Goal: Task Accomplishment & Management: Complete application form

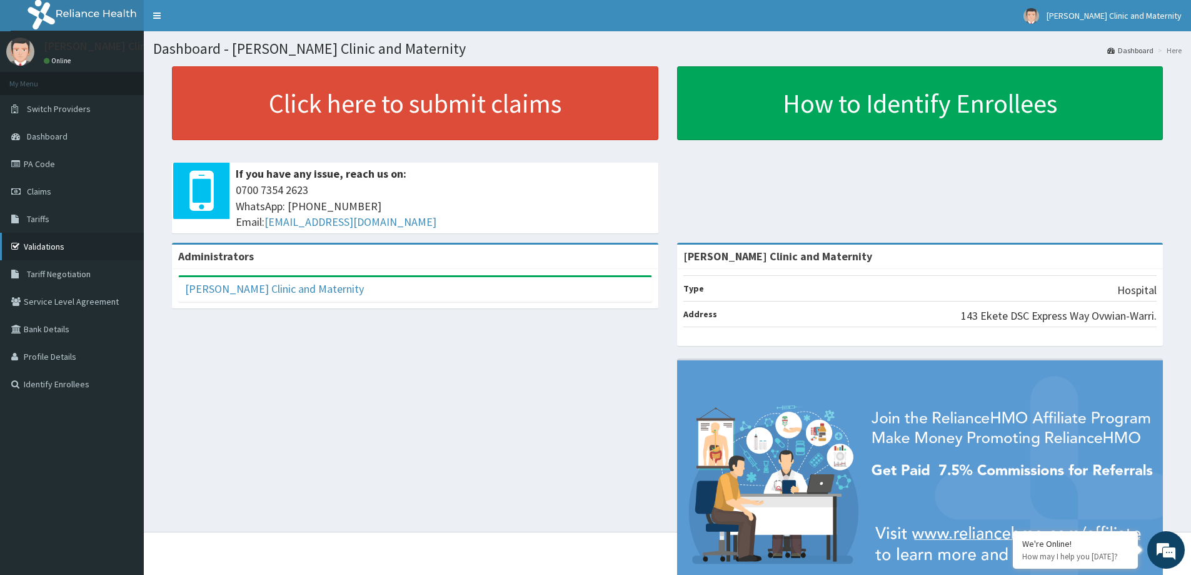
click at [36, 250] on link "Validations" at bounding box center [72, 247] width 144 height 28
click at [23, 183] on link "Claims" at bounding box center [72, 192] width 144 height 28
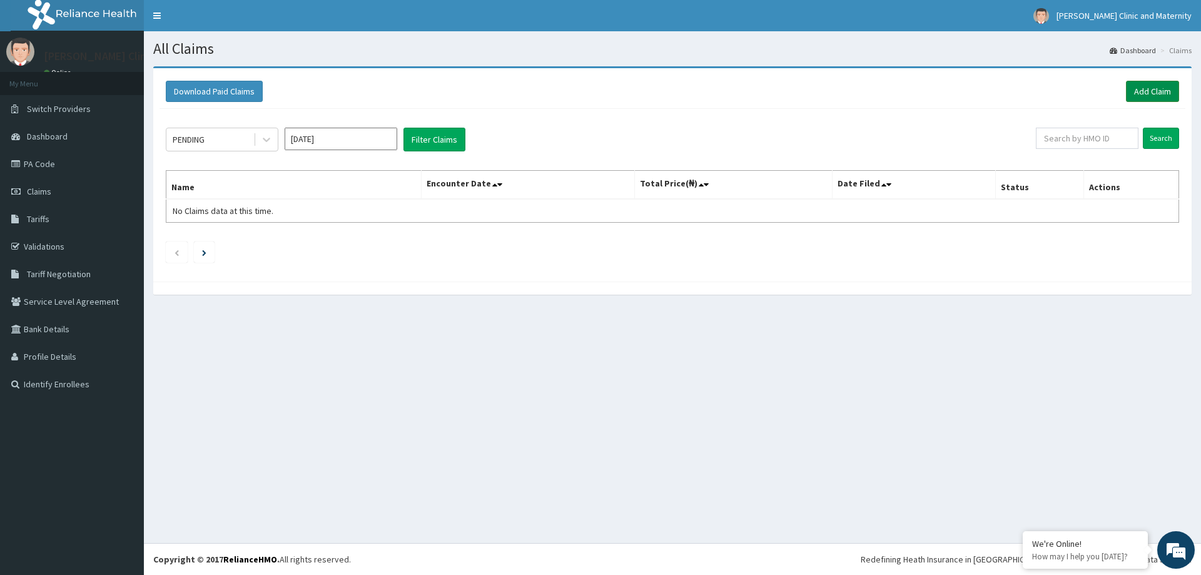
click at [1148, 97] on link "Add Claim" at bounding box center [1152, 91] width 53 height 21
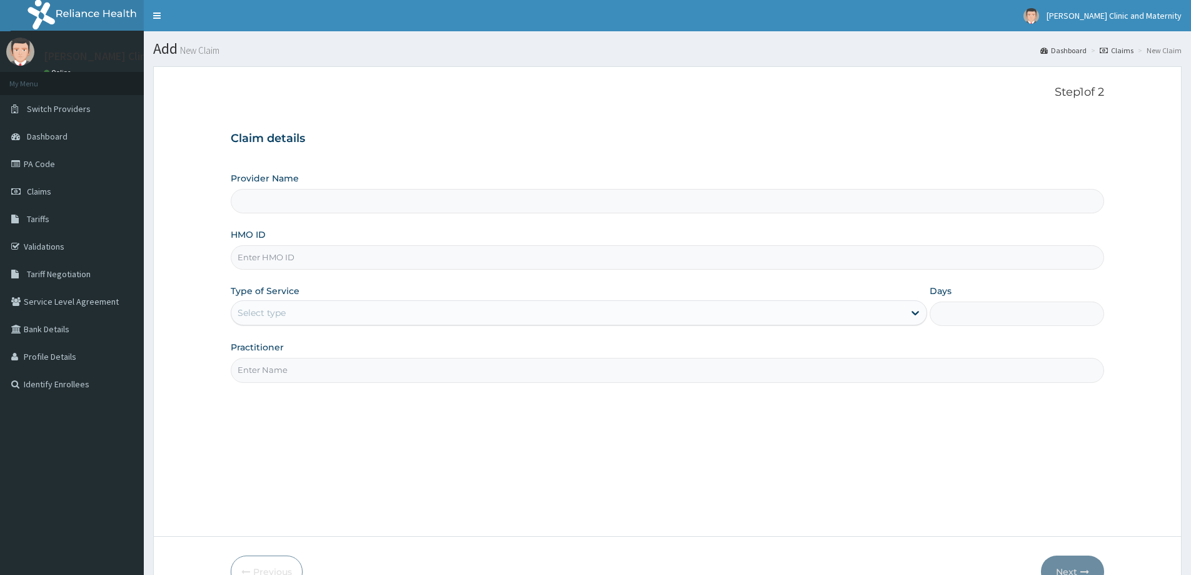
click at [278, 189] on div "Provider Name" at bounding box center [668, 192] width 874 height 41
type input "[PERSON_NAME] Clinic and Maternity"
click at [260, 261] on input "HMO ID" at bounding box center [668, 257] width 874 height 24
paste input "HSS/10077/B"
type input "HSS/10077/B"
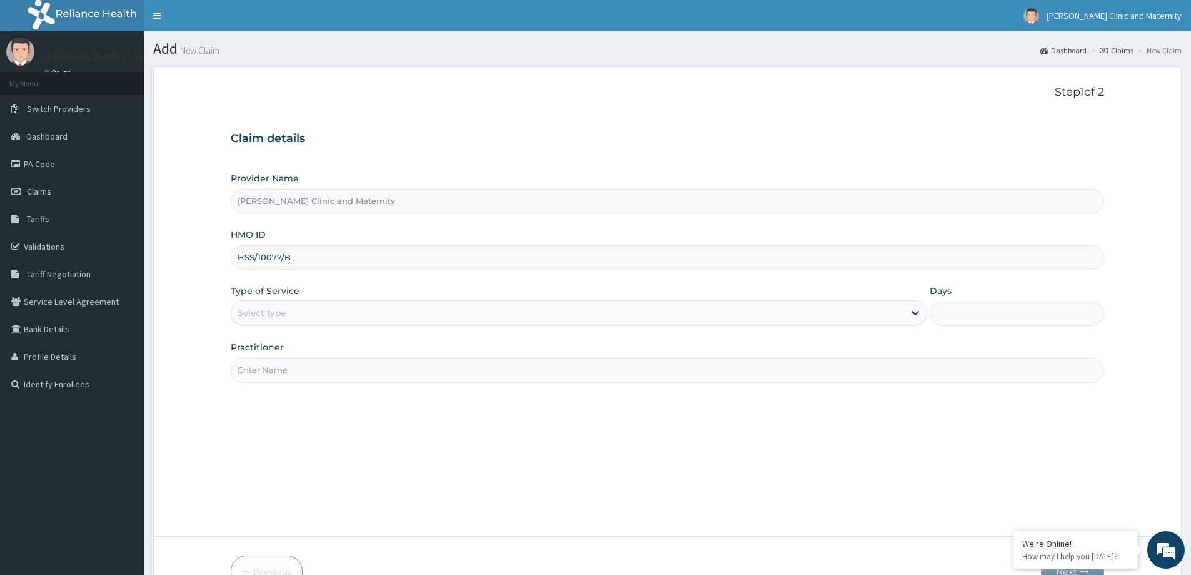
click at [290, 298] on div "Type of Service Select type" at bounding box center [579, 305] width 697 height 41
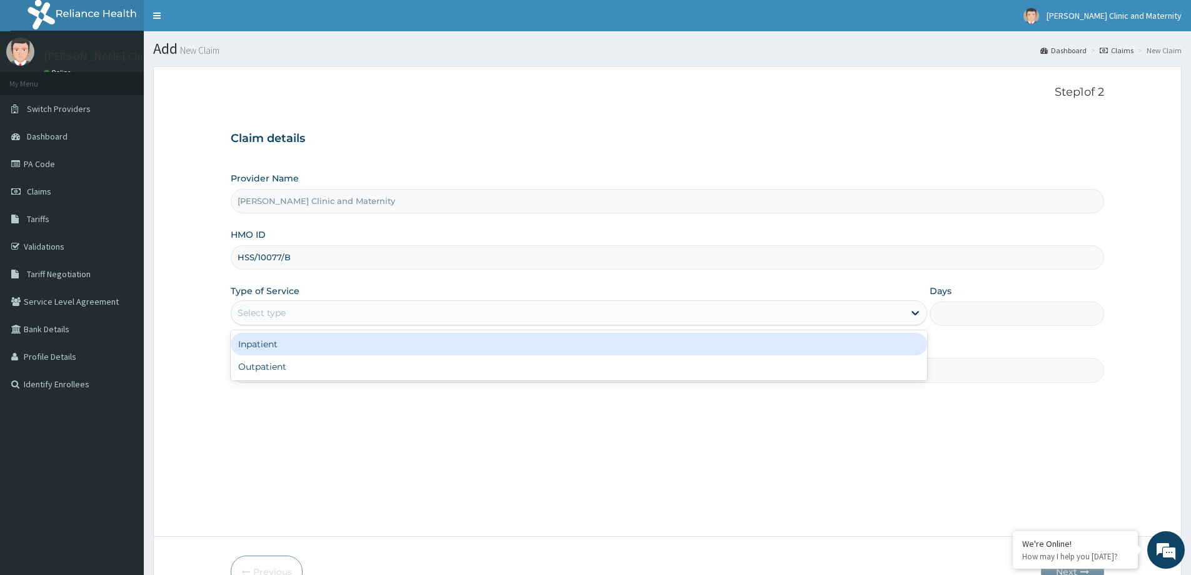
click at [290, 312] on div "Select type" at bounding box center [567, 313] width 673 height 20
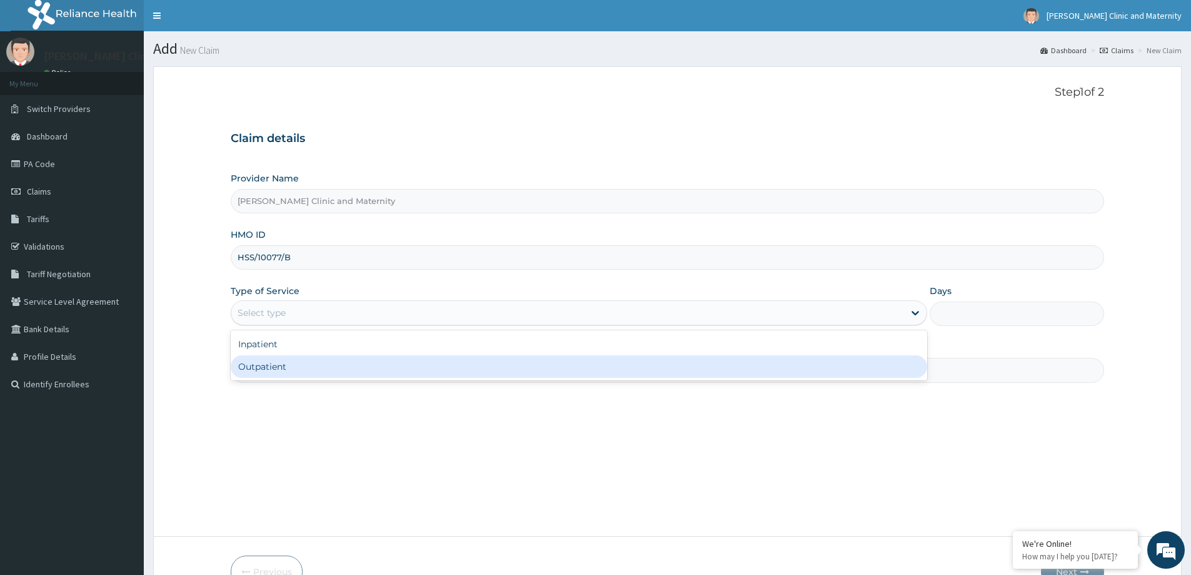
click at [276, 361] on div "Outpatient" at bounding box center [579, 366] width 697 height 23
type input "1"
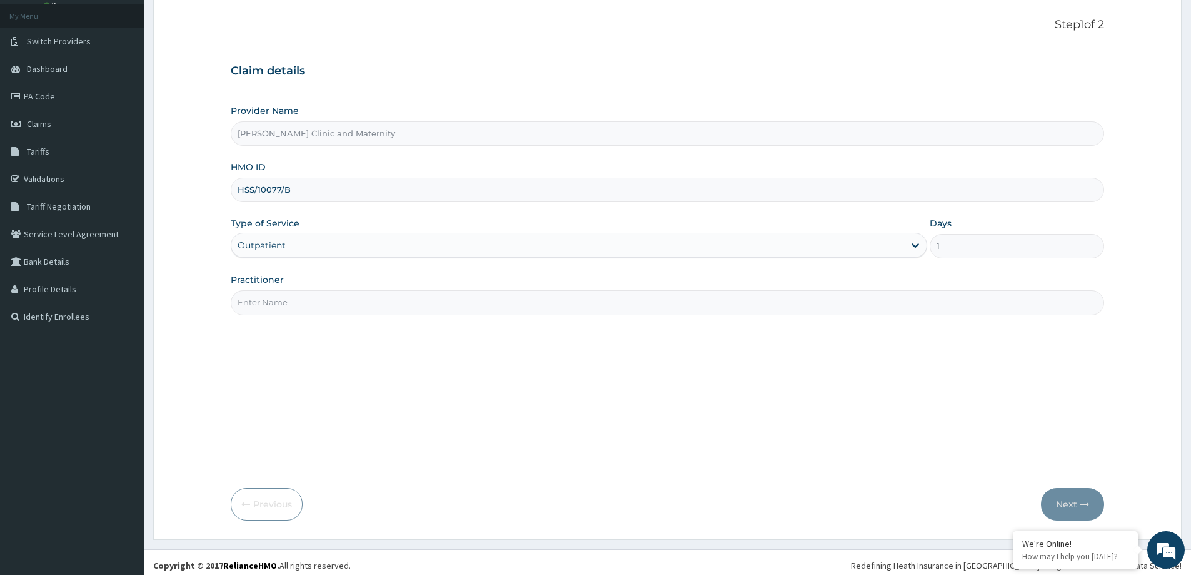
scroll to position [74, 0]
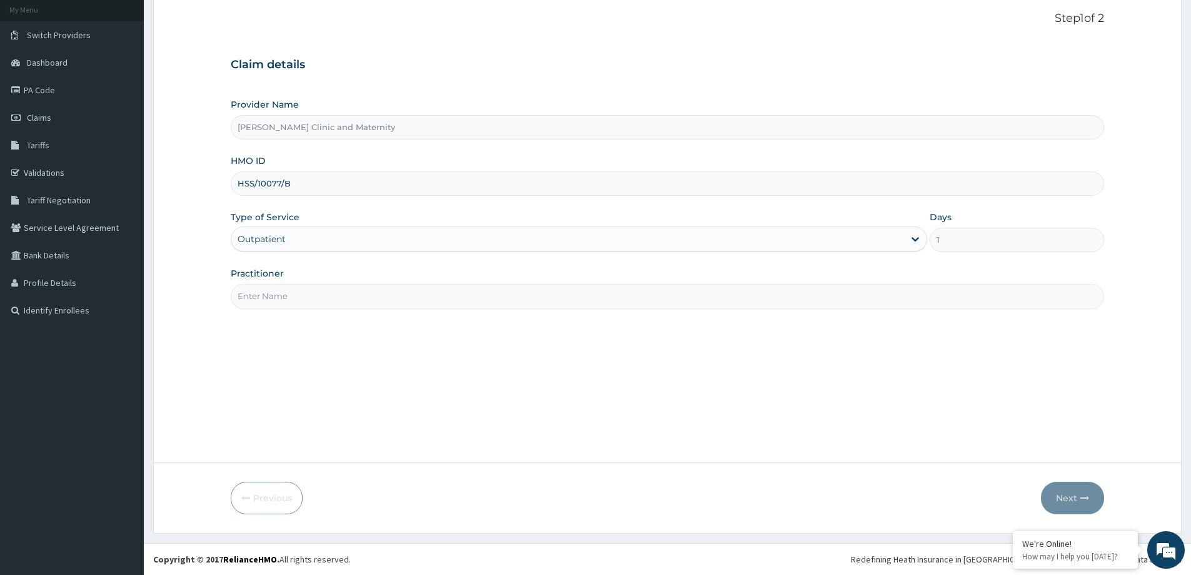
click at [290, 290] on input "Practitioner" at bounding box center [668, 296] width 874 height 24
type input "Dr [PERSON_NAME]"
click at [1074, 498] on button "Next" at bounding box center [1072, 497] width 63 height 33
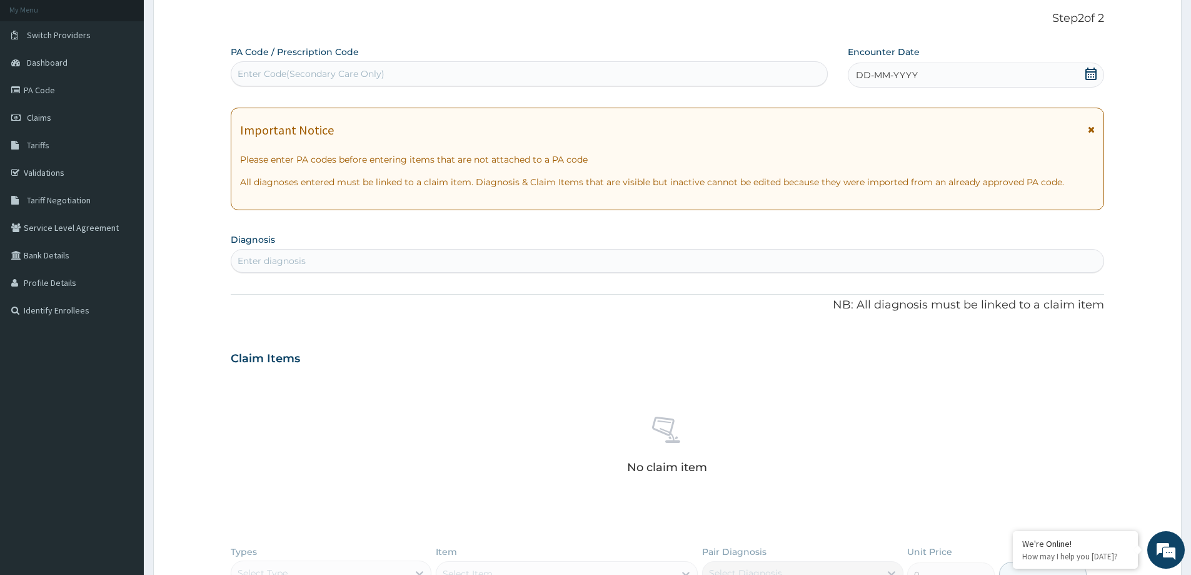
click at [1095, 73] on icon at bounding box center [1091, 74] width 13 height 13
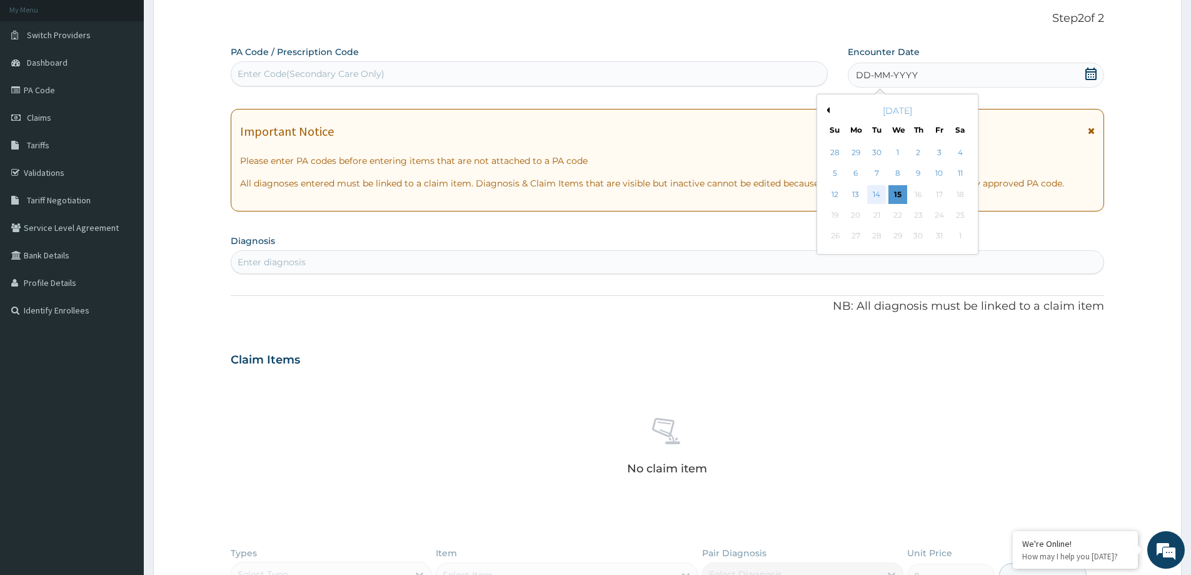
click at [875, 191] on div "14" at bounding box center [877, 194] width 19 height 19
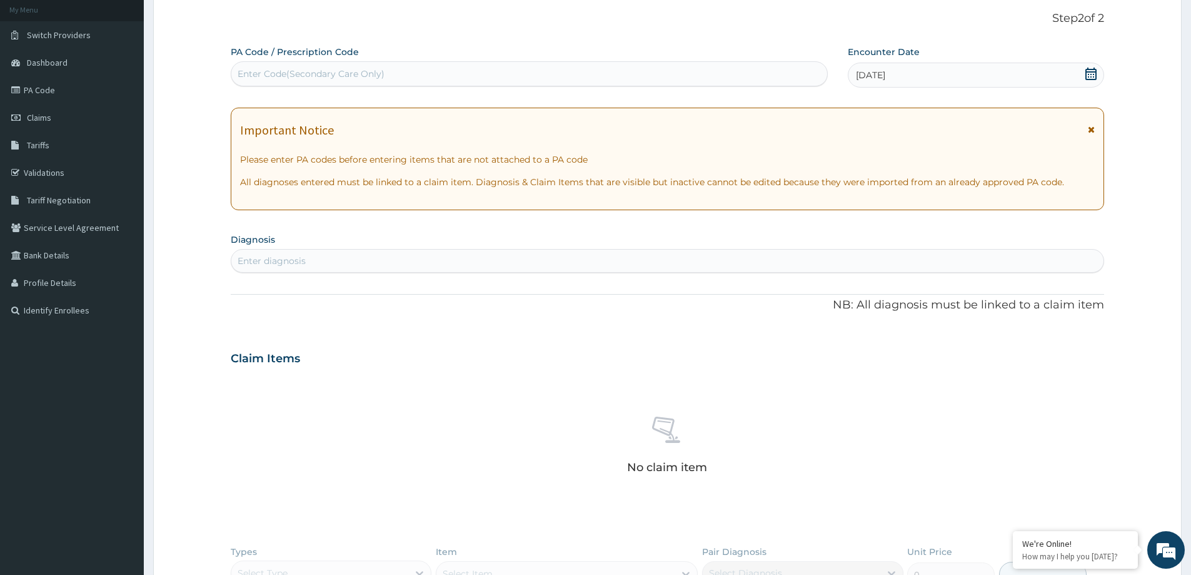
click at [403, 258] on div "Enter diagnosis" at bounding box center [667, 261] width 872 height 20
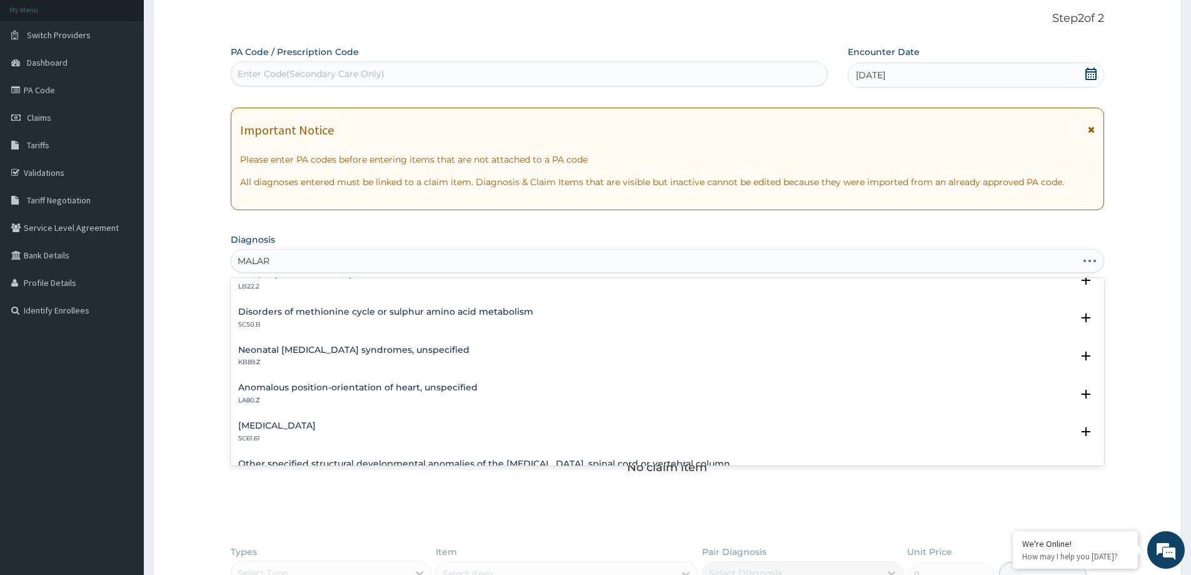
scroll to position [0, 0]
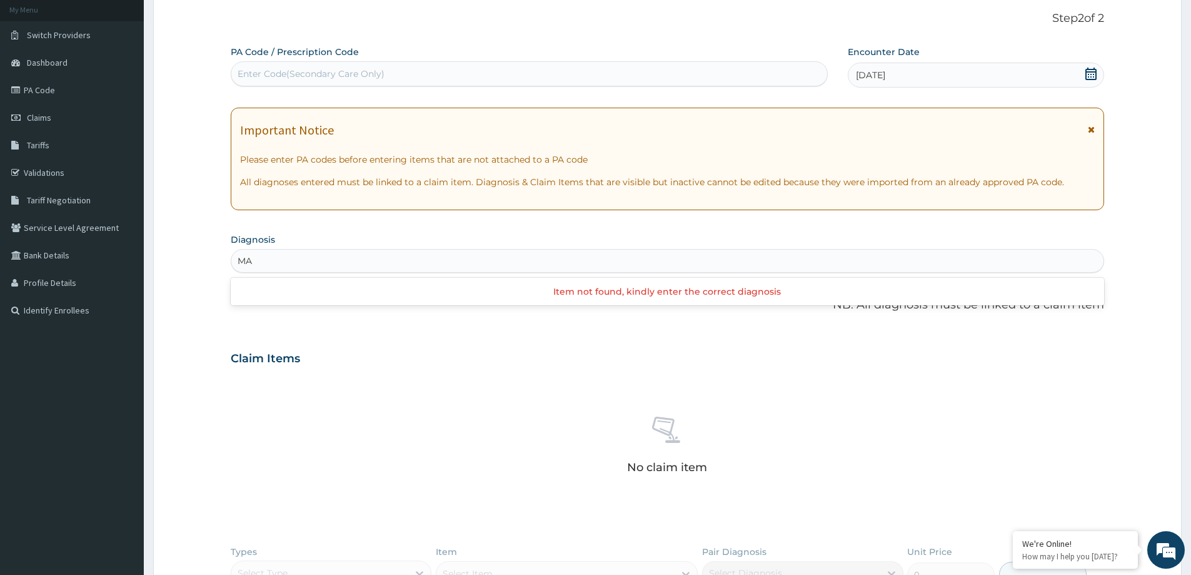
type input "M"
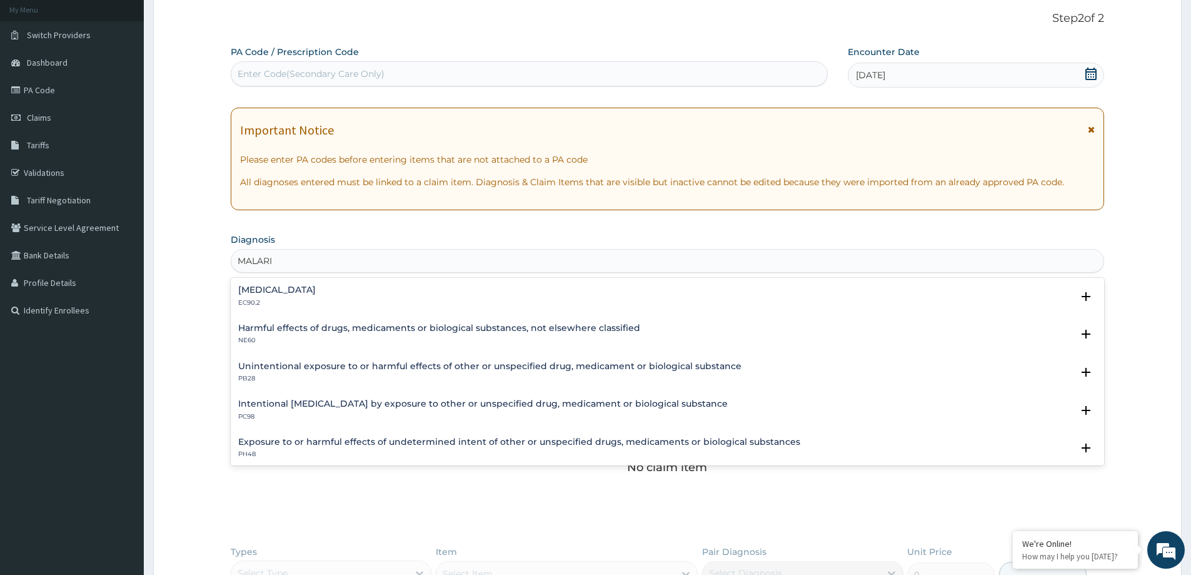
type input "MALARI"
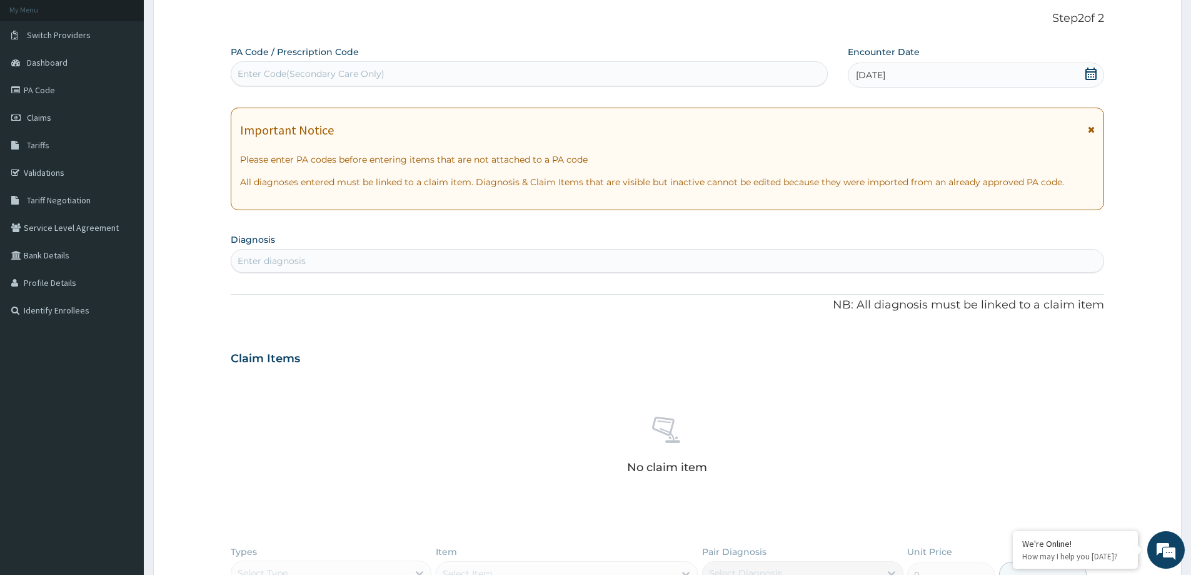
click at [349, 499] on div "No claim item" at bounding box center [668, 447] width 874 height 144
click at [333, 261] on div "Enter diagnosis" at bounding box center [667, 261] width 872 height 20
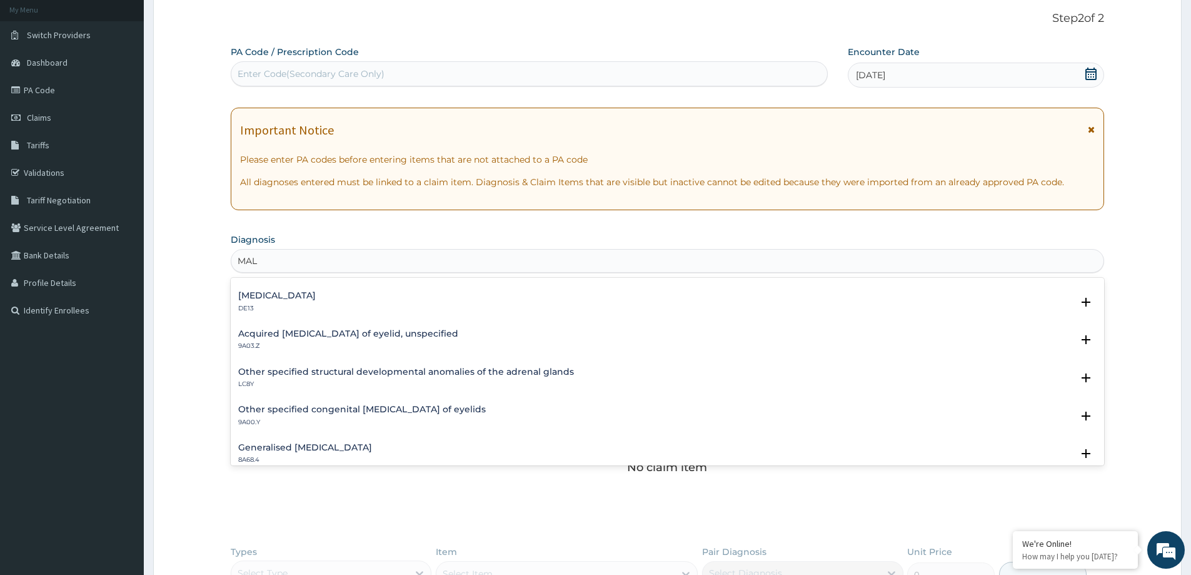
scroll to position [1715, 0]
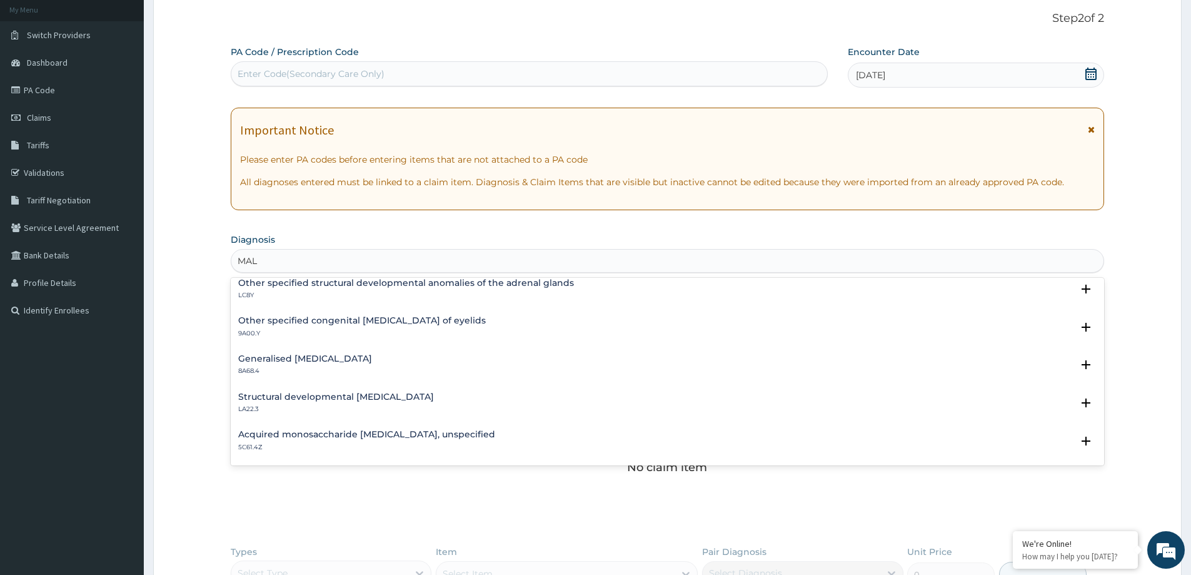
type input "MAL"
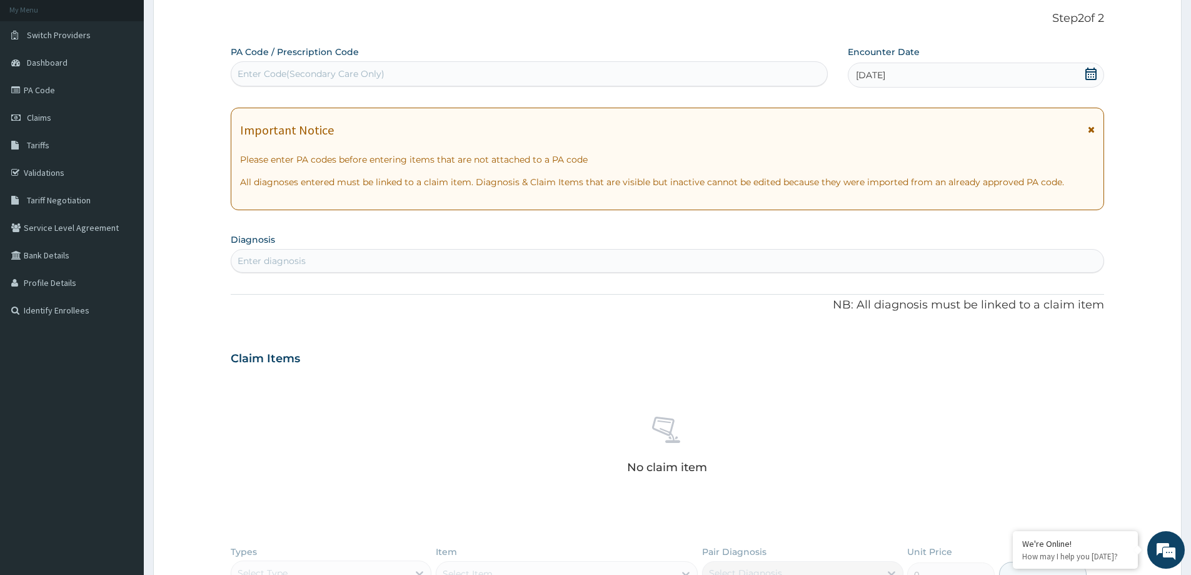
click at [425, 491] on div "No claim item" at bounding box center [668, 447] width 874 height 144
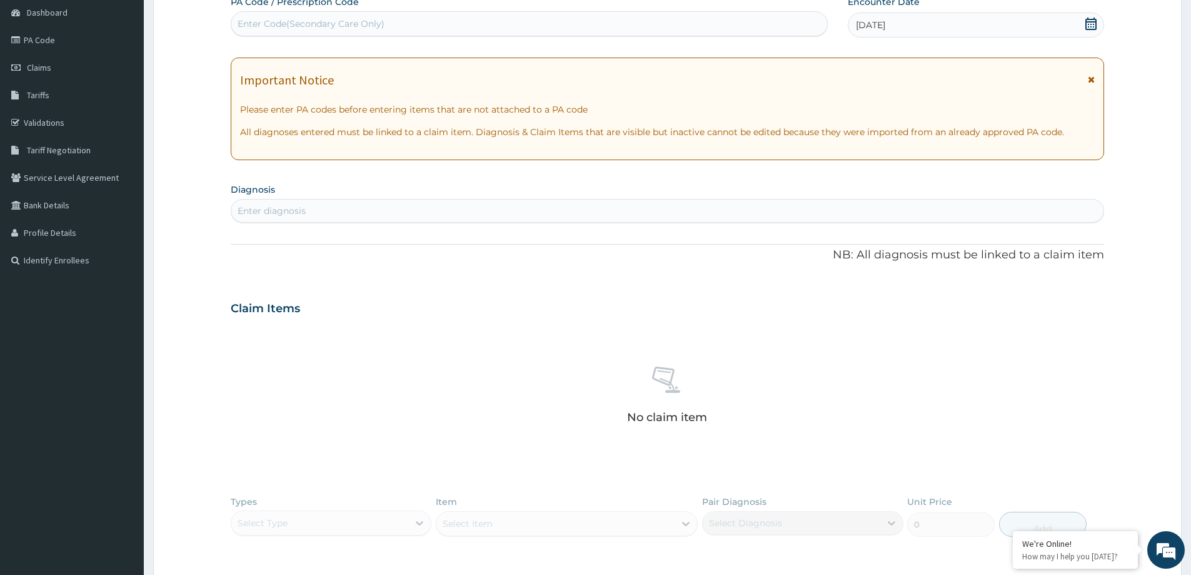
scroll to position [0, 0]
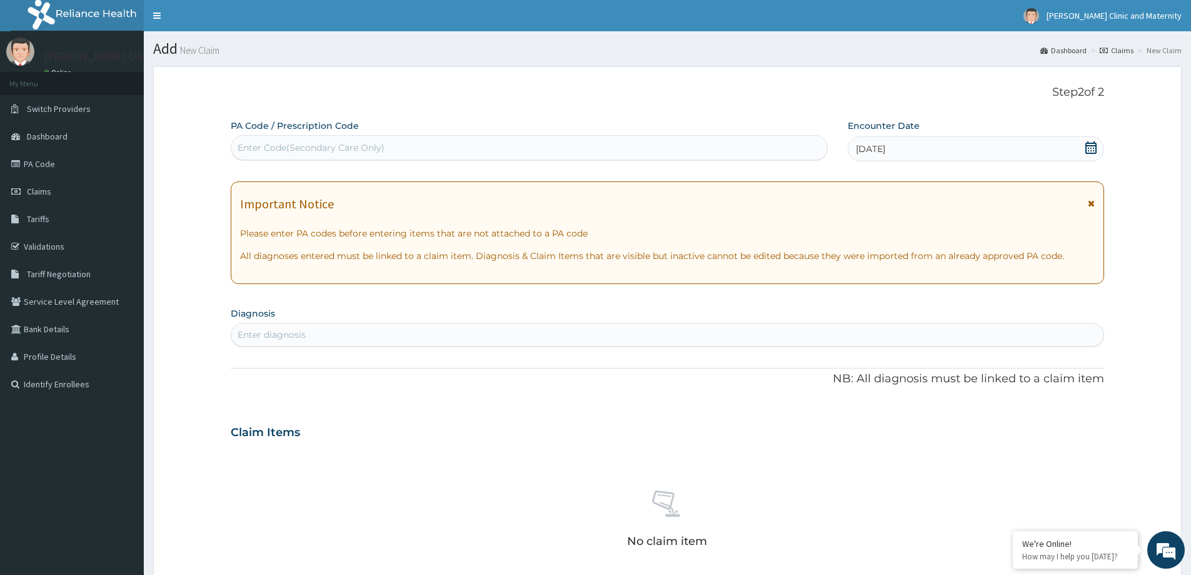
click at [289, 335] on div "Enter diagnosis" at bounding box center [272, 334] width 68 height 13
type input "B"
type input "M"
type input "F"
type input "P"
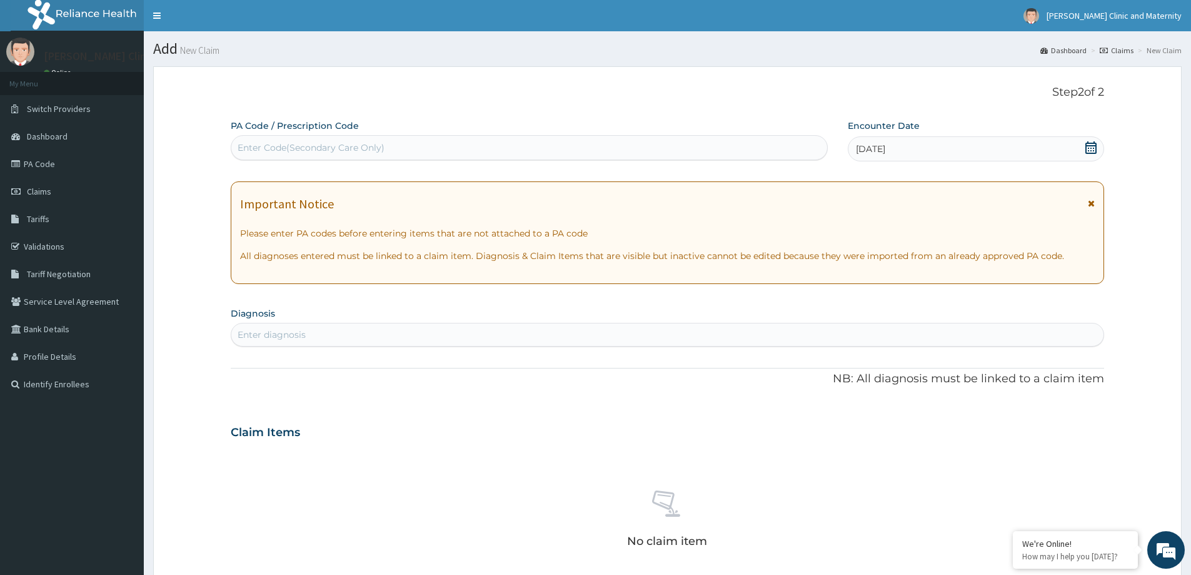
click at [510, 485] on div "No claim item" at bounding box center [668, 521] width 874 height 144
click at [441, 327] on div "Enter diagnosis" at bounding box center [667, 335] width 872 height 20
type input "M"
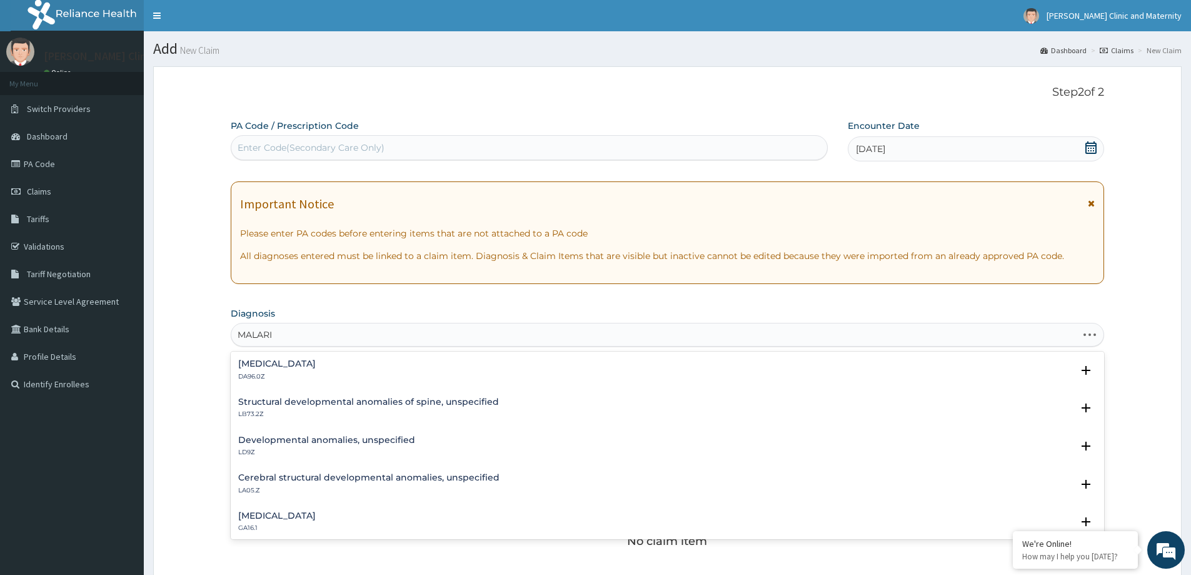
type input "MALARIA"
click at [366, 451] on div "Malaria, unspecified 1F4Z" at bounding box center [667, 446] width 859 height 22
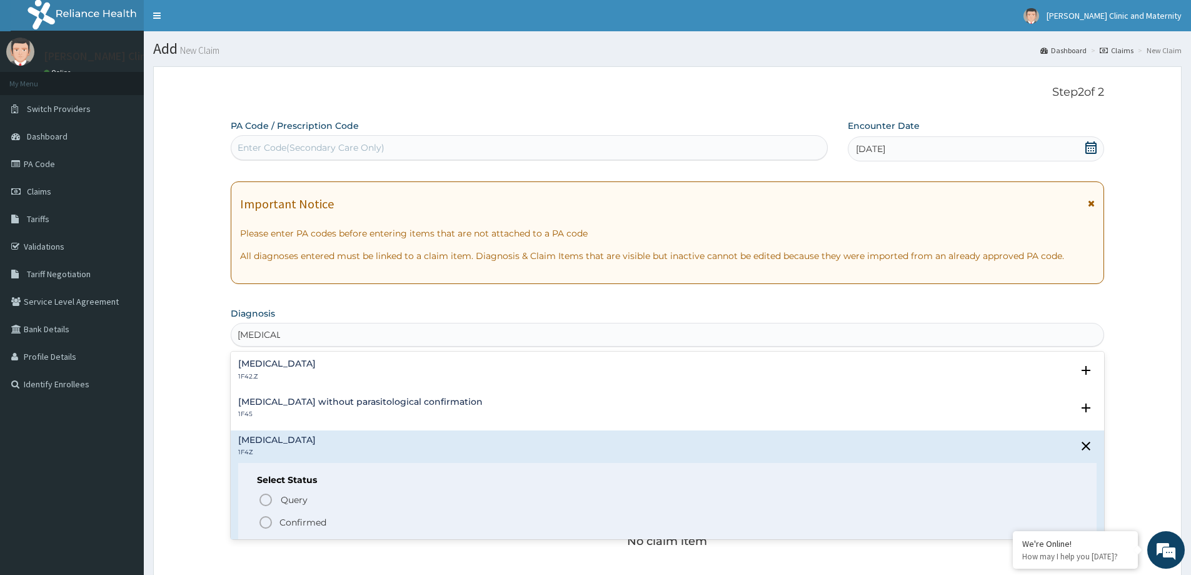
click at [342, 527] on span "Confirmed" at bounding box center [668, 522] width 820 height 15
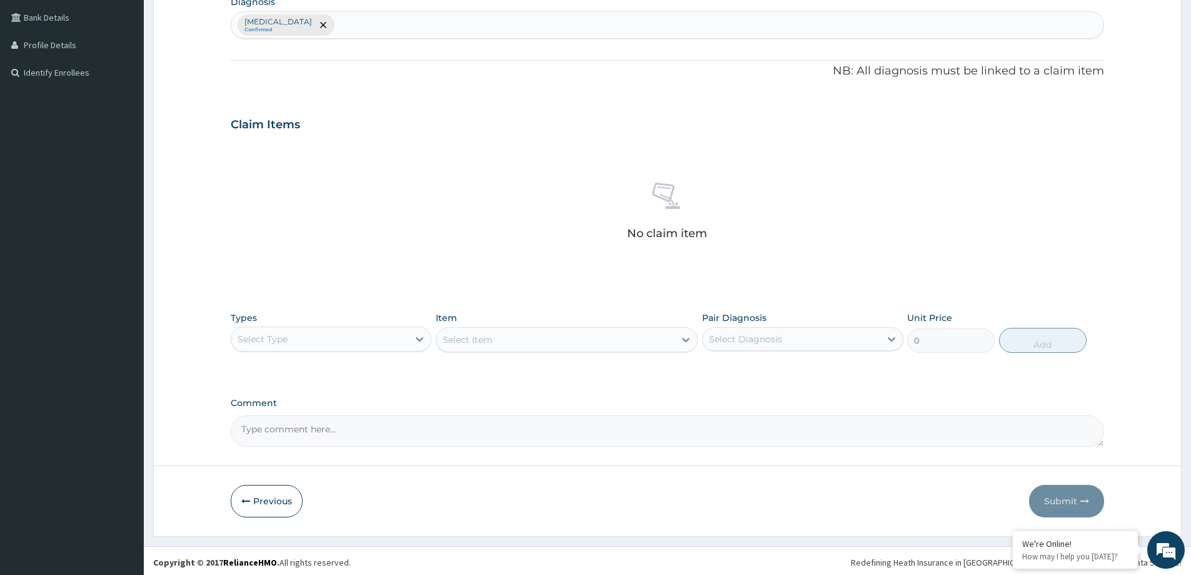
scroll to position [313, 0]
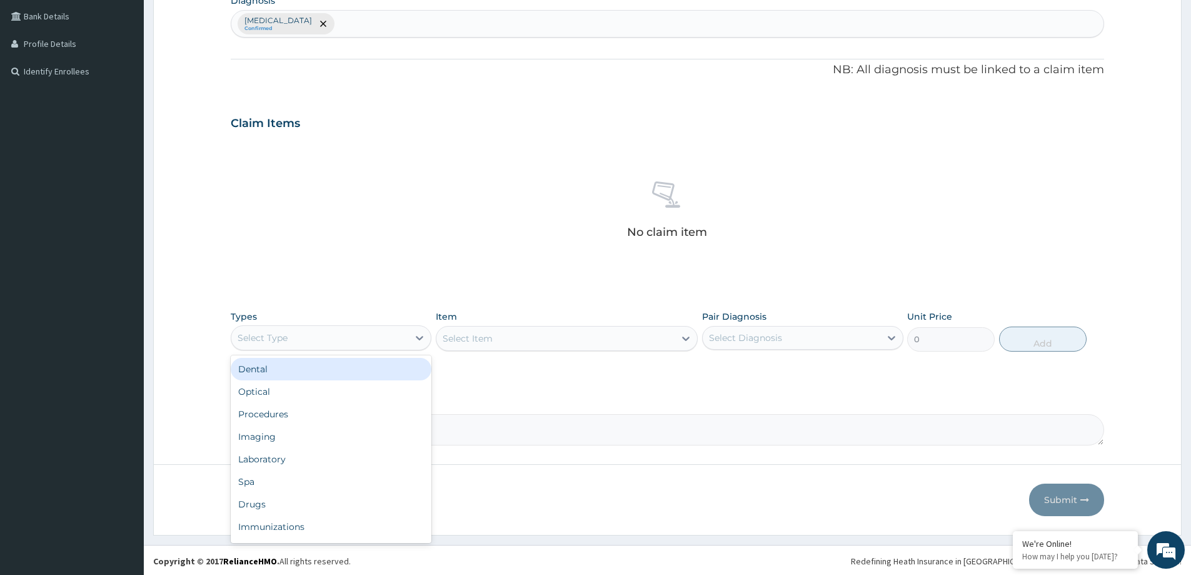
click at [404, 333] on div "Select Type" at bounding box center [319, 338] width 177 height 20
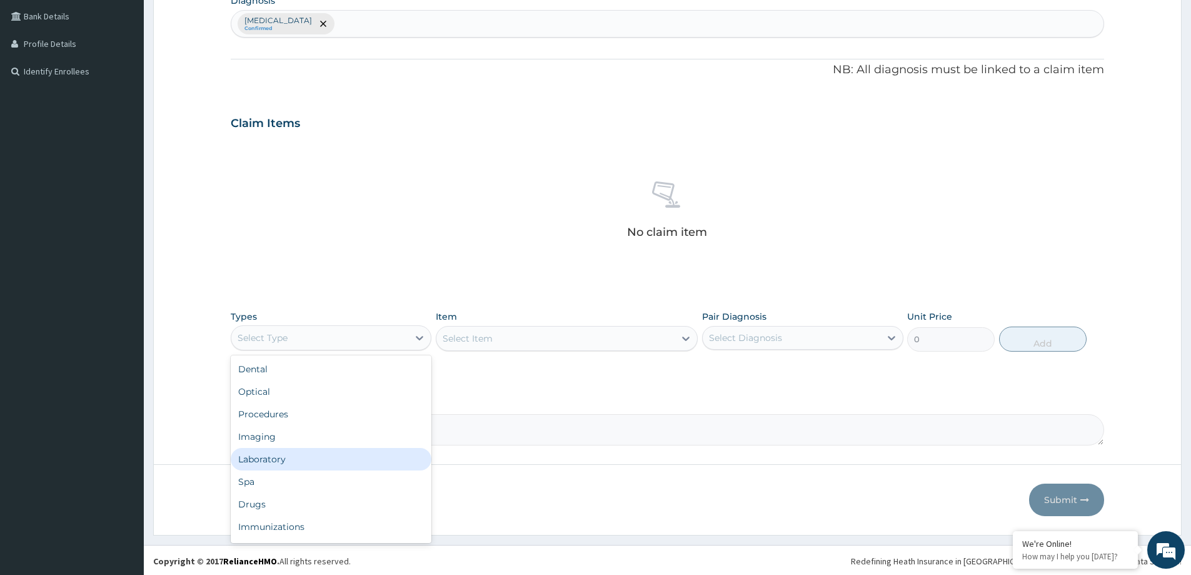
click at [318, 469] on div "Laboratory" at bounding box center [331, 459] width 201 height 23
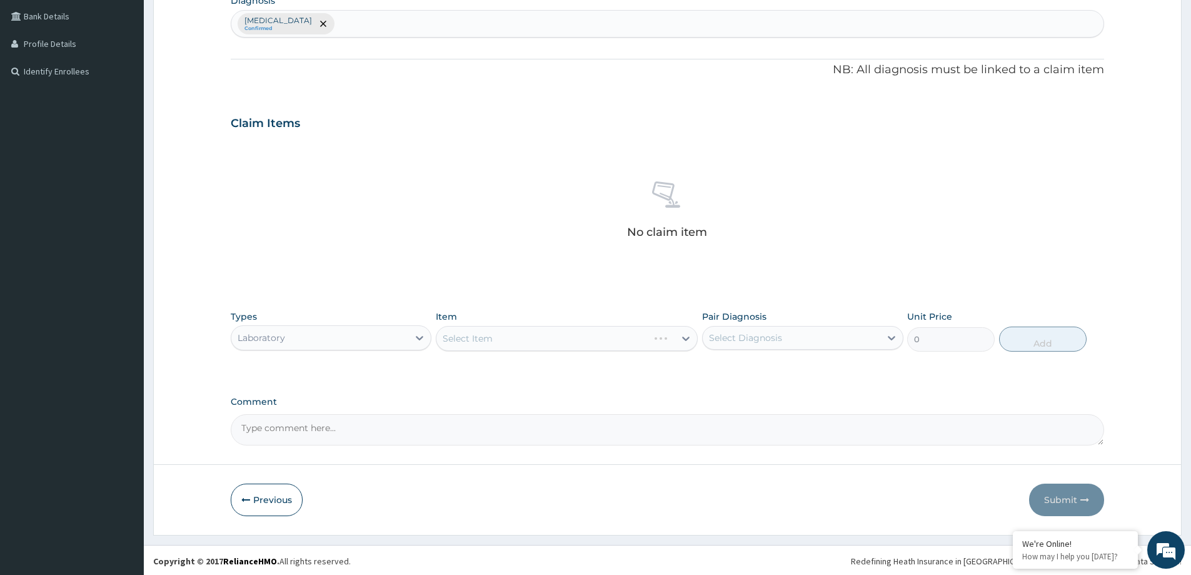
click at [784, 338] on div "Select Diagnosis" at bounding box center [791, 338] width 177 height 20
click at [765, 376] on div "Malaria, unspecified" at bounding box center [802, 370] width 201 height 26
checkbox input "true"
click at [587, 345] on div "Select Item" at bounding box center [567, 338] width 262 height 25
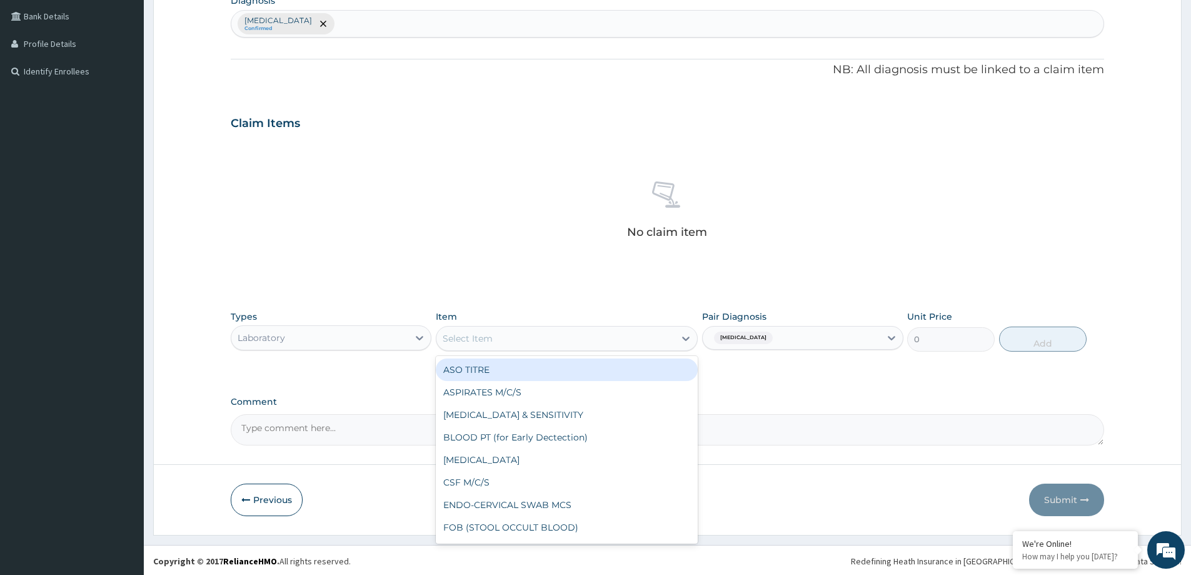
click at [581, 347] on div "Select Item" at bounding box center [555, 338] width 238 height 20
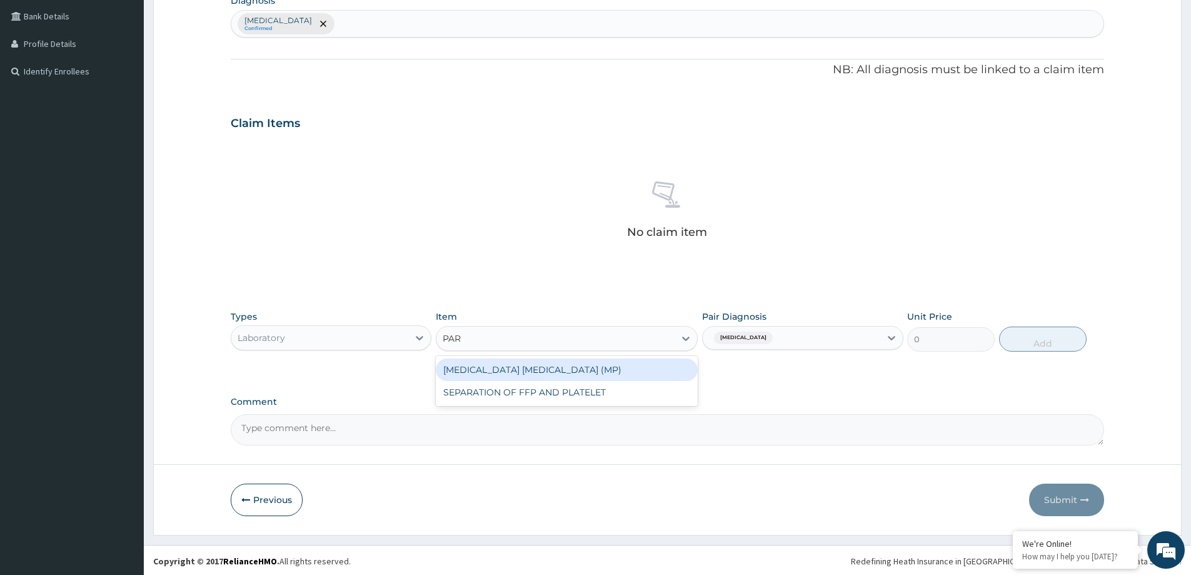
type input "PA"
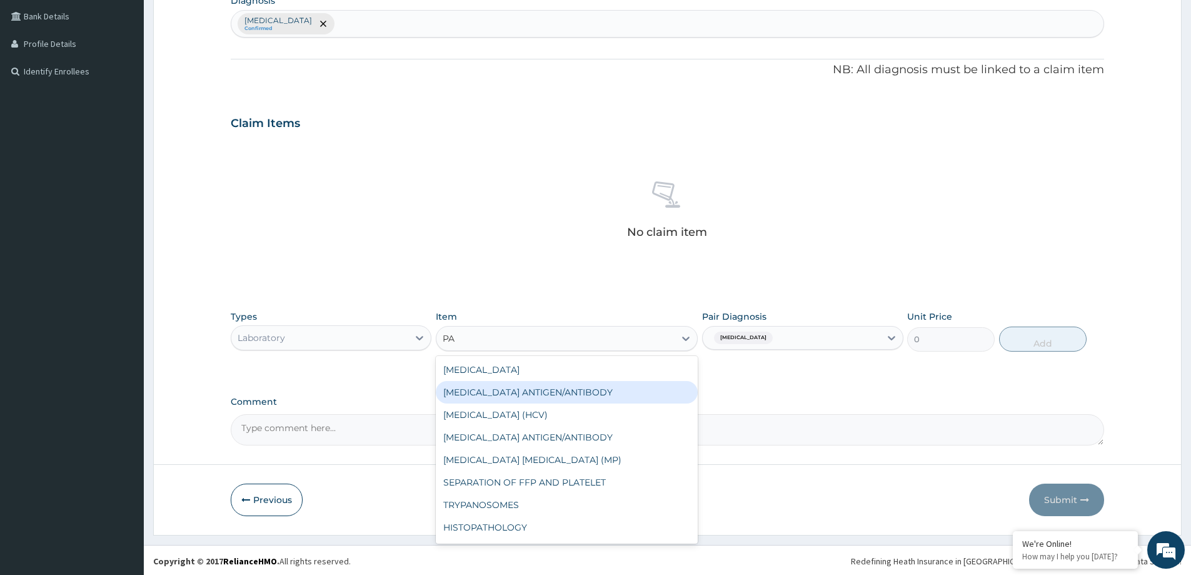
click at [532, 385] on div "HEPATITIS B ANTIGEN/ANTIBODY" at bounding box center [567, 392] width 262 height 23
type input "2500"
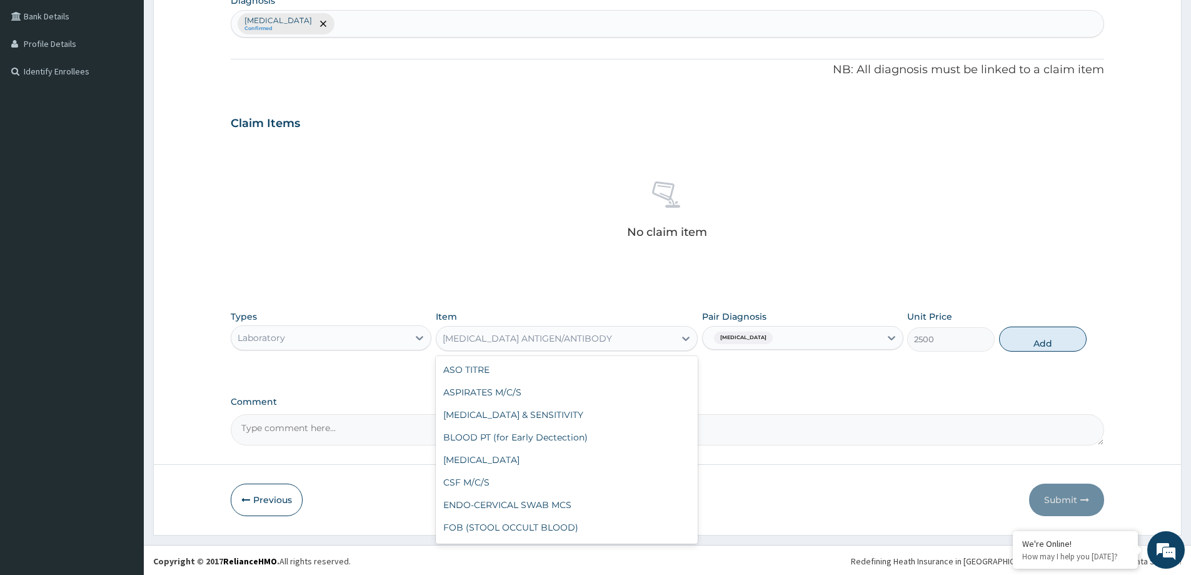
scroll to position [1151, 0]
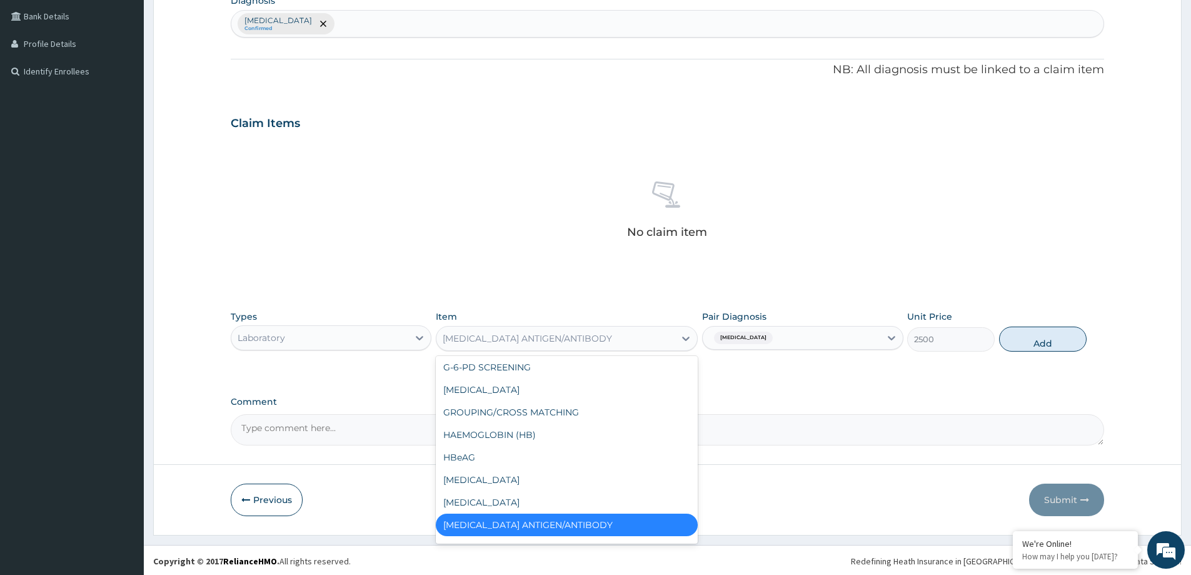
click at [603, 333] on div "HEPATITIS B ANTIGEN/ANTIBODY" at bounding box center [555, 338] width 238 height 20
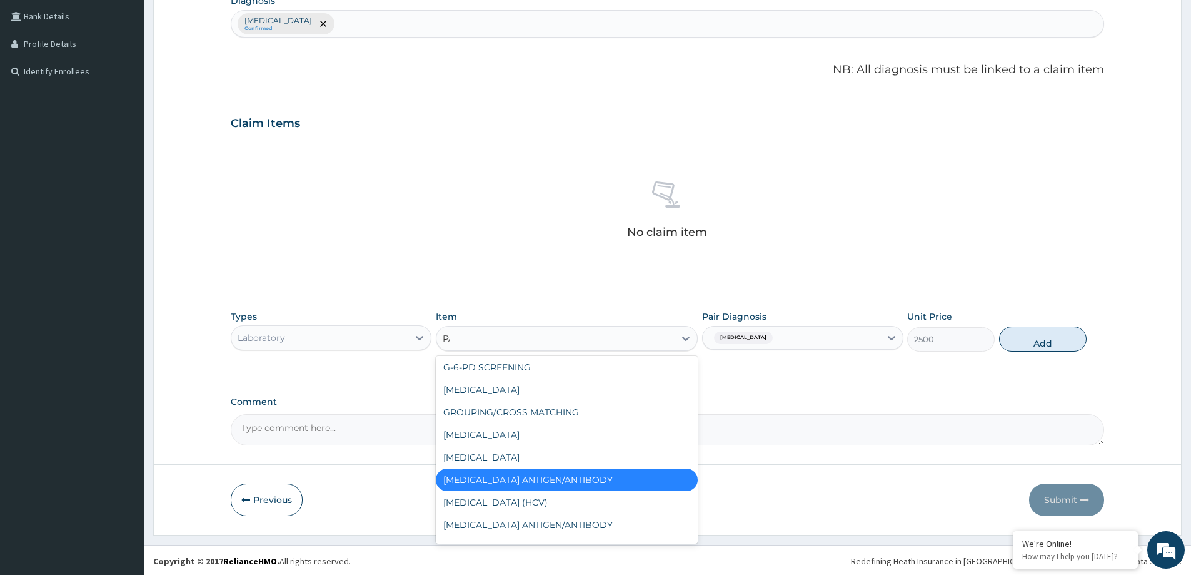
scroll to position [0, 0]
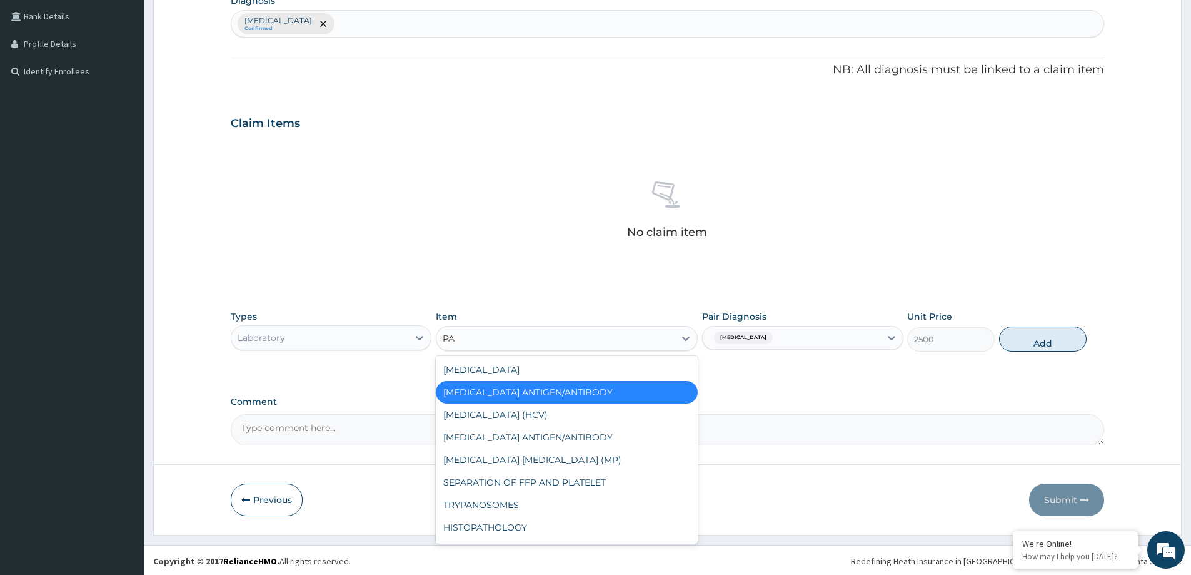
type input "PAR"
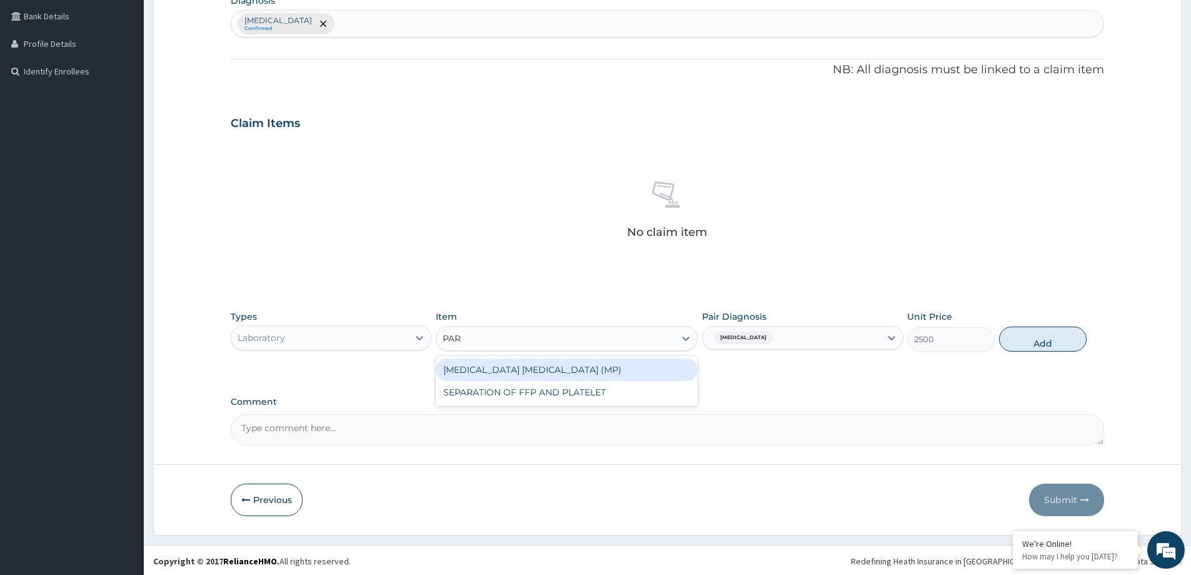
click at [561, 379] on div "MALARIA PARASITE (MP)" at bounding box center [567, 369] width 262 height 23
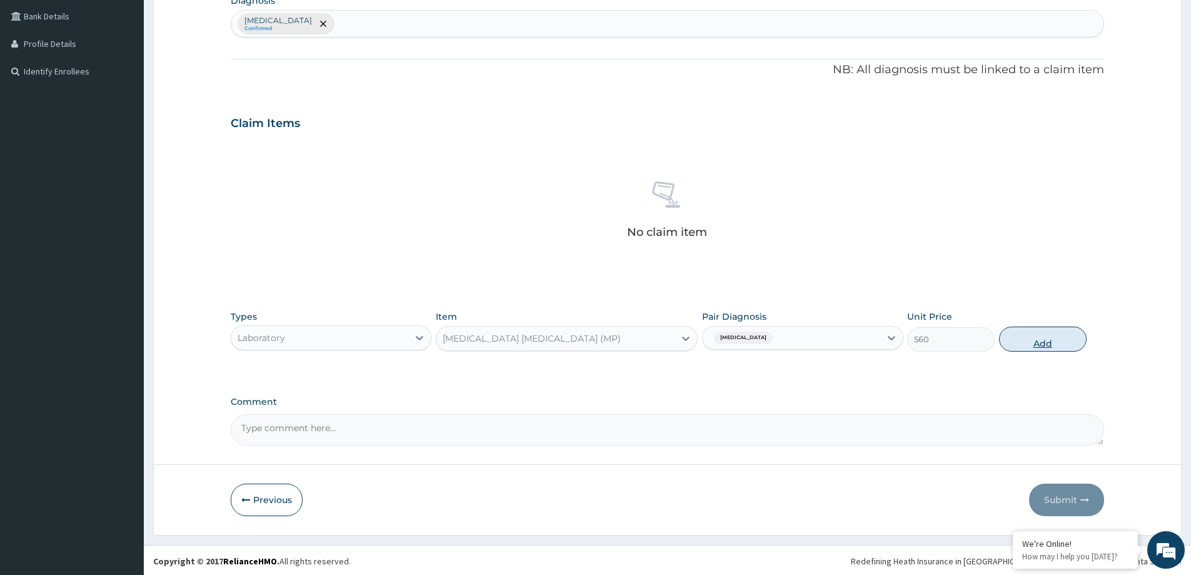
click at [1040, 340] on button "Add" at bounding box center [1043, 338] width 88 height 25
type input "0"
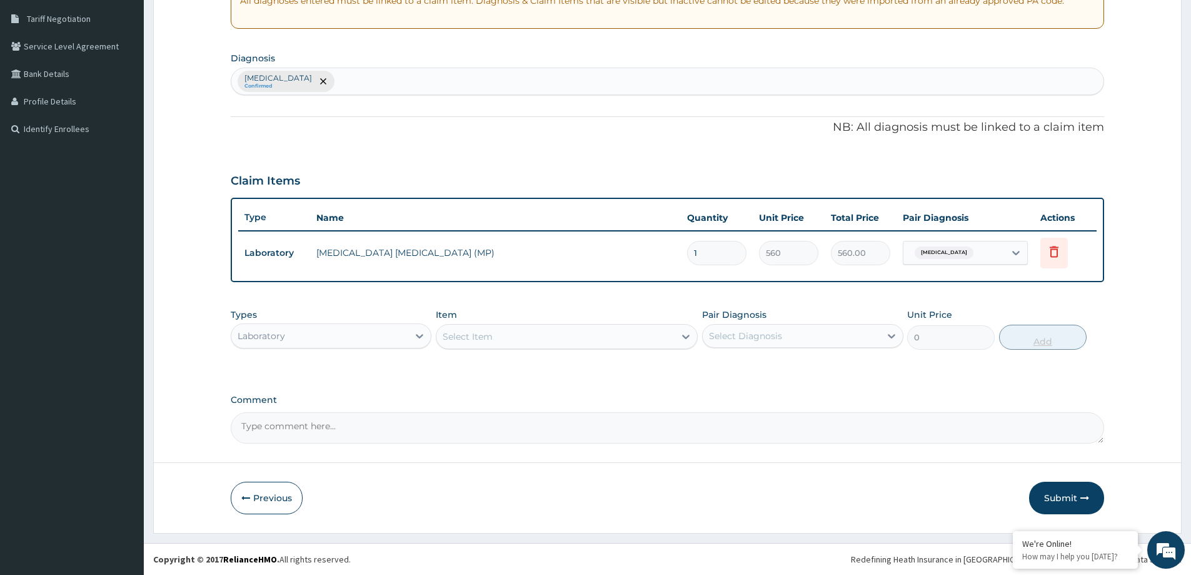
scroll to position [255, 0]
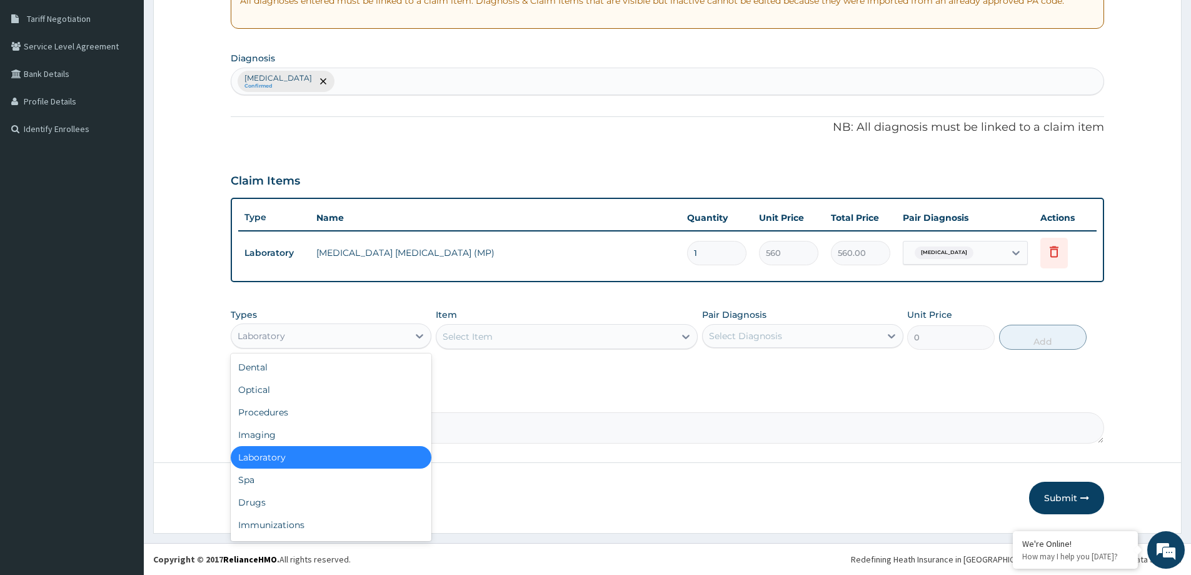
click at [401, 340] on div "Laboratory" at bounding box center [319, 336] width 177 height 20
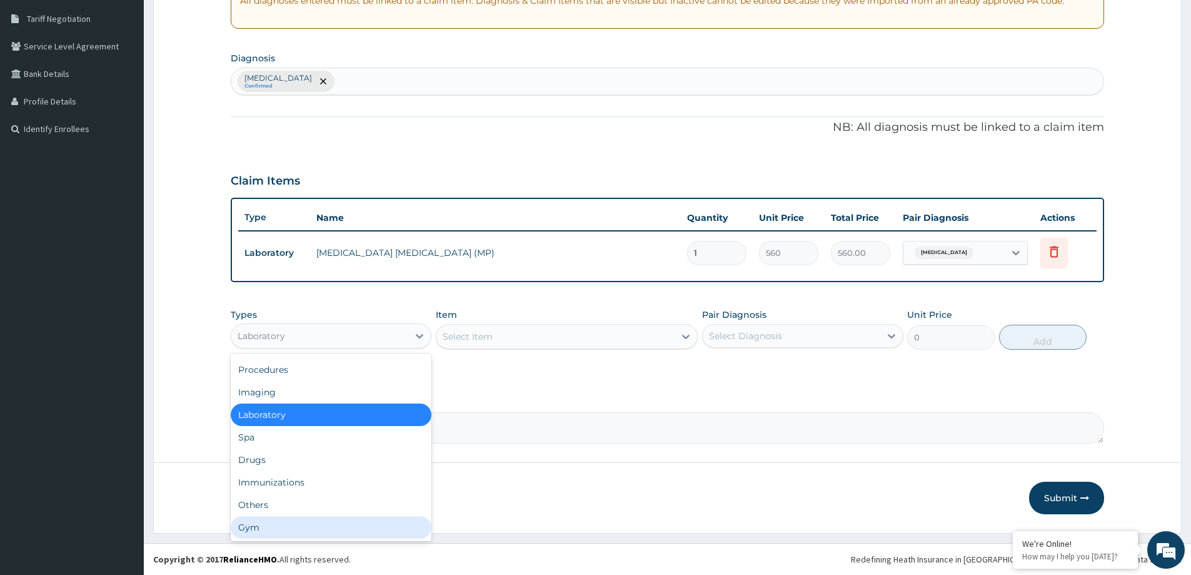
scroll to position [0, 0]
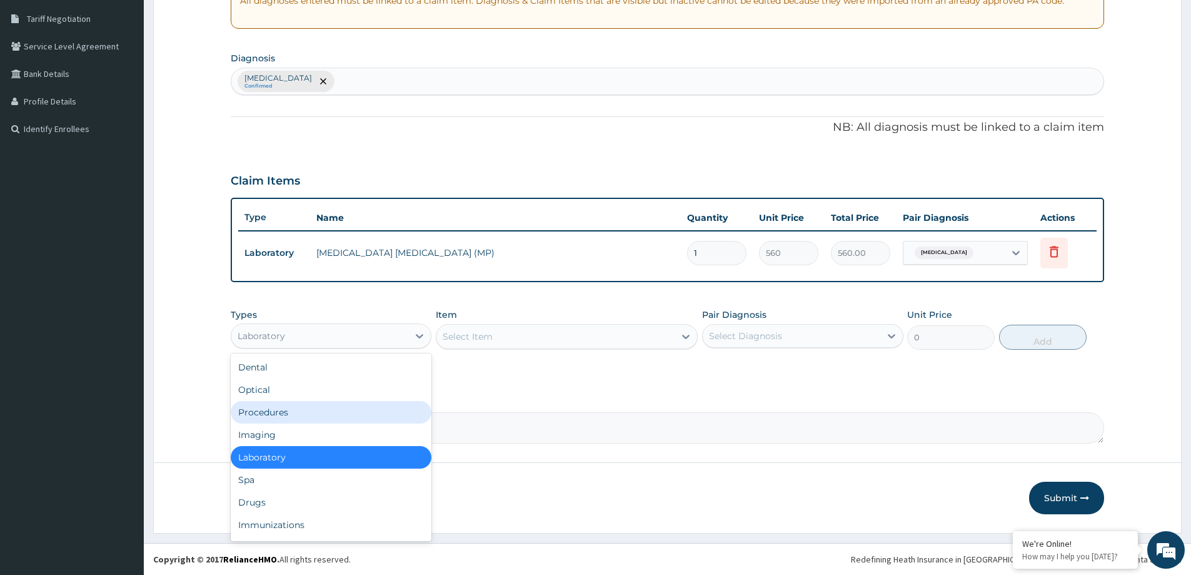
click at [323, 413] on div "Procedures" at bounding box center [331, 412] width 201 height 23
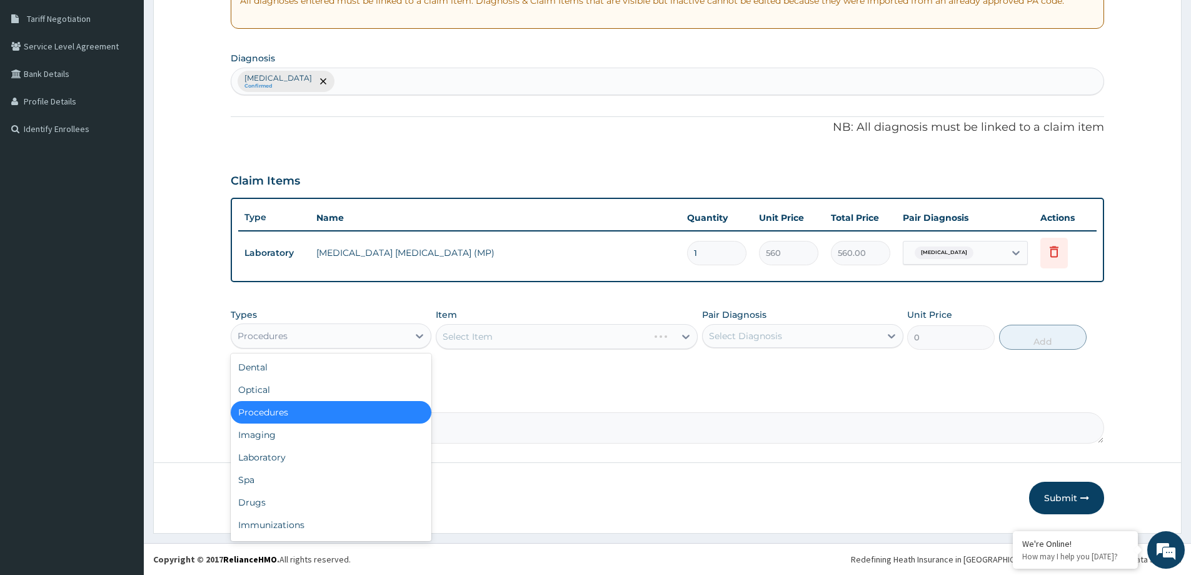
click at [398, 344] on div "Procedures" at bounding box center [319, 336] width 177 height 20
click at [338, 491] on div "Drugs" at bounding box center [331, 502] width 201 height 23
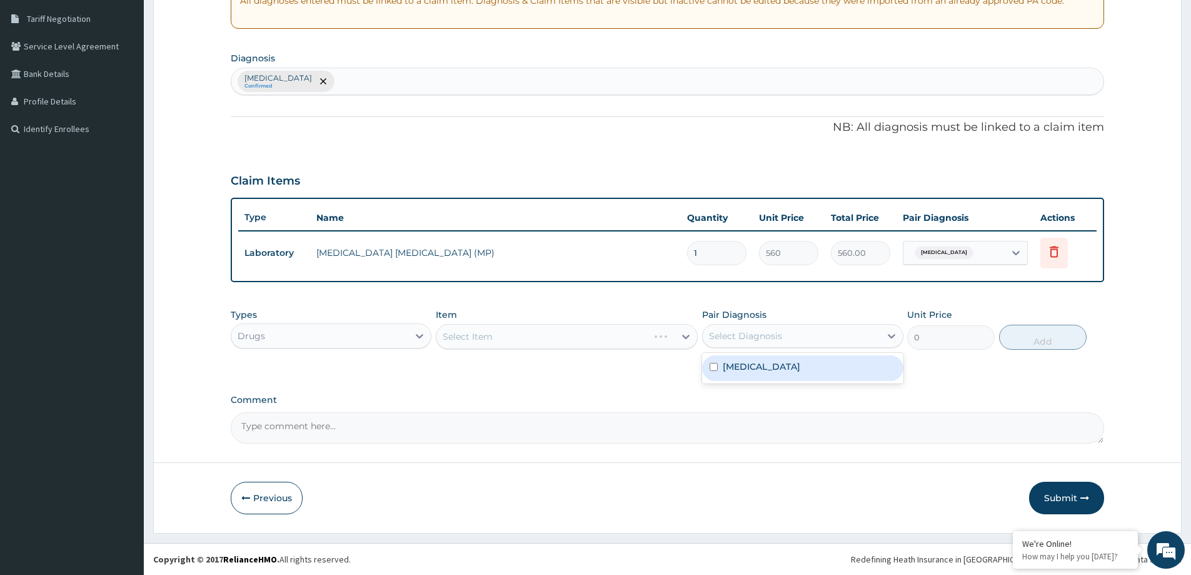
click at [777, 335] on div "Select Diagnosis" at bounding box center [745, 336] width 73 height 13
click at [764, 366] on label "Malaria, unspecified" at bounding box center [762, 366] width 78 height 13
checkbox input "true"
click at [567, 390] on div "PA Code / Prescription Code Enter Code(Secondary Care Only) Encounter Date 14-1…" at bounding box center [668, 153] width 874 height 579
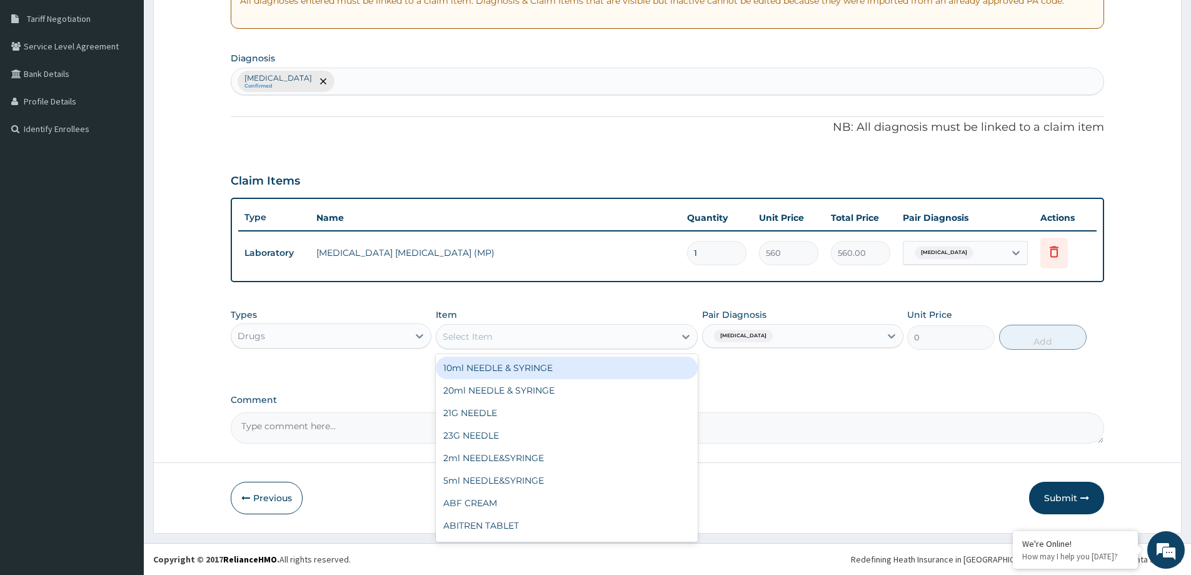
click at [599, 348] on div "Select Item" at bounding box center [567, 336] width 262 height 25
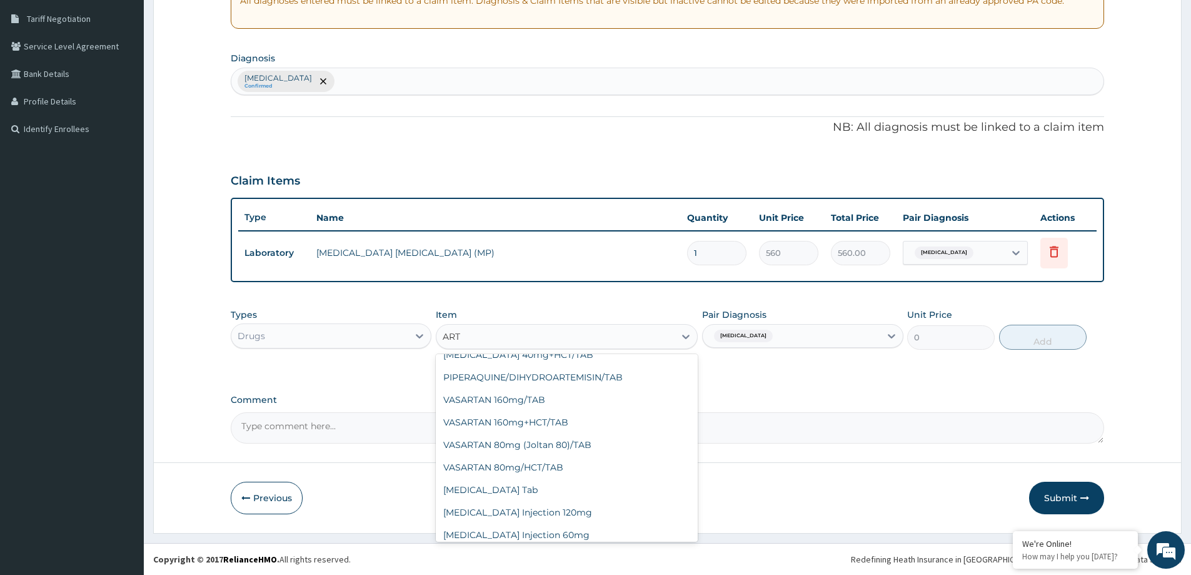
scroll to position [920, 0]
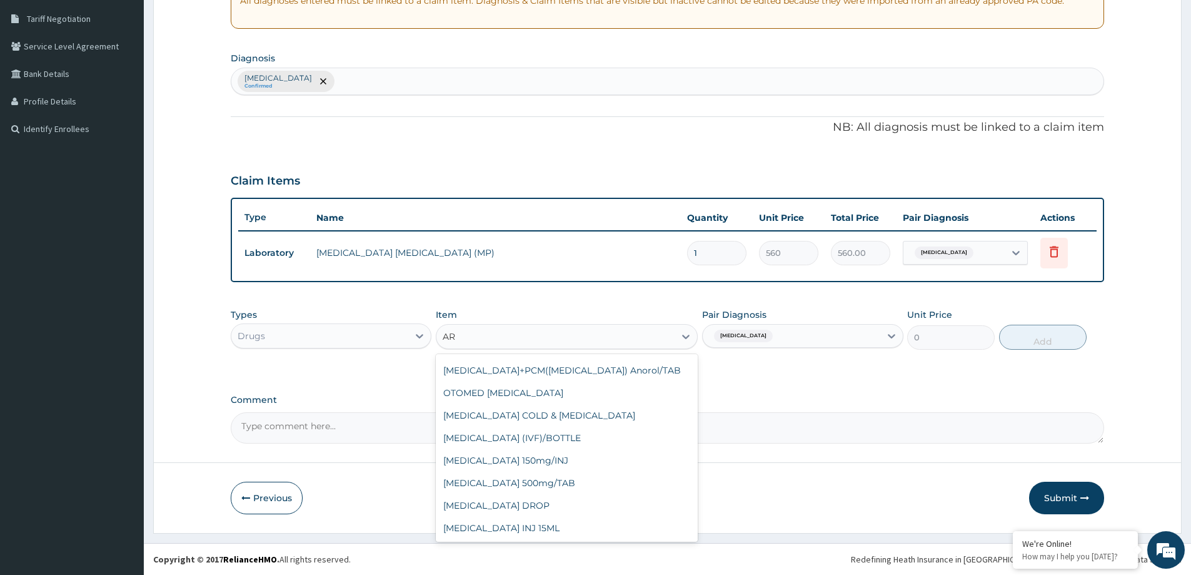
type input "A"
type input "COA"
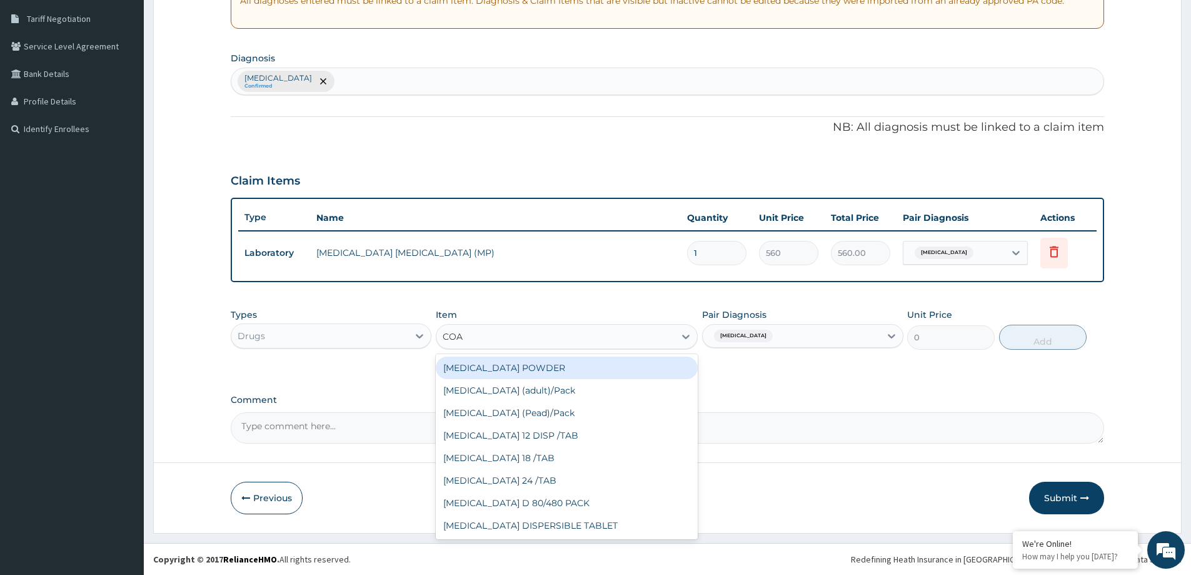
scroll to position [0, 0]
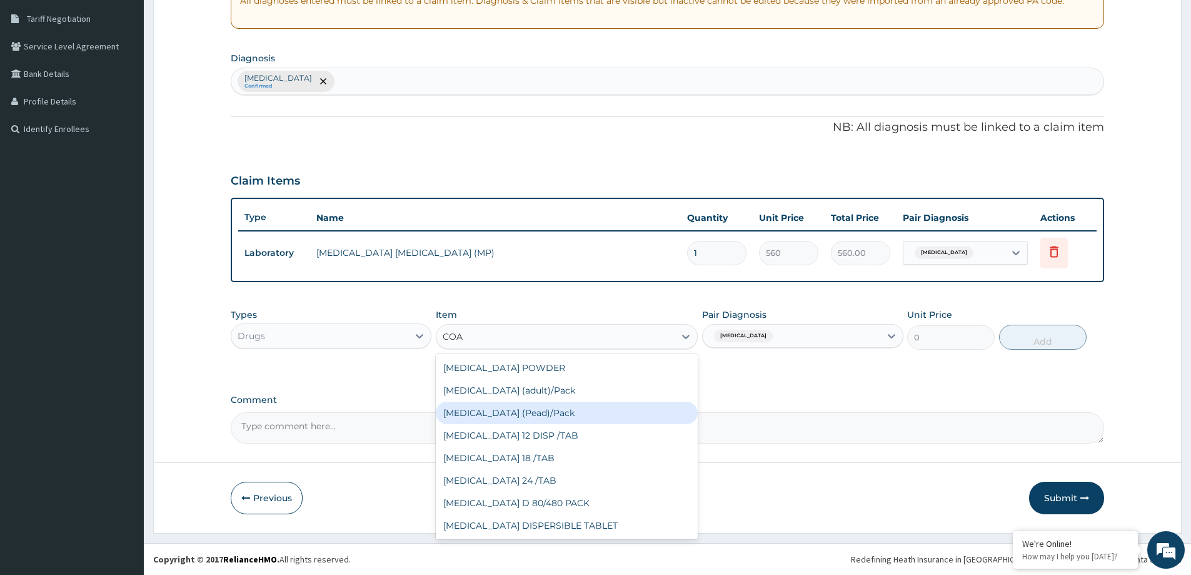
click at [518, 415] on div "Coartem (Pead)/Pack" at bounding box center [567, 412] width 262 height 23
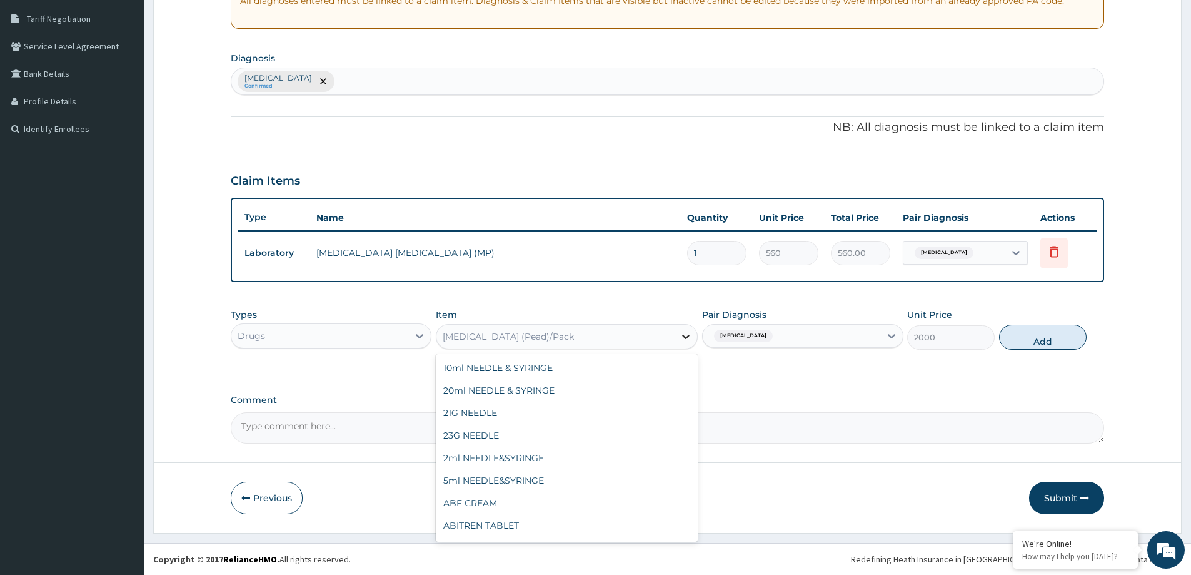
click at [686, 335] on icon at bounding box center [686, 336] width 13 height 13
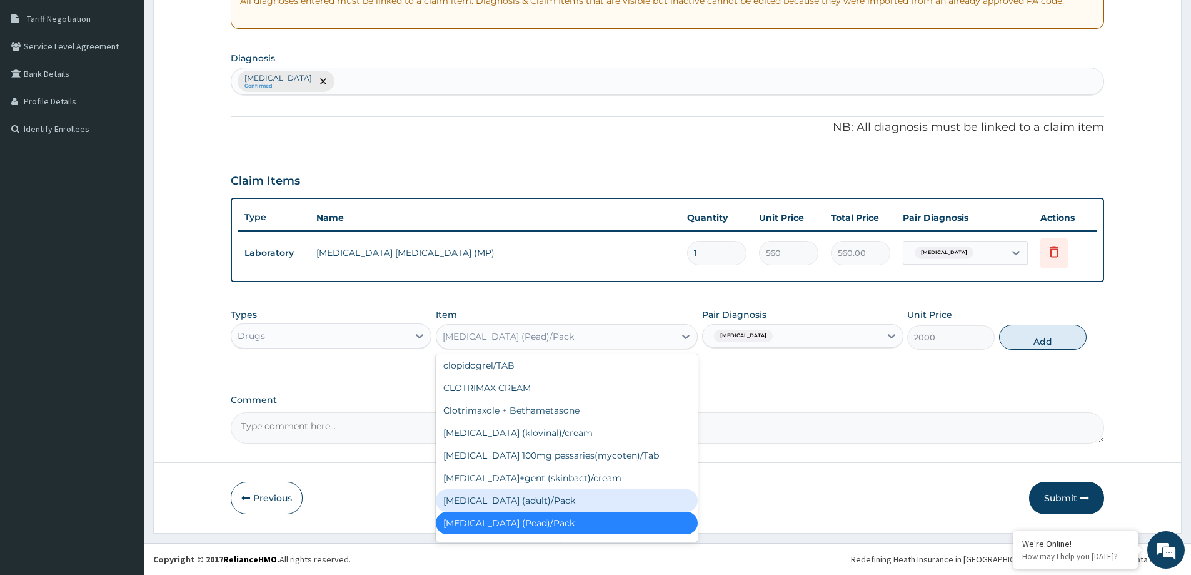
click at [520, 502] on div "Coartem (adult)/Pack" at bounding box center [567, 500] width 262 height 23
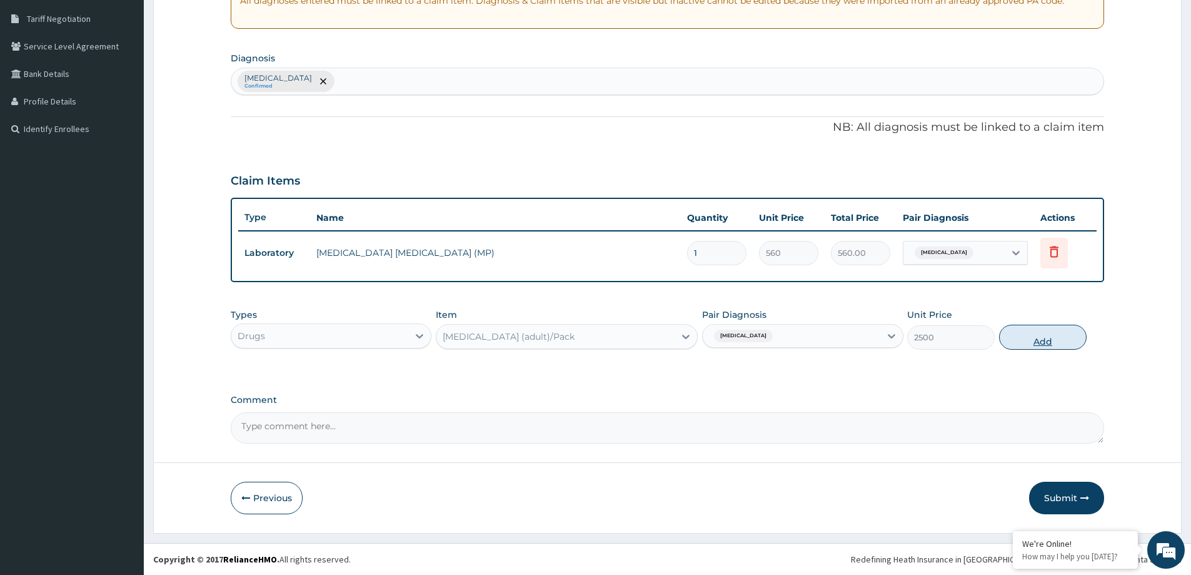
click at [1031, 340] on button "Add" at bounding box center [1043, 337] width 88 height 25
type input "0"
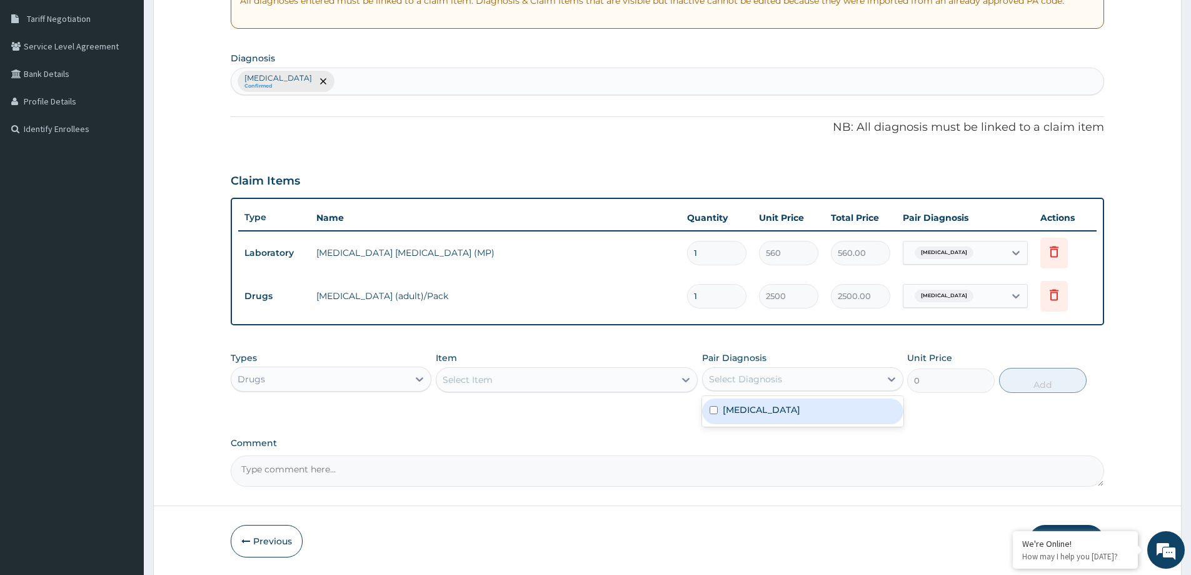
click at [844, 378] on div "Select Diagnosis" at bounding box center [791, 379] width 177 height 20
click at [842, 415] on div "Malaria, unspecified" at bounding box center [802, 411] width 201 height 26
checkbox input "true"
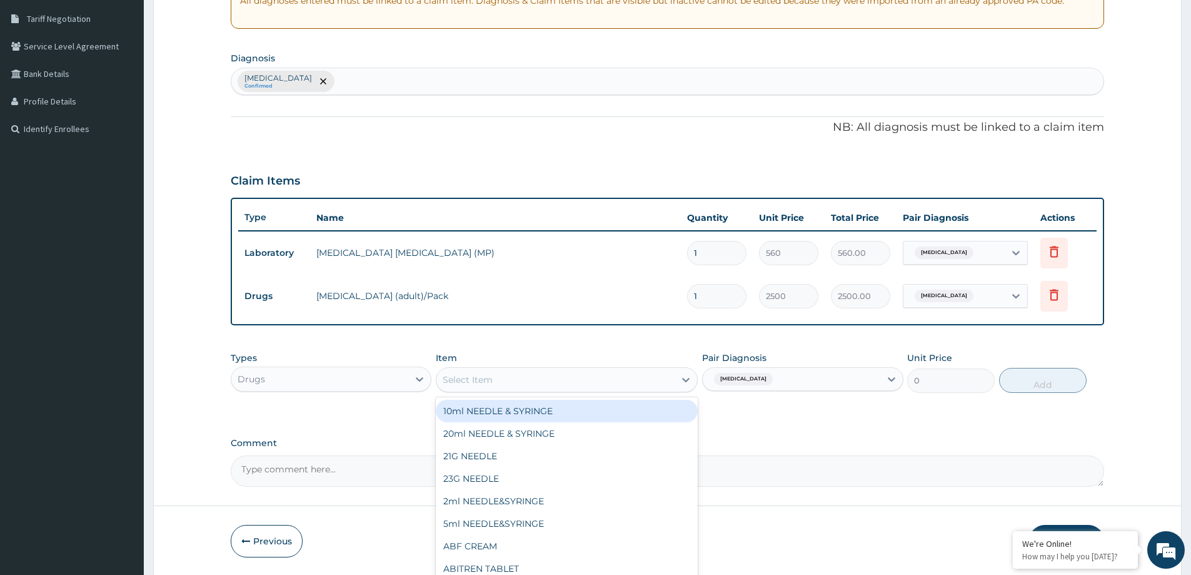
click at [600, 385] on div "Select Item" at bounding box center [555, 380] width 238 height 20
type input "PARA"
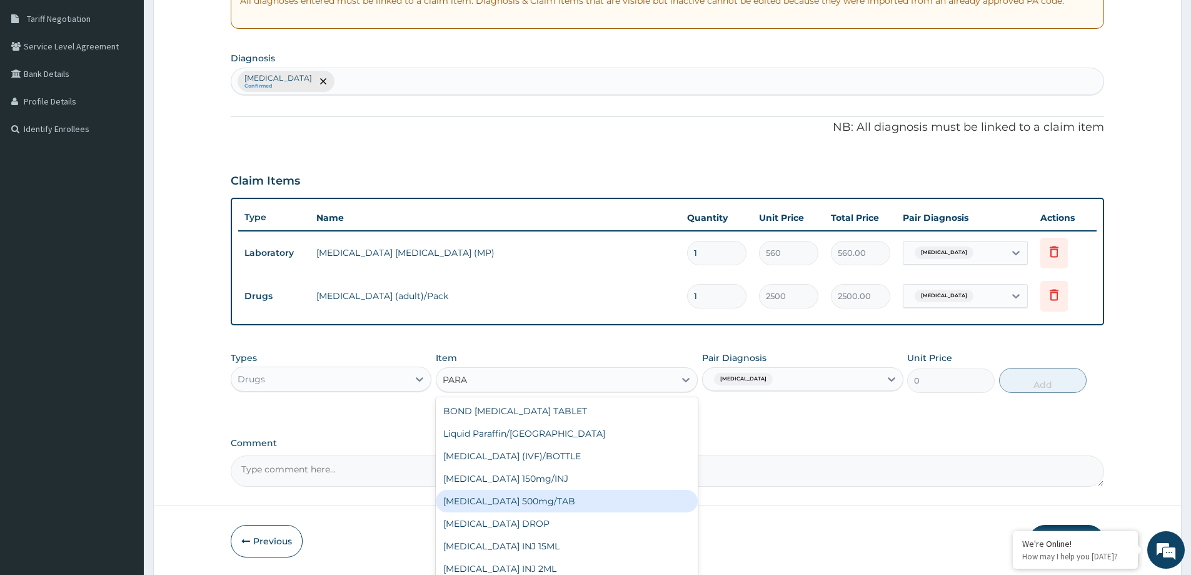
click at [566, 497] on div "PARACETAMOL 500mg/TAB" at bounding box center [567, 501] width 262 height 23
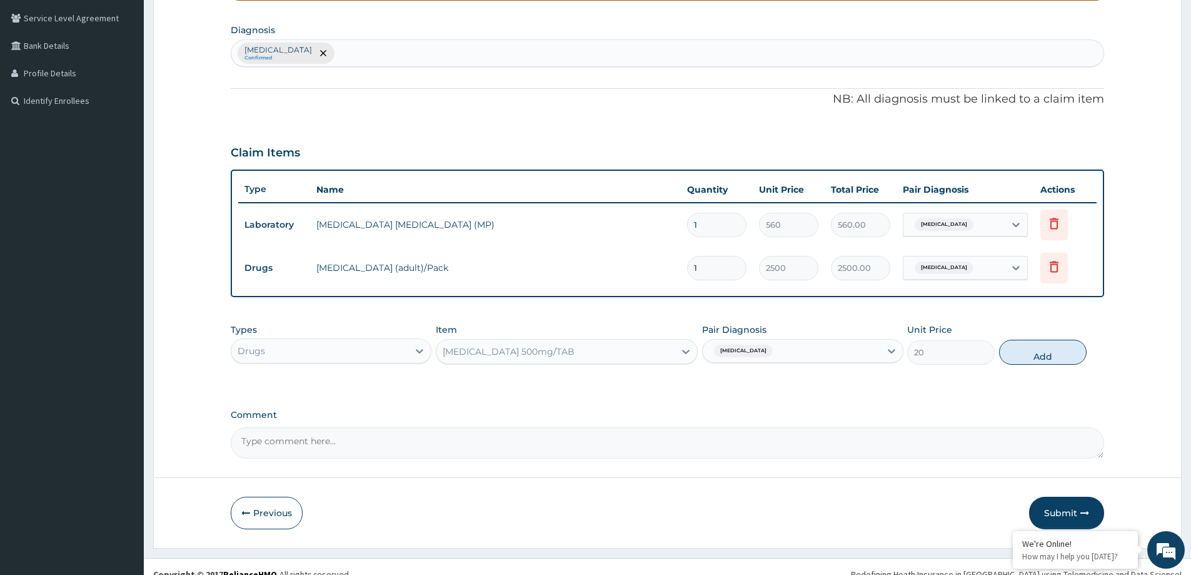
scroll to position [298, 0]
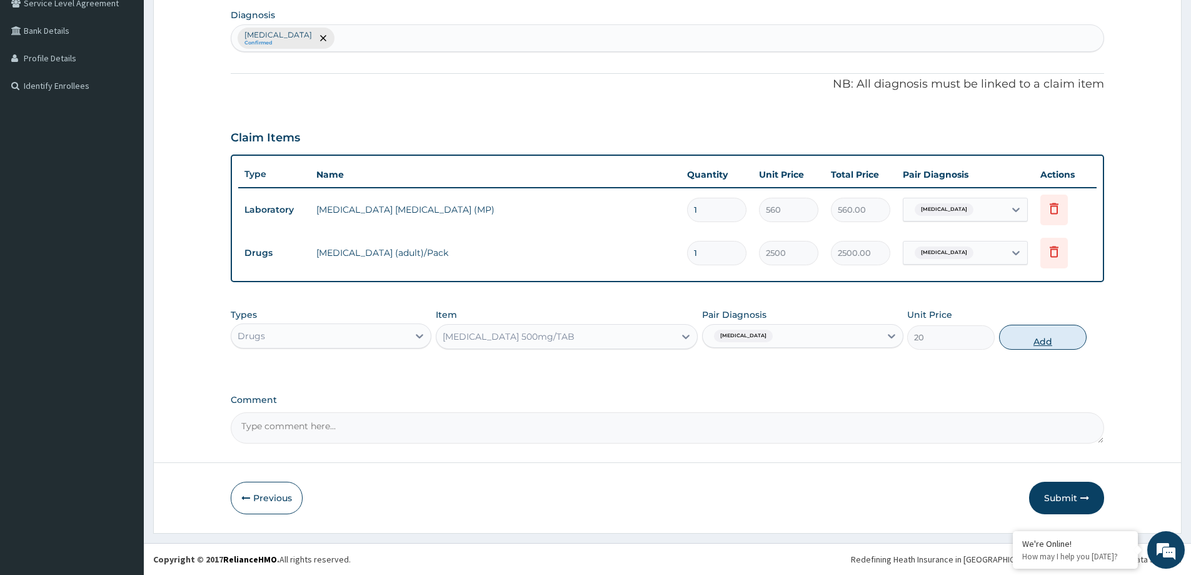
click at [1026, 344] on button "Add" at bounding box center [1043, 337] width 88 height 25
type input "0"
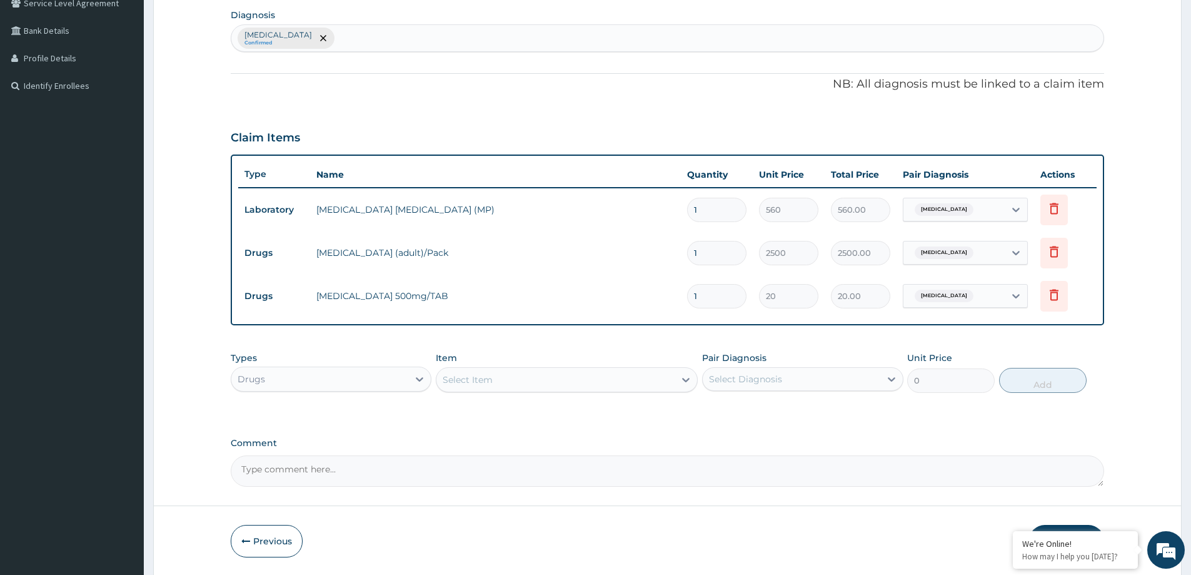
type input "15"
type input "300.00"
type input "15"
click at [729, 378] on div "Select Diagnosis" at bounding box center [745, 379] width 73 height 13
click at [735, 416] on div "Malaria, unspecified" at bounding box center [802, 411] width 201 height 26
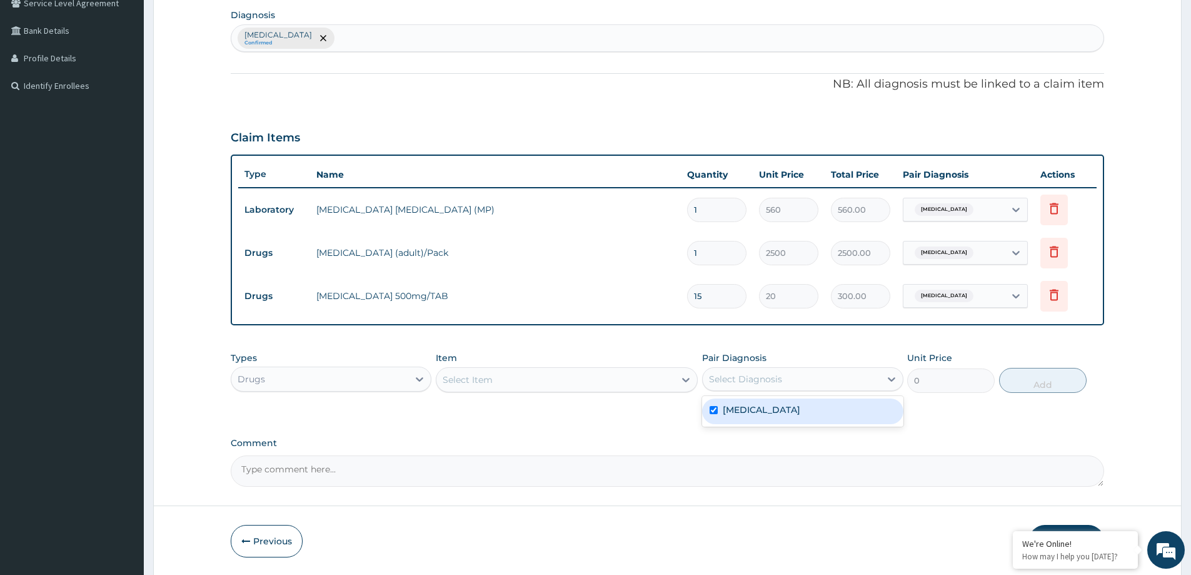
checkbox input "true"
click at [650, 428] on div "PA Code / Prescription Code Enter Code(Secondary Care Only) Encounter Date 14-1…" at bounding box center [668, 153] width 874 height 665
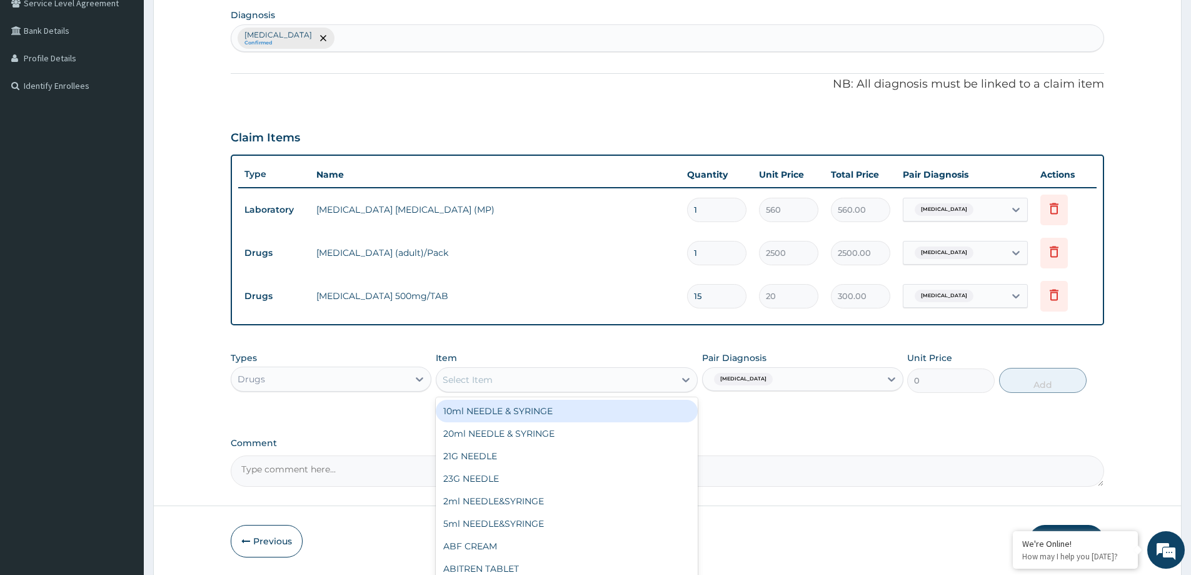
click at [599, 383] on div "Select Item" at bounding box center [555, 380] width 238 height 20
type input "VITA"
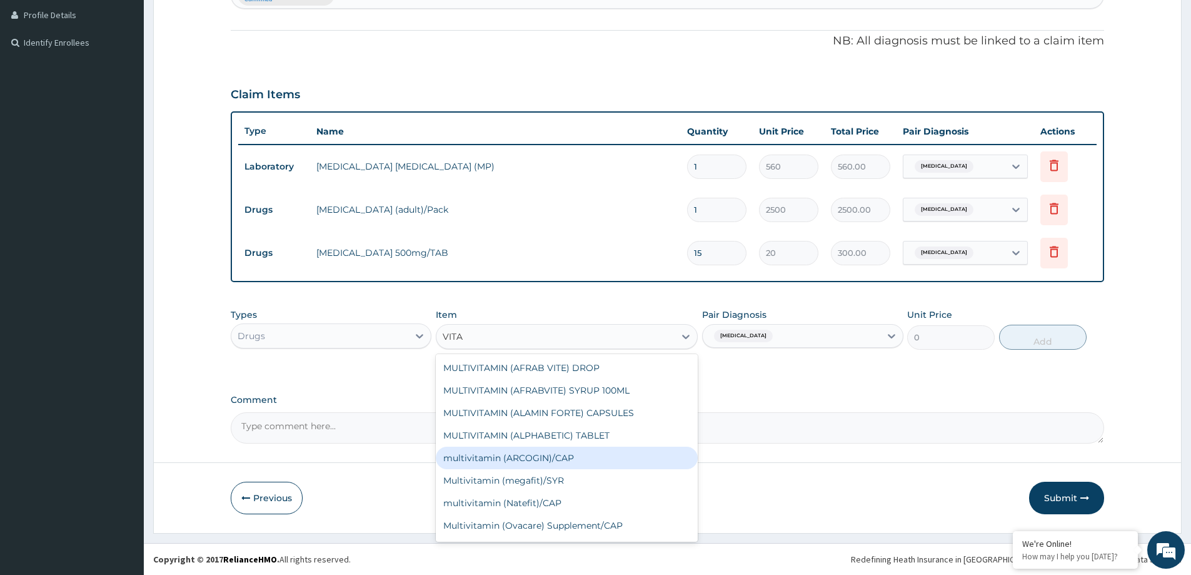
scroll to position [0, 0]
click at [547, 465] on div "MULTIVITAMIN (ALPHABETIC) TABLET" at bounding box center [567, 457] width 262 height 23
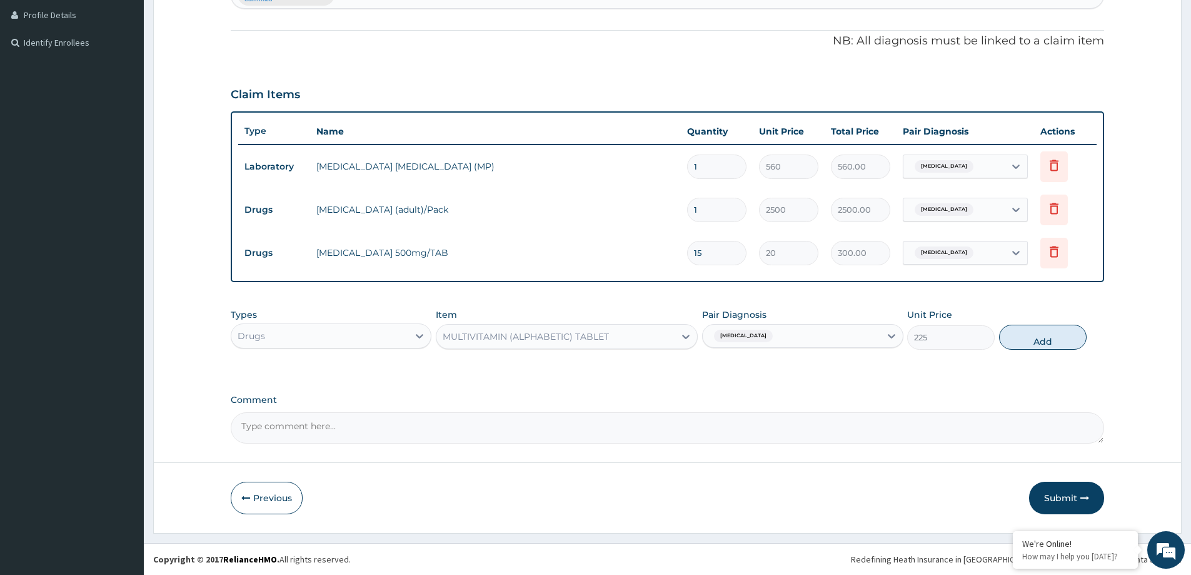
click at [649, 338] on div "MULTIVITAMIN (ALPHABETIC) TABLET" at bounding box center [555, 336] width 238 height 20
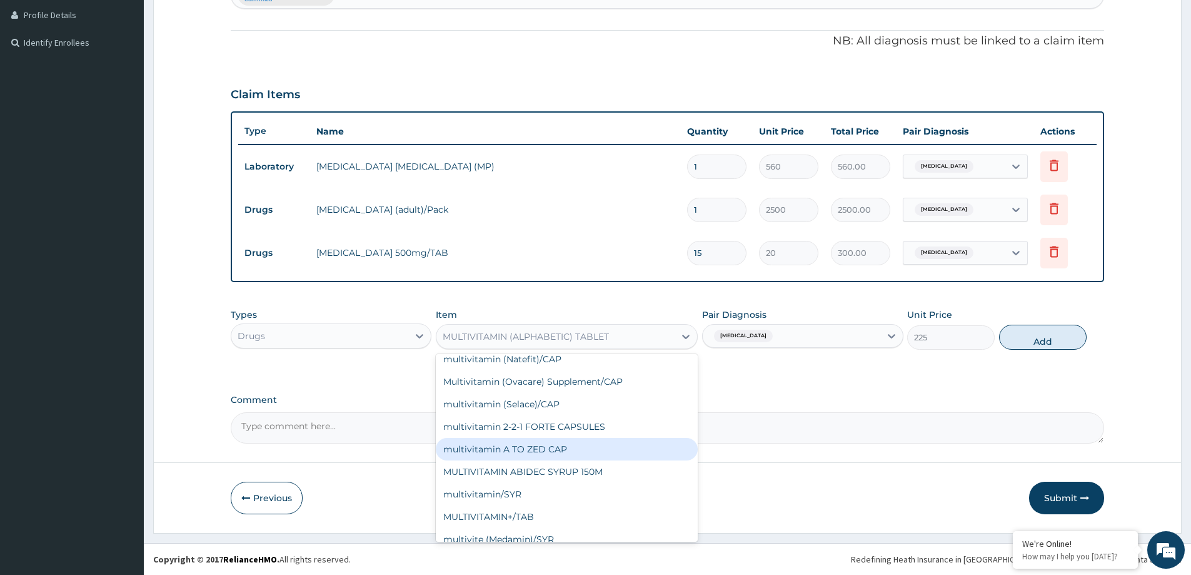
scroll to position [18970, 0]
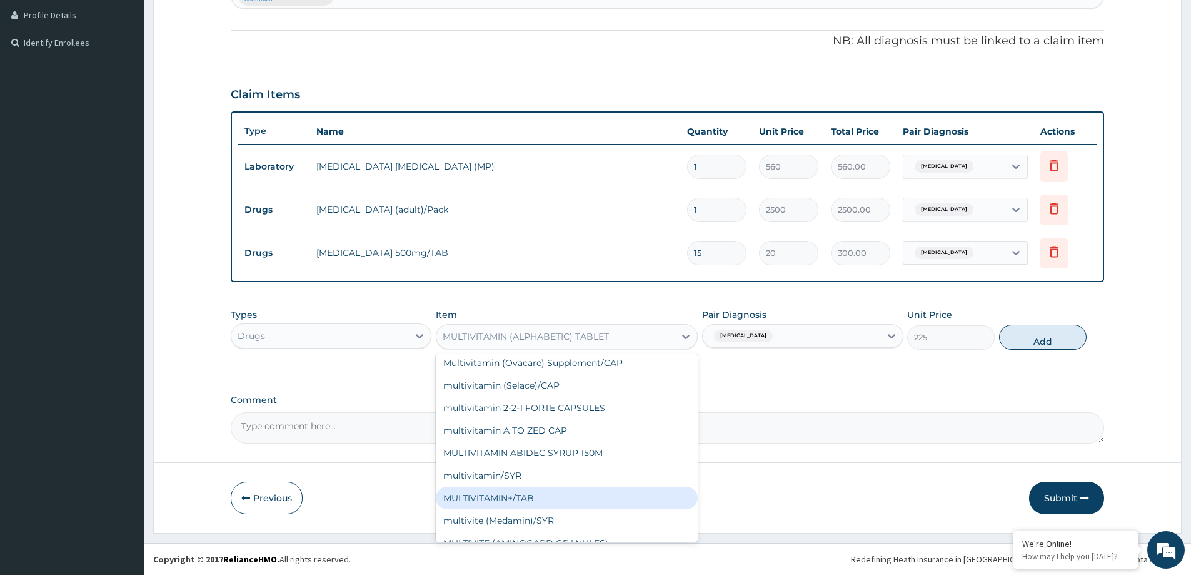
click at [574, 497] on div "MULTIVITAMIN+/TAB" at bounding box center [567, 497] width 262 height 23
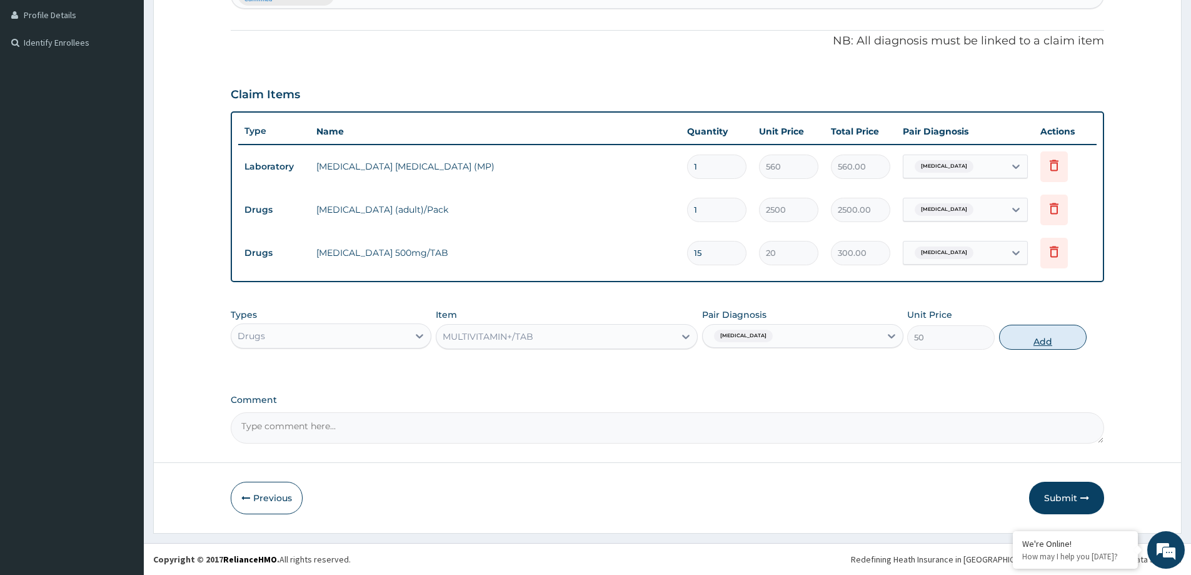
click at [1038, 333] on button "Add" at bounding box center [1043, 337] width 88 height 25
type input "0"
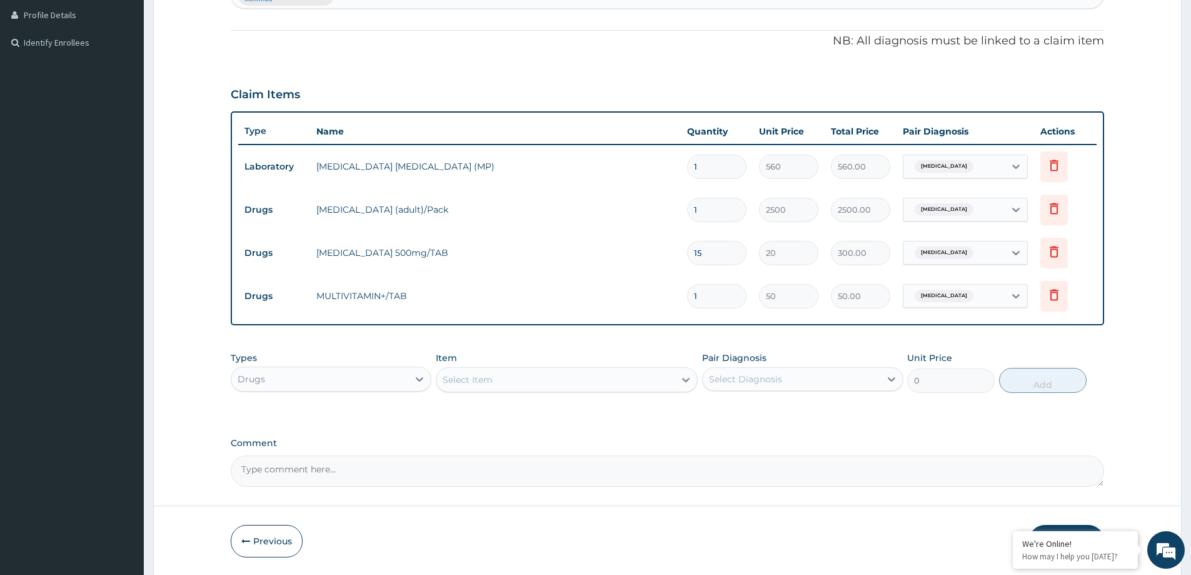
type input "10"
type input "500.00"
type input "10"
click at [715, 262] on input "15" at bounding box center [716, 253] width 59 height 24
type input "1"
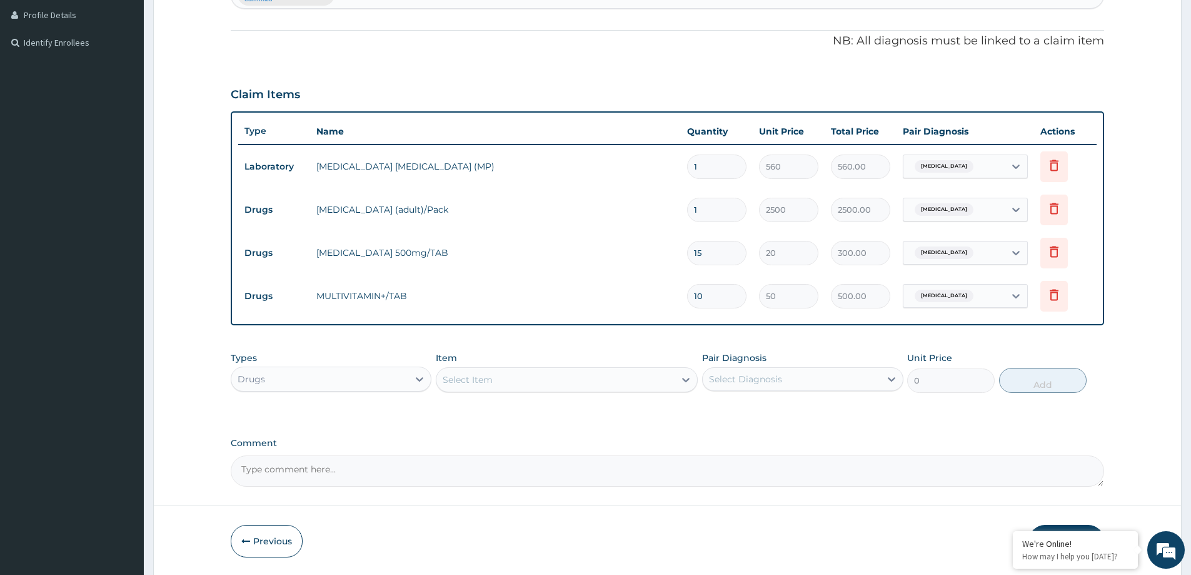
type input "20.00"
type input "18"
type input "360.00"
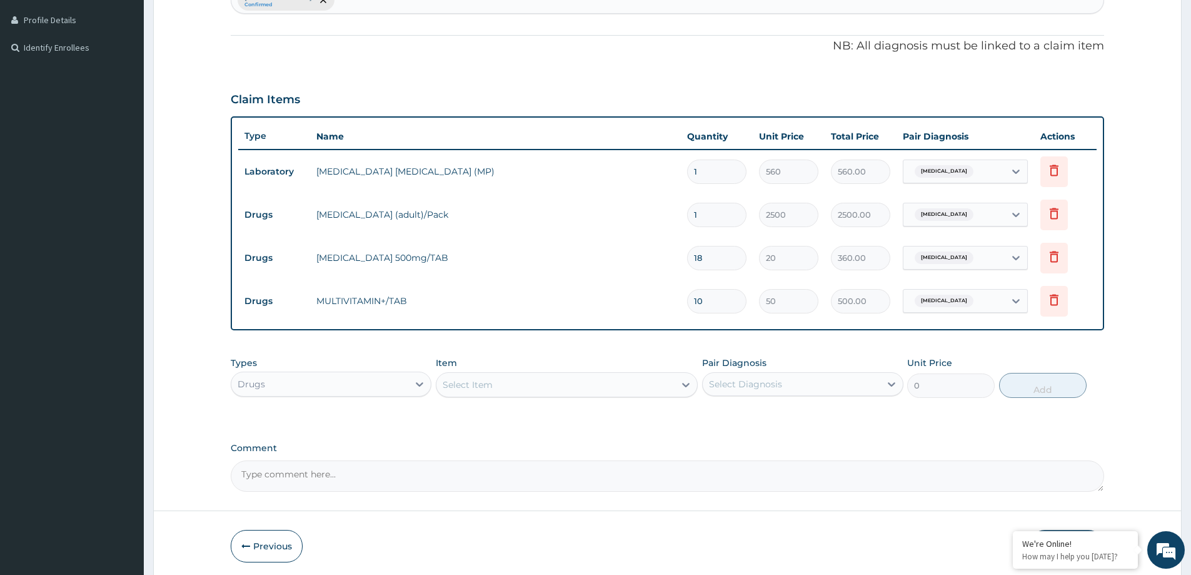
scroll to position [385, 0]
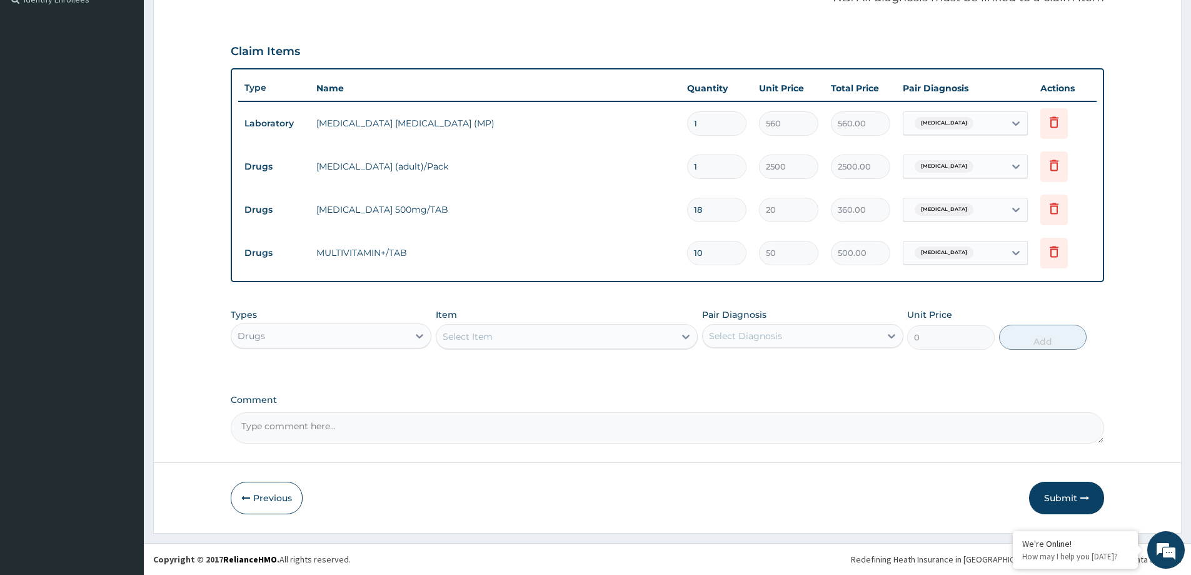
type input "18"
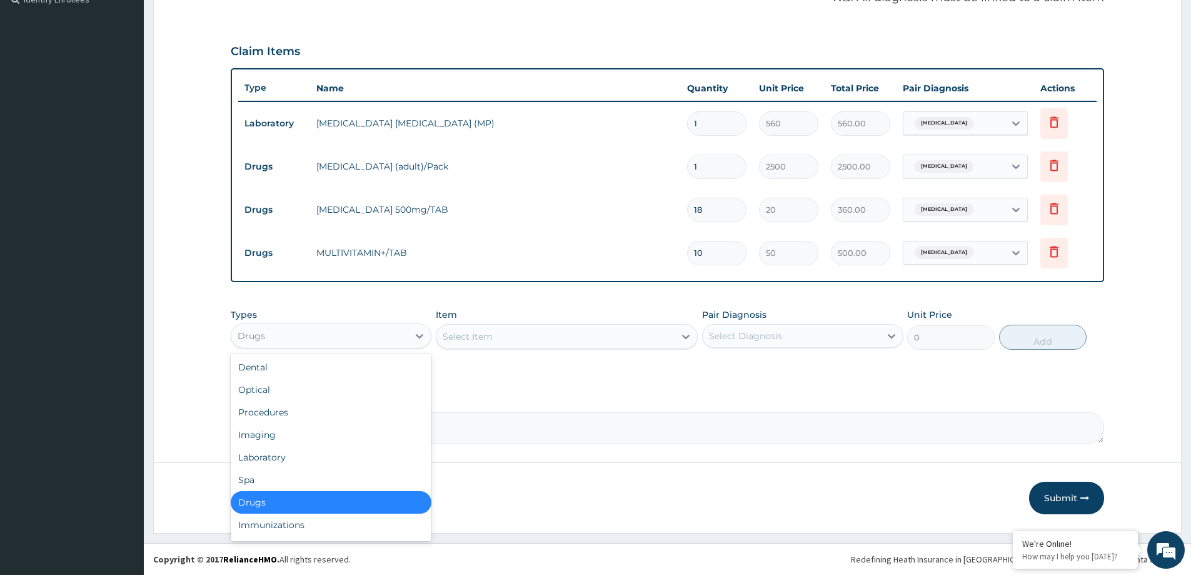
click at [391, 333] on div "Drugs" at bounding box center [319, 336] width 177 height 20
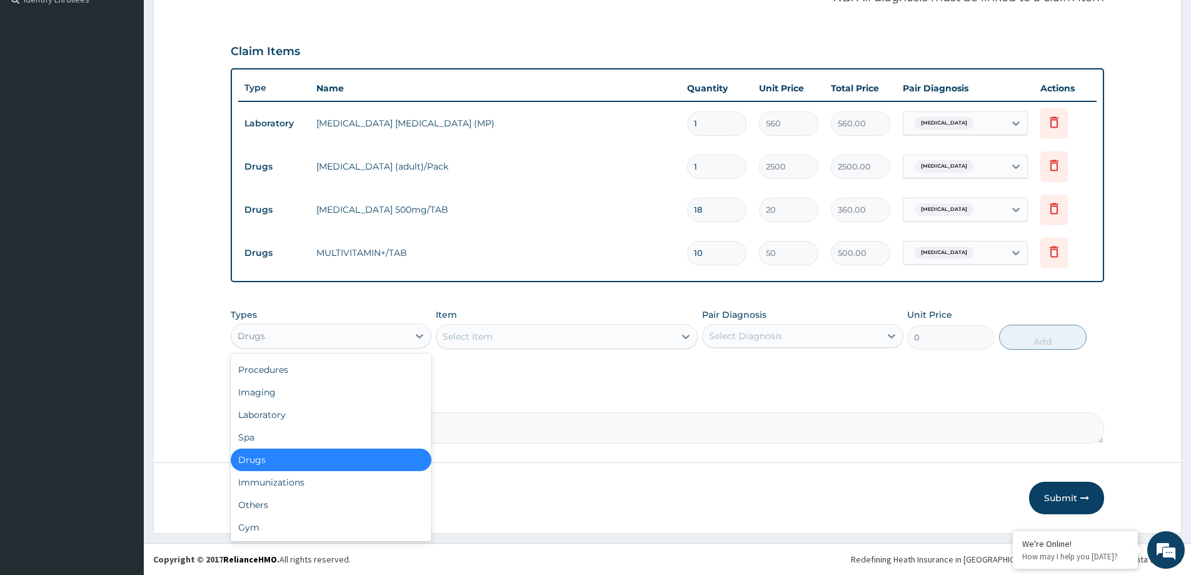
scroll to position [0, 0]
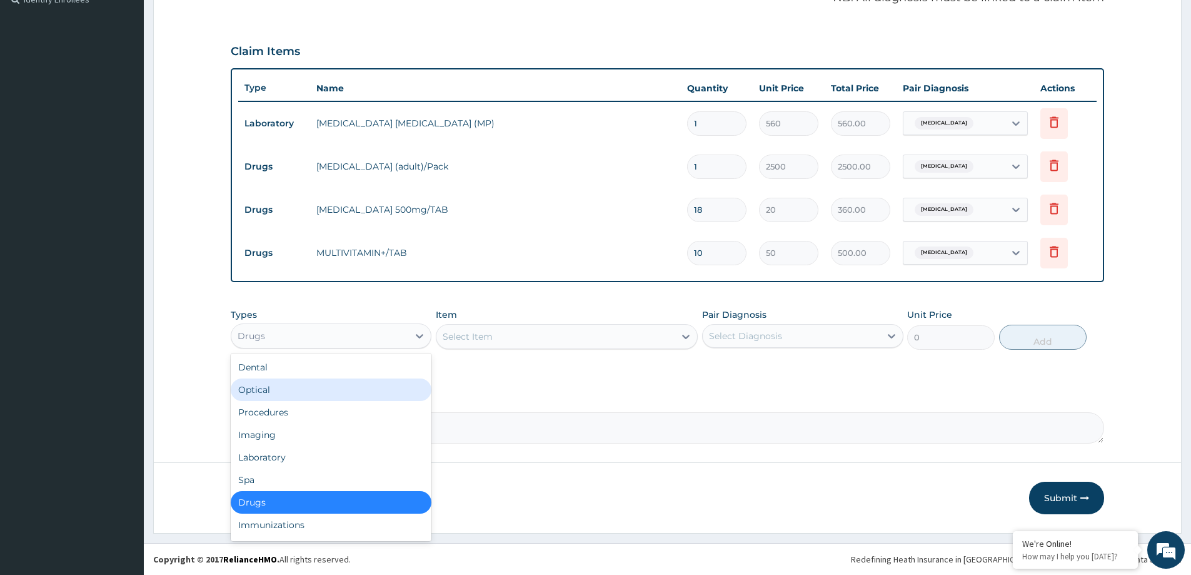
click at [378, 390] on div "Optical" at bounding box center [331, 389] width 201 height 23
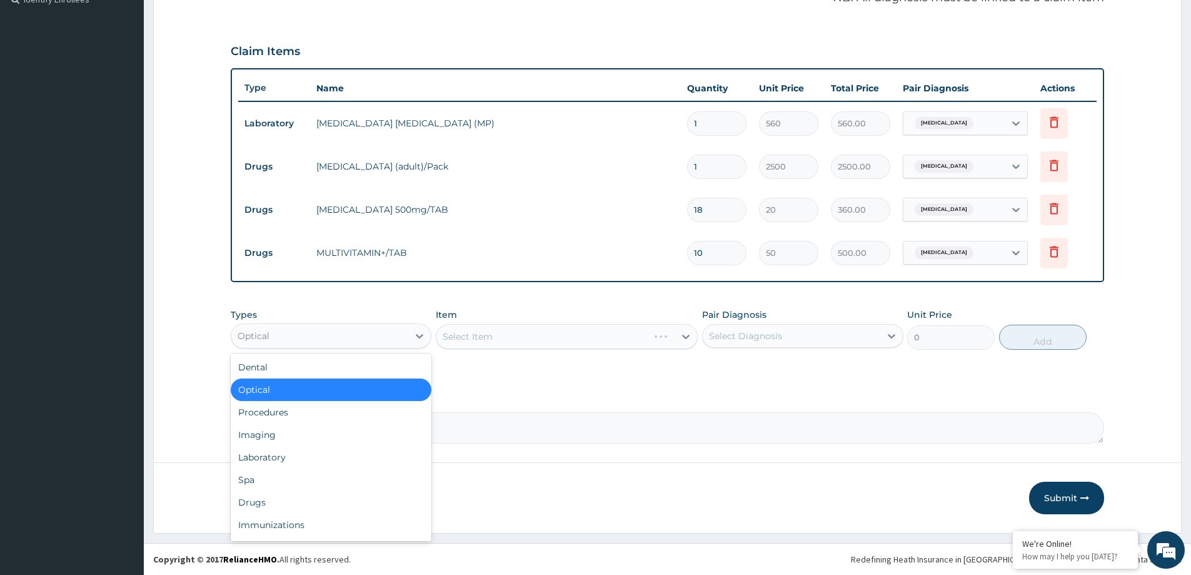
click at [395, 338] on div "Optical" at bounding box center [319, 336] width 177 height 20
click at [371, 410] on div "Procedures" at bounding box center [331, 412] width 201 height 23
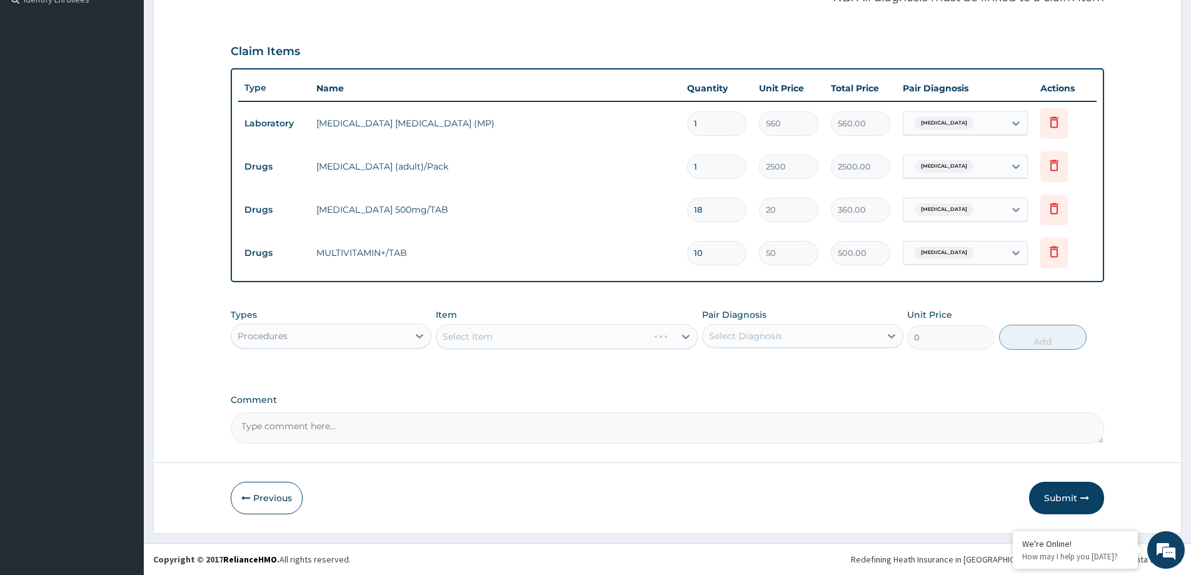
click at [825, 330] on div "Select Diagnosis" at bounding box center [791, 336] width 177 height 20
click at [816, 370] on div "Malaria, unspecified" at bounding box center [802, 368] width 201 height 26
checkbox input "true"
click at [685, 397] on label "Comment" at bounding box center [668, 400] width 874 height 11
click at [685, 412] on textarea "Comment" at bounding box center [668, 427] width 874 height 31
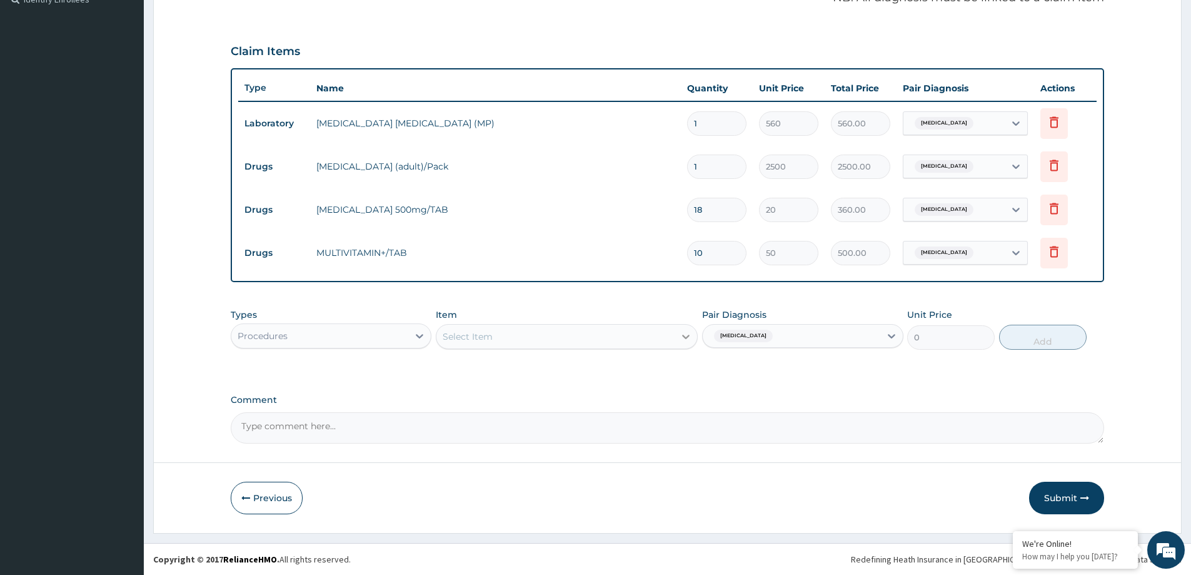
click at [686, 339] on icon at bounding box center [686, 336] width 13 height 13
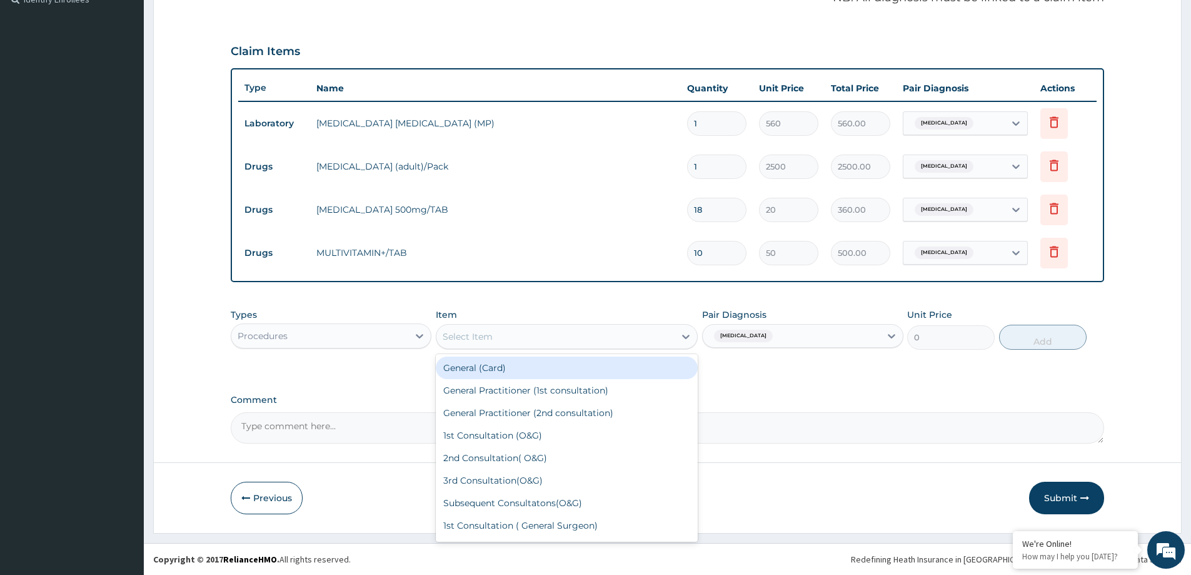
click at [550, 375] on div "General (Card)" at bounding box center [567, 367] width 262 height 23
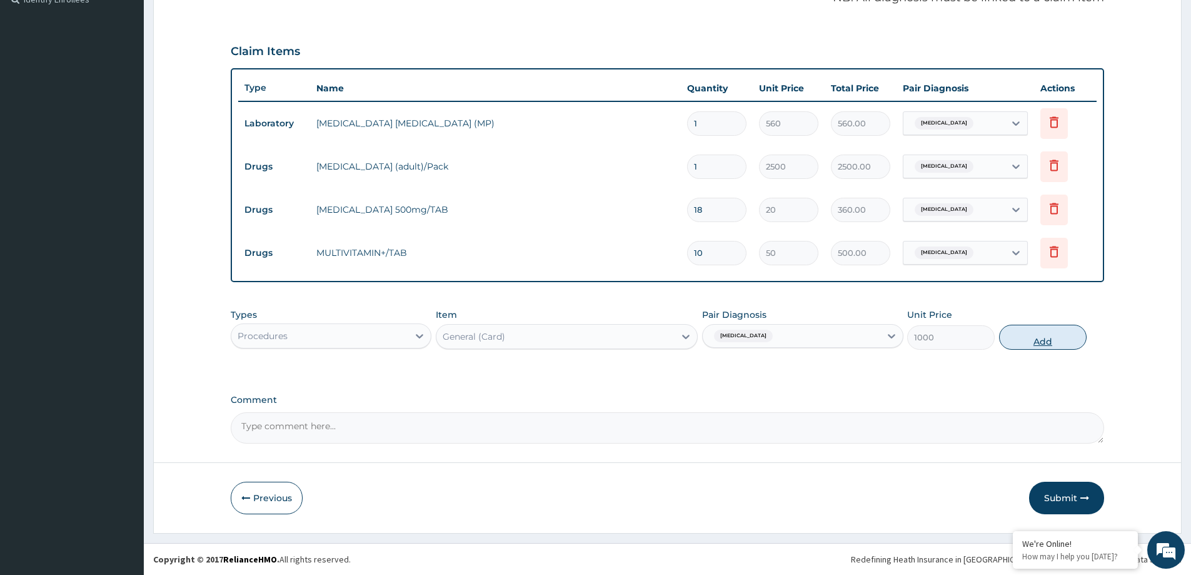
click at [1032, 340] on button "Add" at bounding box center [1043, 337] width 88 height 25
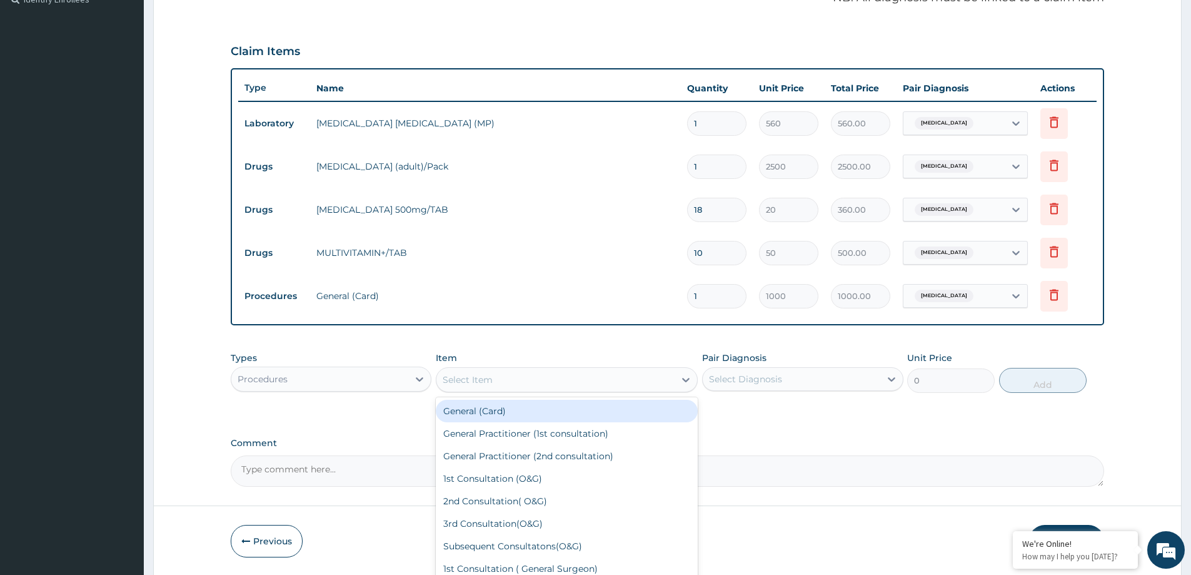
click at [663, 385] on div "Select Item" at bounding box center [555, 380] width 238 height 20
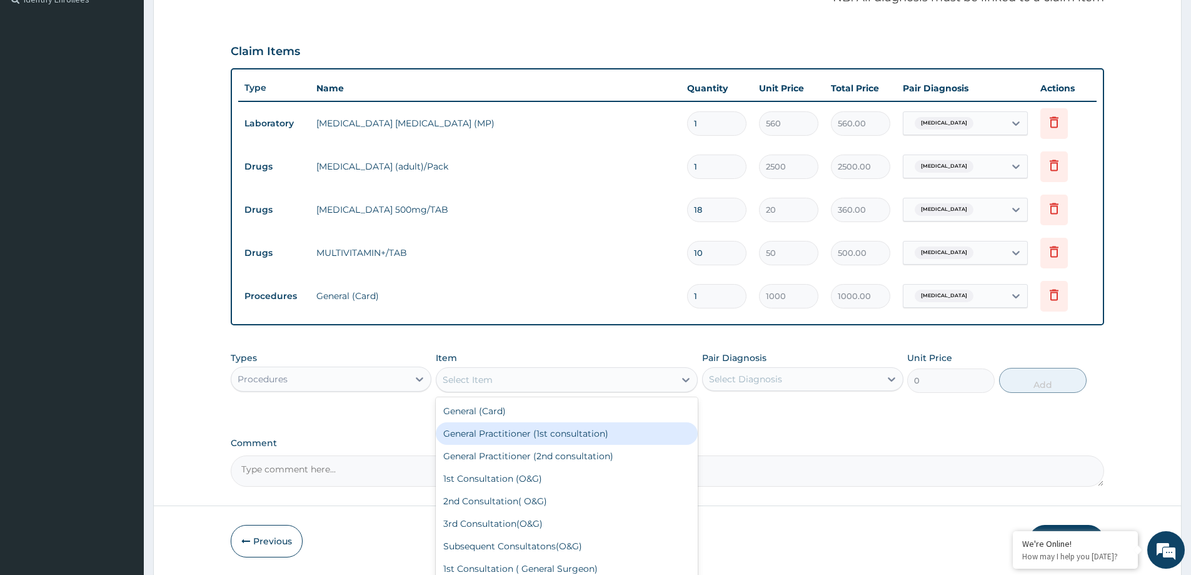
click at [629, 429] on div "General Practitioner (1st consultation)" at bounding box center [567, 433] width 262 height 23
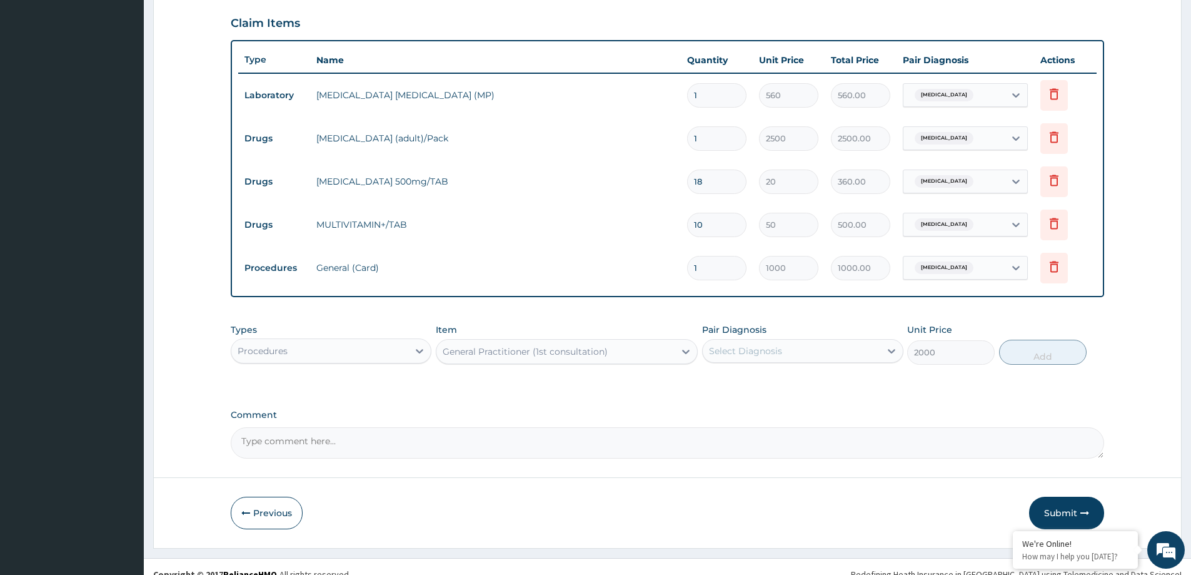
scroll to position [428, 0]
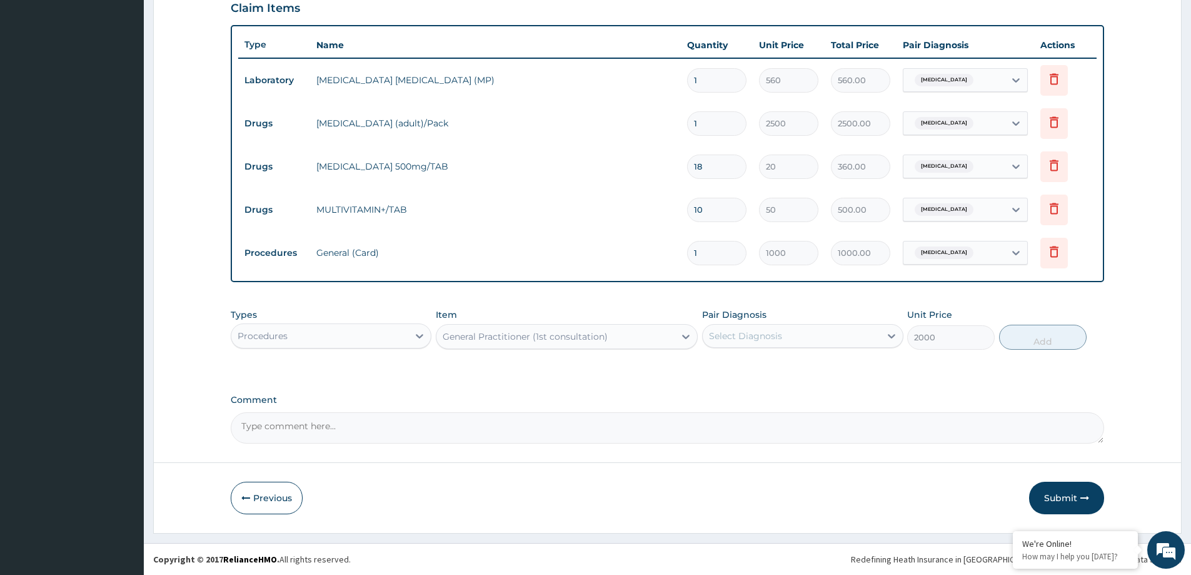
click at [667, 328] on div "General Practitioner (1st consultation)" at bounding box center [555, 336] width 238 height 20
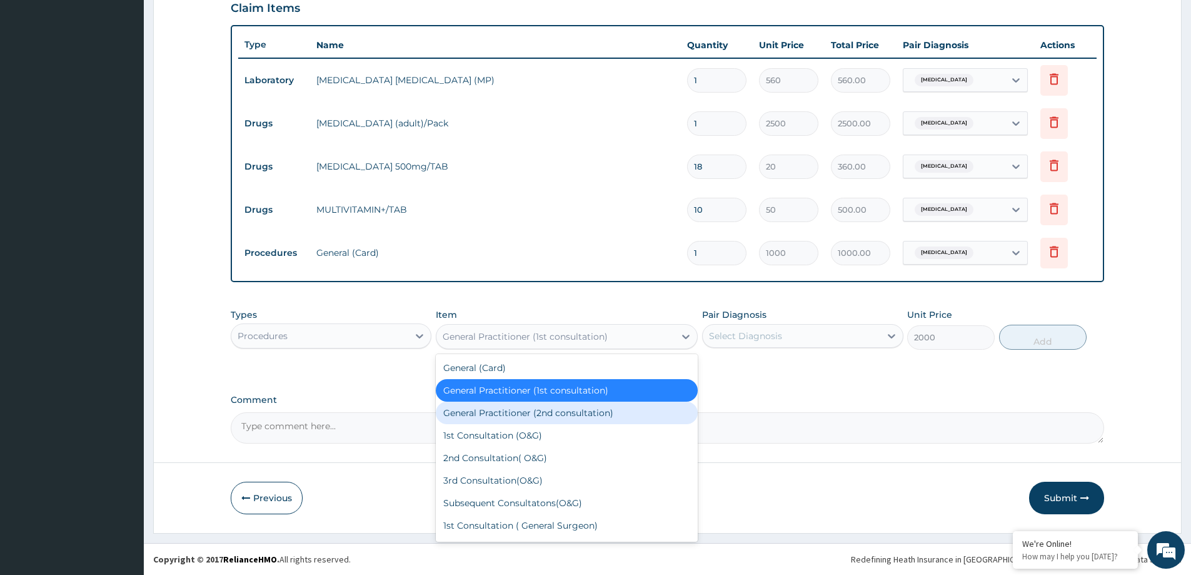
click at [578, 409] on div "General Practitioner (2nd consultation)" at bounding box center [567, 412] width 262 height 23
type input "1500"
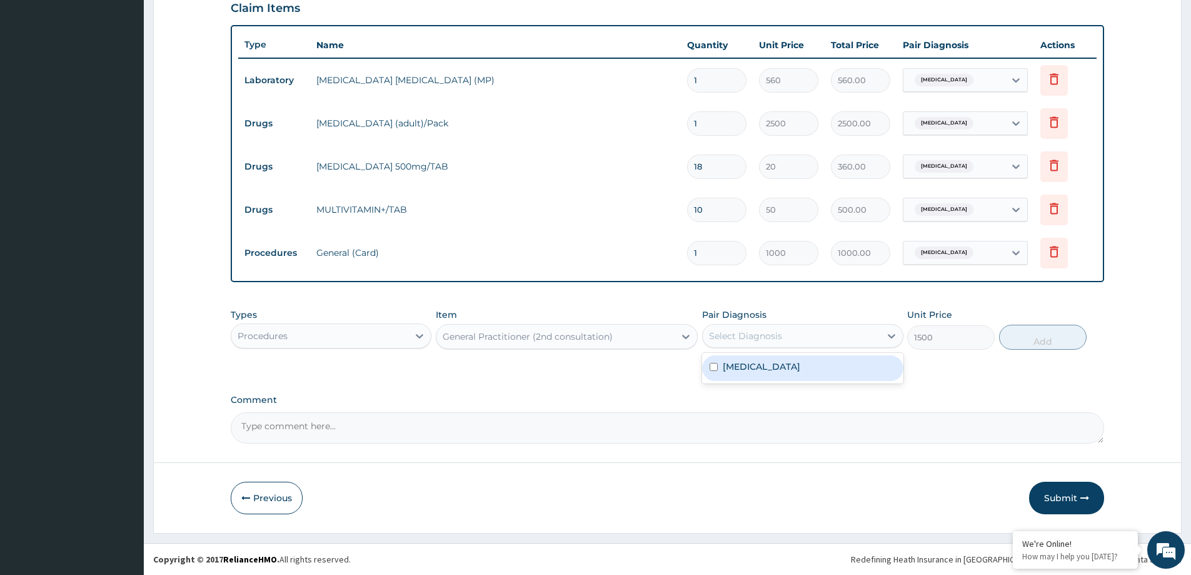
click at [708, 340] on div "Select Diagnosis" at bounding box center [791, 336] width 177 height 20
click at [720, 366] on div "Malaria, unspecified" at bounding box center [802, 368] width 201 height 26
checkbox input "true"
click at [622, 397] on label "Comment" at bounding box center [668, 400] width 874 height 11
click at [622, 412] on textarea "Comment" at bounding box center [668, 427] width 874 height 31
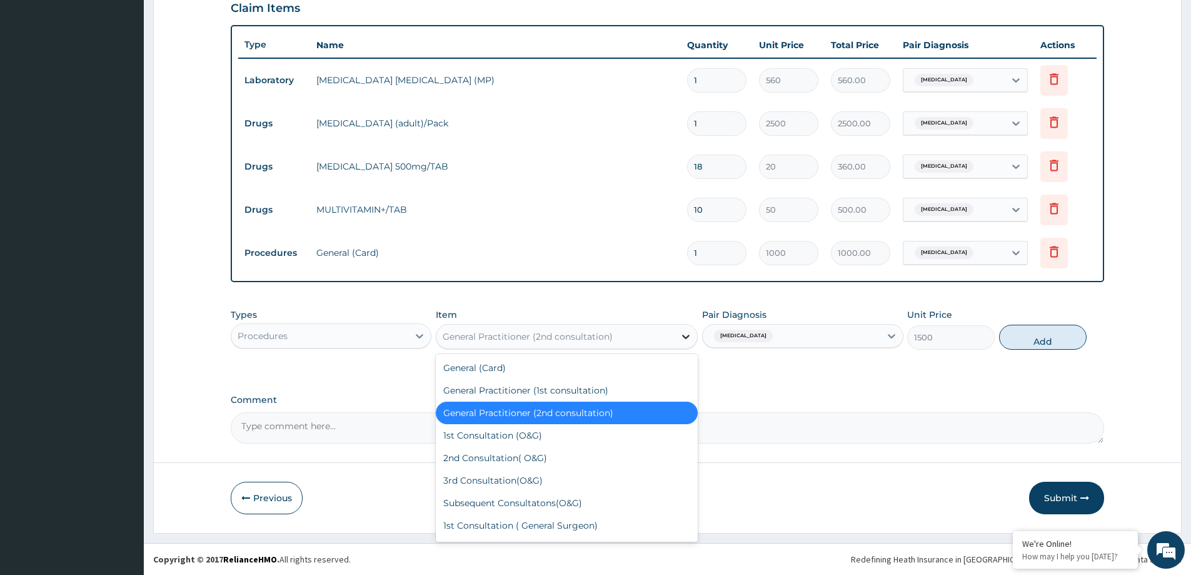
click at [682, 335] on icon at bounding box center [686, 336] width 13 height 13
click at [601, 390] on div "General Practitioner (1st consultation)" at bounding box center [567, 390] width 262 height 23
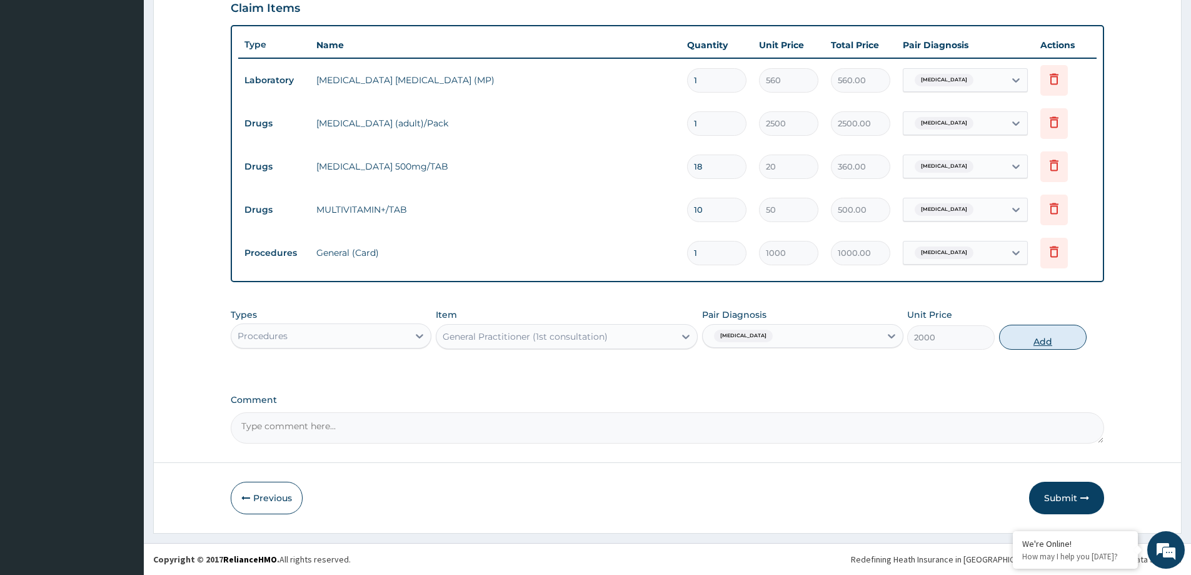
click at [1010, 344] on button "Add" at bounding box center [1043, 337] width 88 height 25
type input "0"
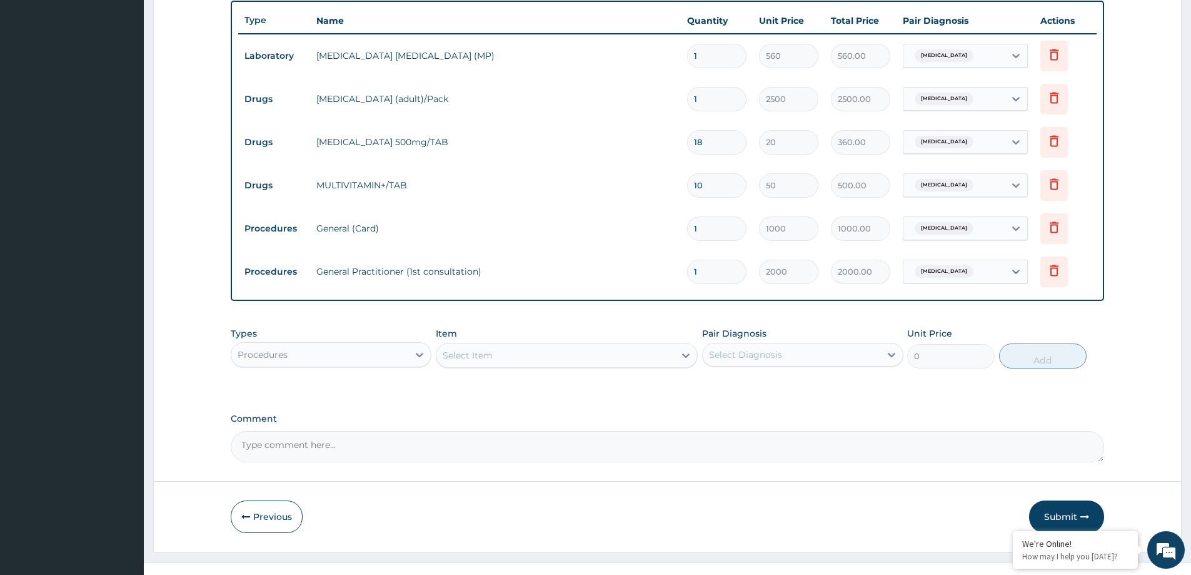
scroll to position [471, 0]
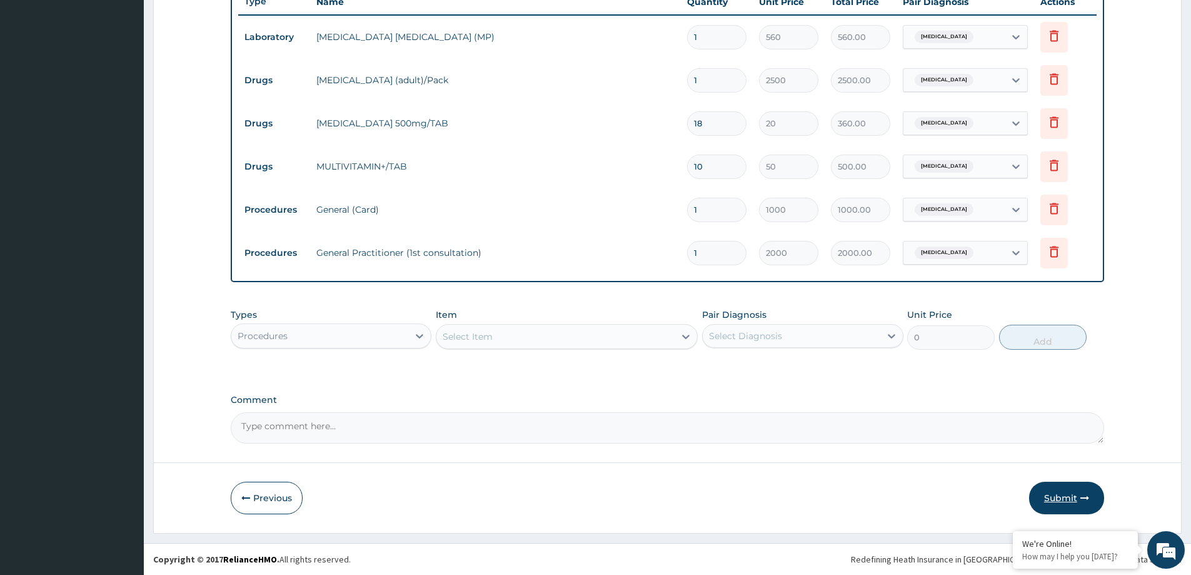
click at [1069, 497] on button "Submit" at bounding box center [1066, 497] width 75 height 33
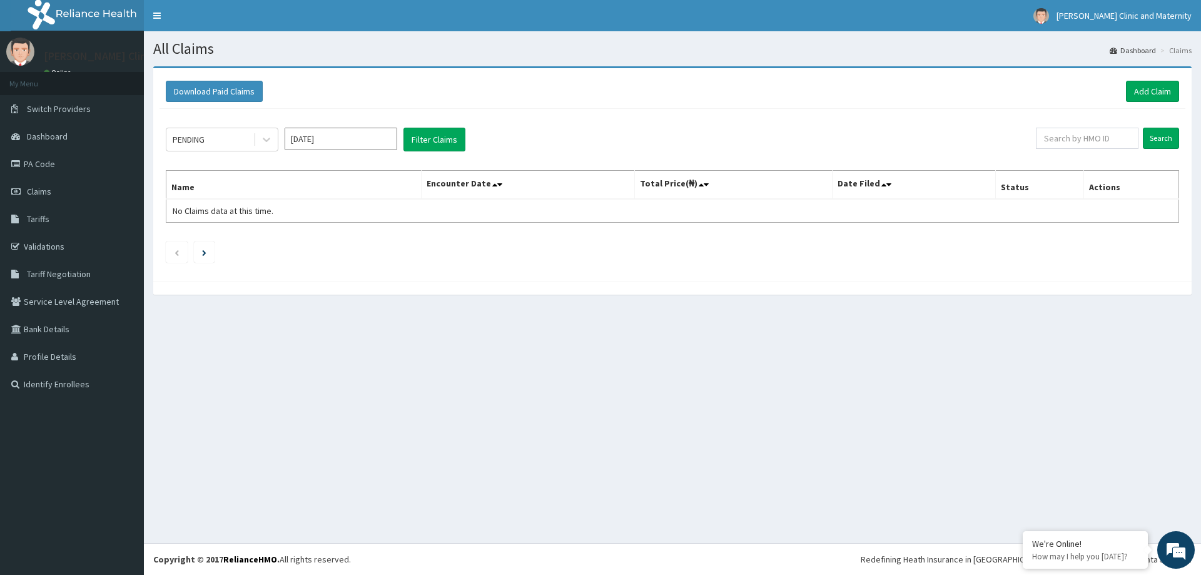
click at [647, 394] on div "All Claims Dashboard Claims Download Paid Claims Add Claim × Note you can only …" at bounding box center [672, 287] width 1057 height 512
click at [856, 370] on div "All Claims Dashboard Claims Download Paid Claims Add Claim × Note you can only …" at bounding box center [672, 287] width 1057 height 512
click at [20, 165] on icon at bounding box center [17, 163] width 13 height 9
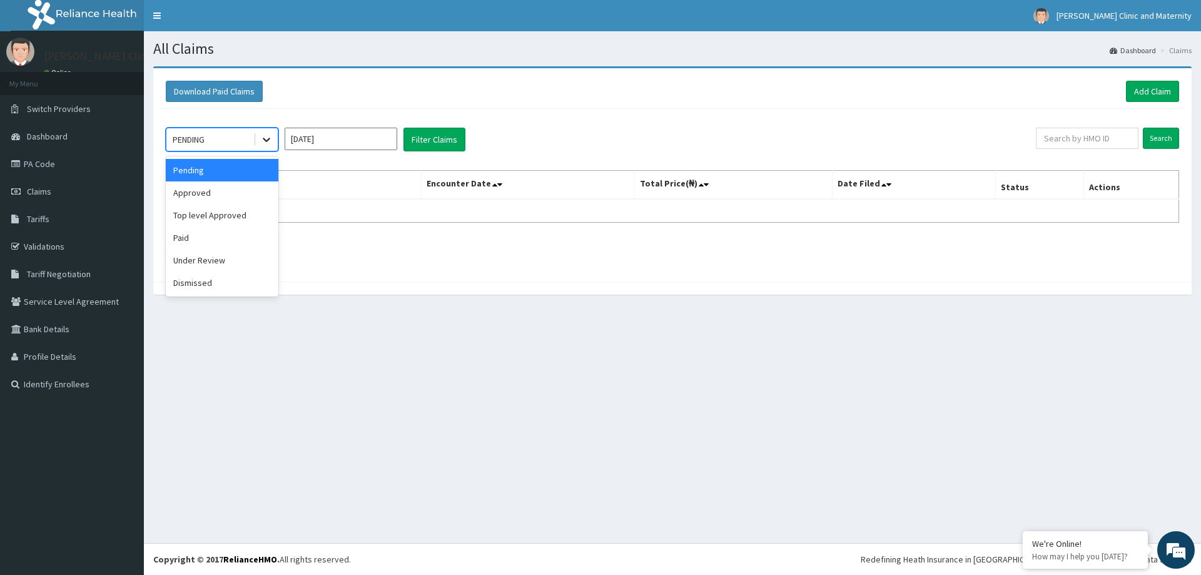
click at [266, 134] on icon at bounding box center [266, 139] width 13 height 13
click at [220, 191] on div "Approved" at bounding box center [222, 192] width 113 height 23
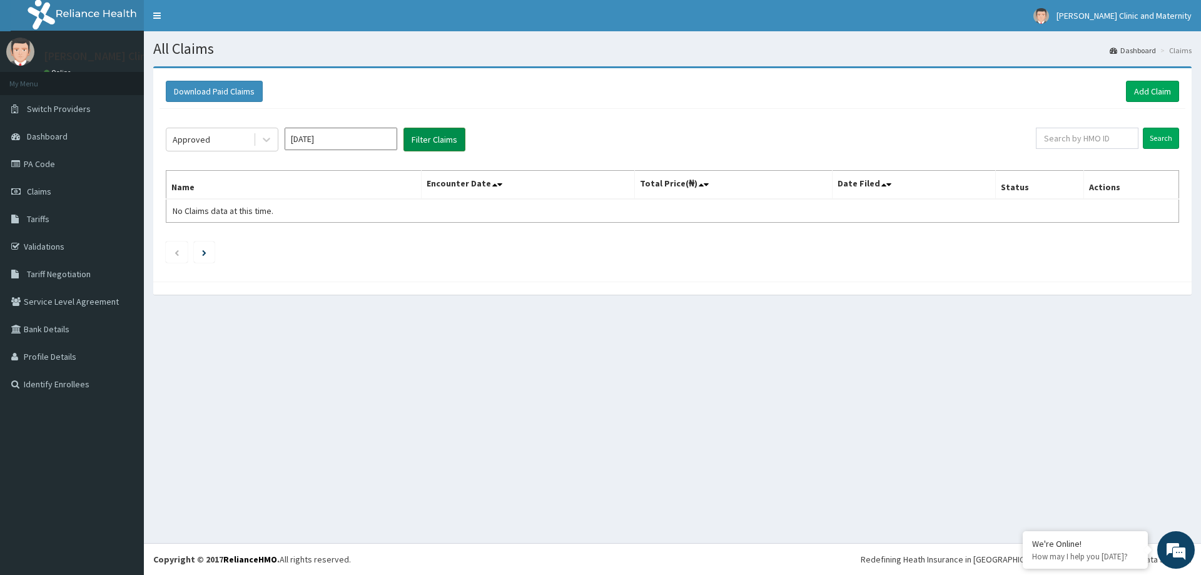
click at [433, 144] on button "Filter Claims" at bounding box center [434, 140] width 62 height 24
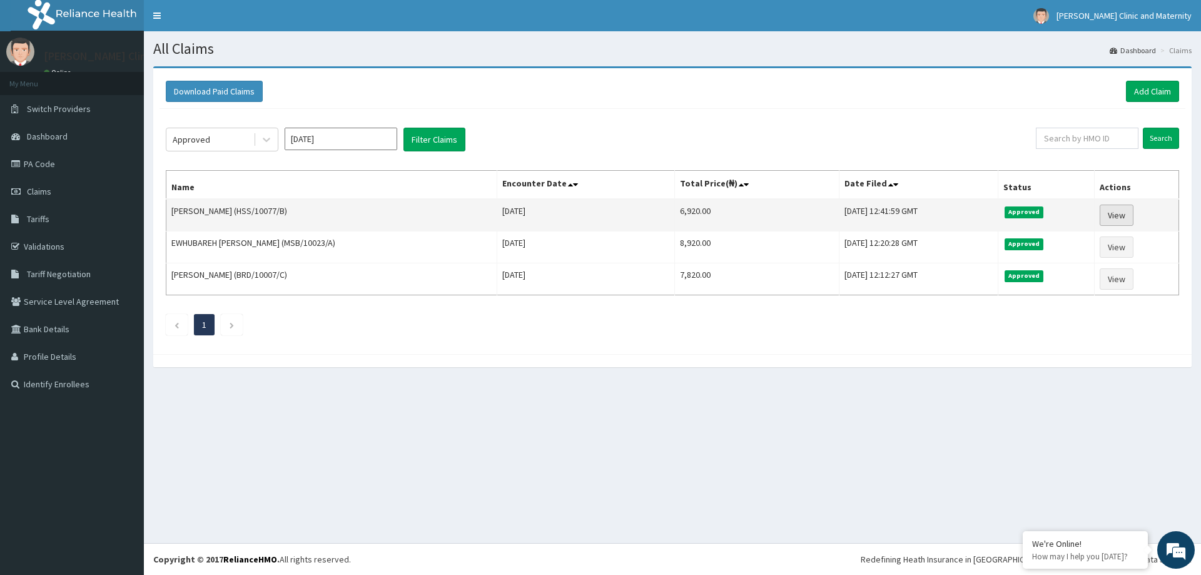
click at [1109, 212] on link "View" at bounding box center [1116, 214] width 34 height 21
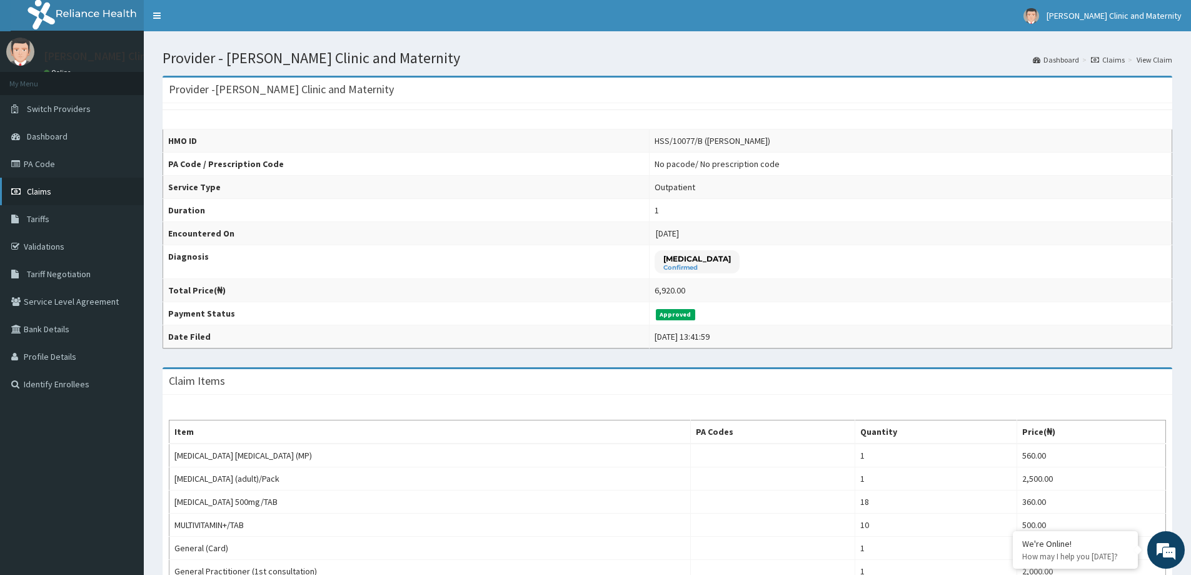
click at [17, 194] on icon at bounding box center [17, 191] width 13 height 9
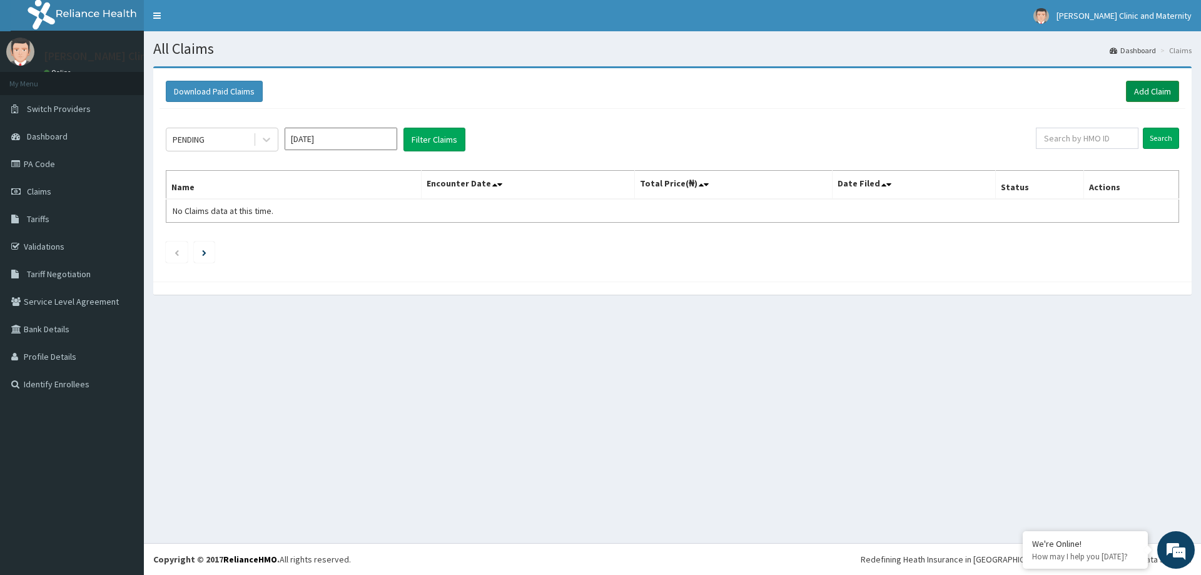
click at [1145, 84] on link "Add Claim" at bounding box center [1152, 91] width 53 height 21
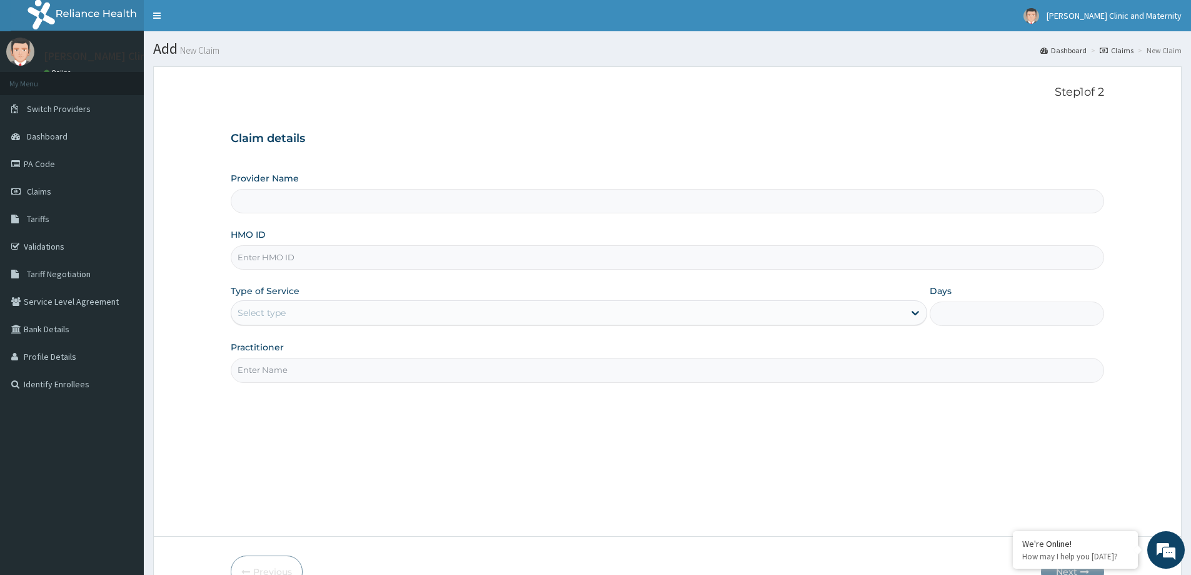
type input "[PERSON_NAME] Clinic and Maternity"
paste input "HSS/10077/C"
type input "HSS/10077/C"
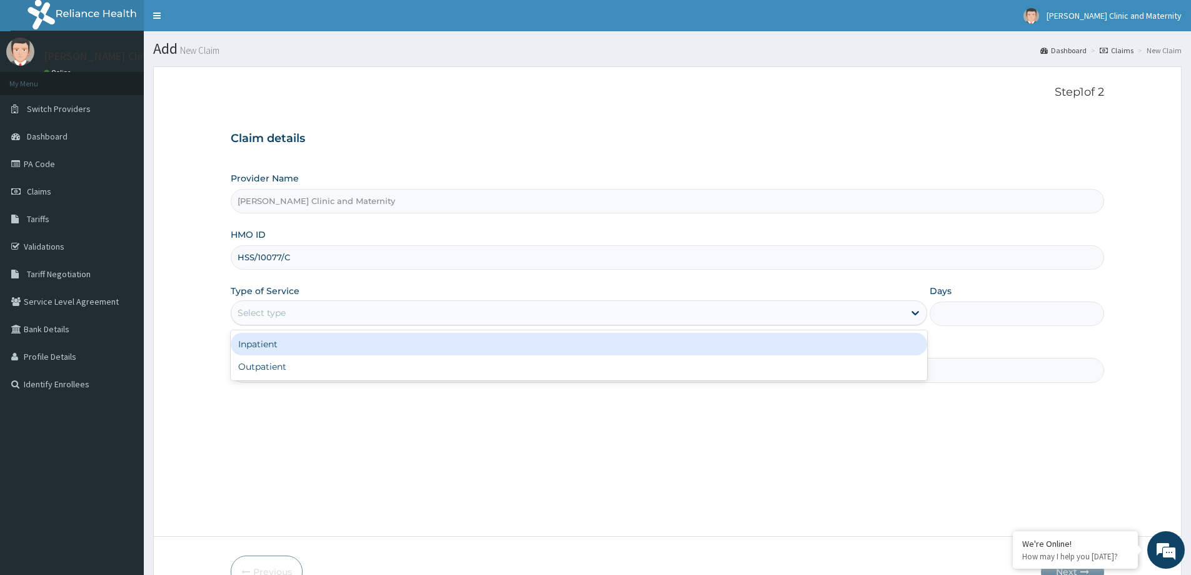
click at [290, 321] on div "Select type" at bounding box center [567, 313] width 673 height 20
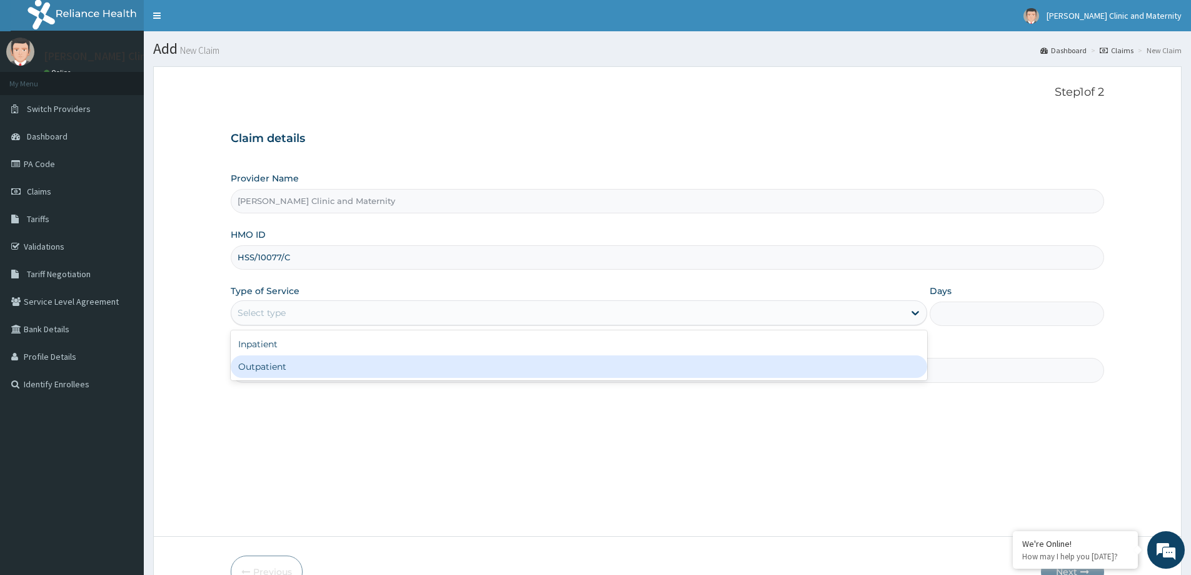
click at [290, 369] on div "Outpatient" at bounding box center [579, 366] width 697 height 23
type input "1"
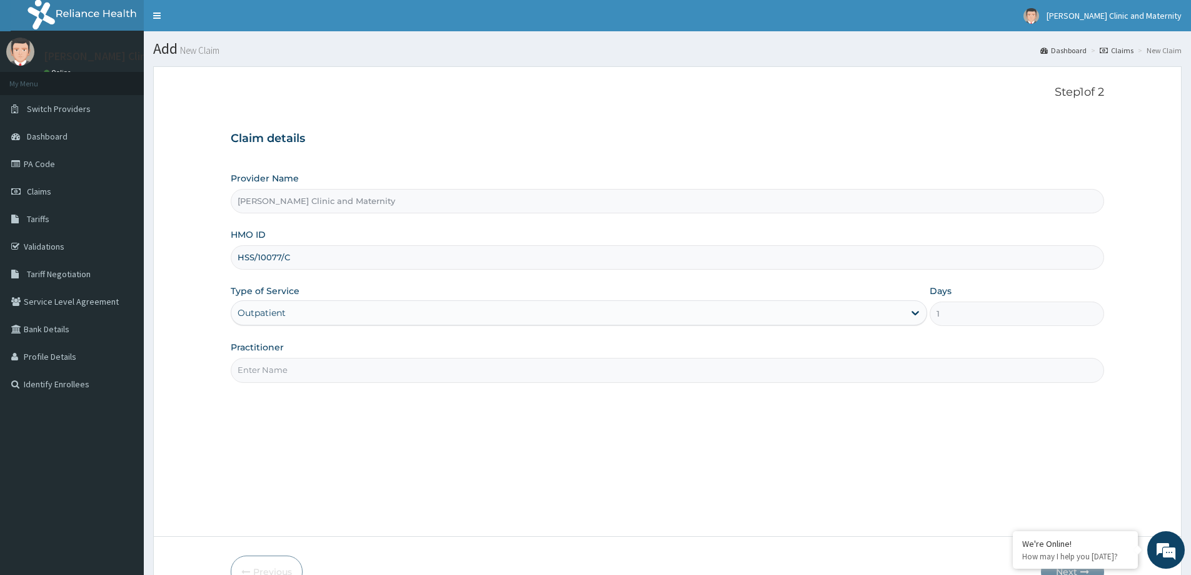
click at [291, 373] on input "Practitioner" at bounding box center [668, 370] width 874 height 24
type input "Dr Sam"
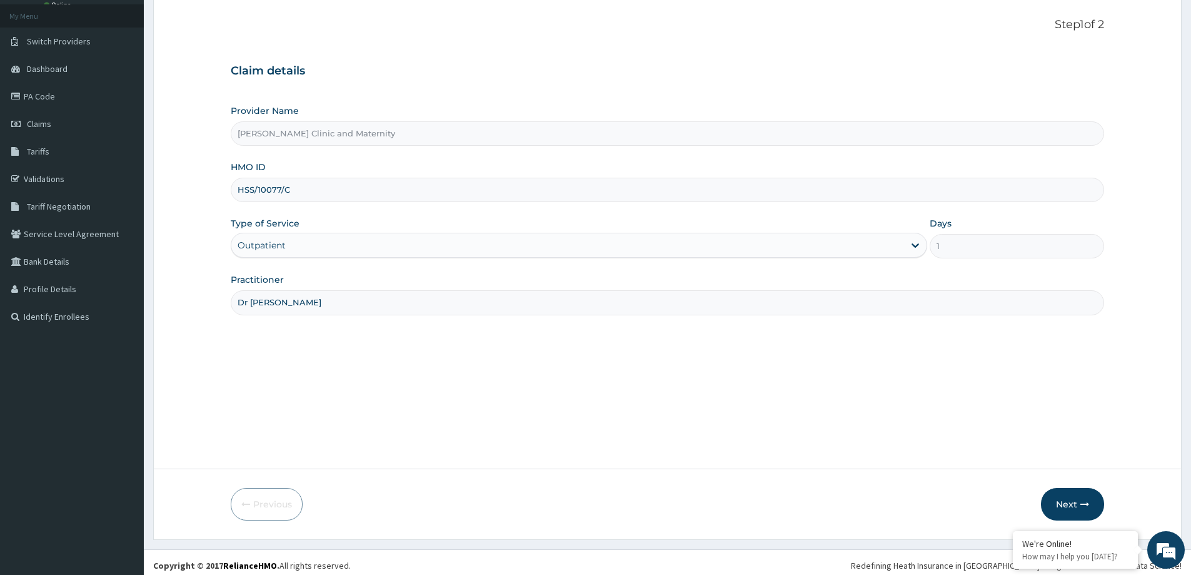
scroll to position [74, 0]
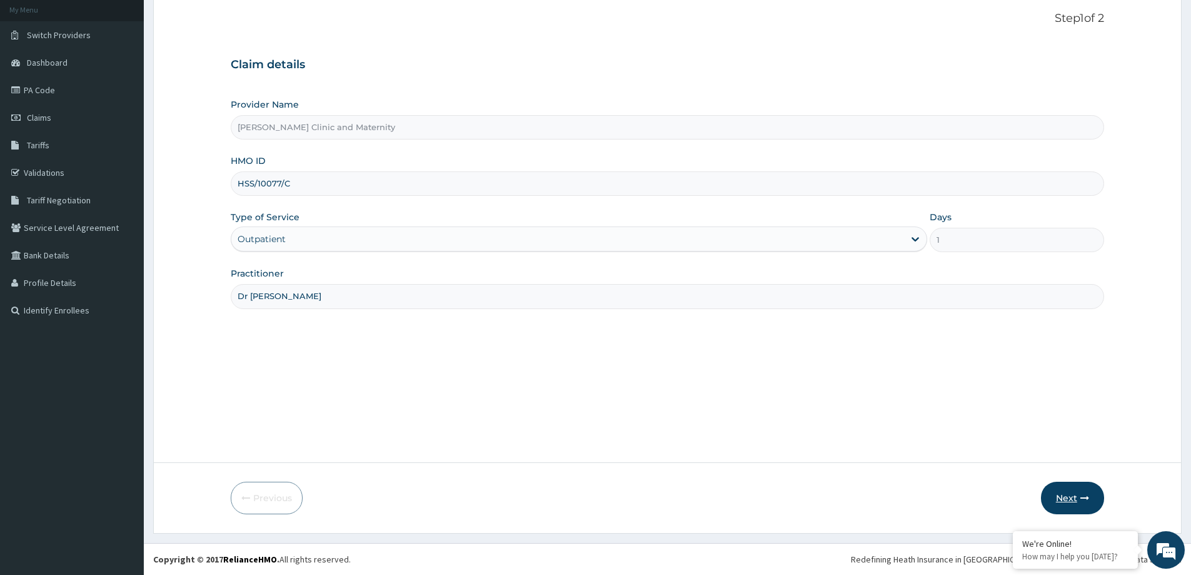
click at [1072, 504] on button "Next" at bounding box center [1072, 497] width 63 height 33
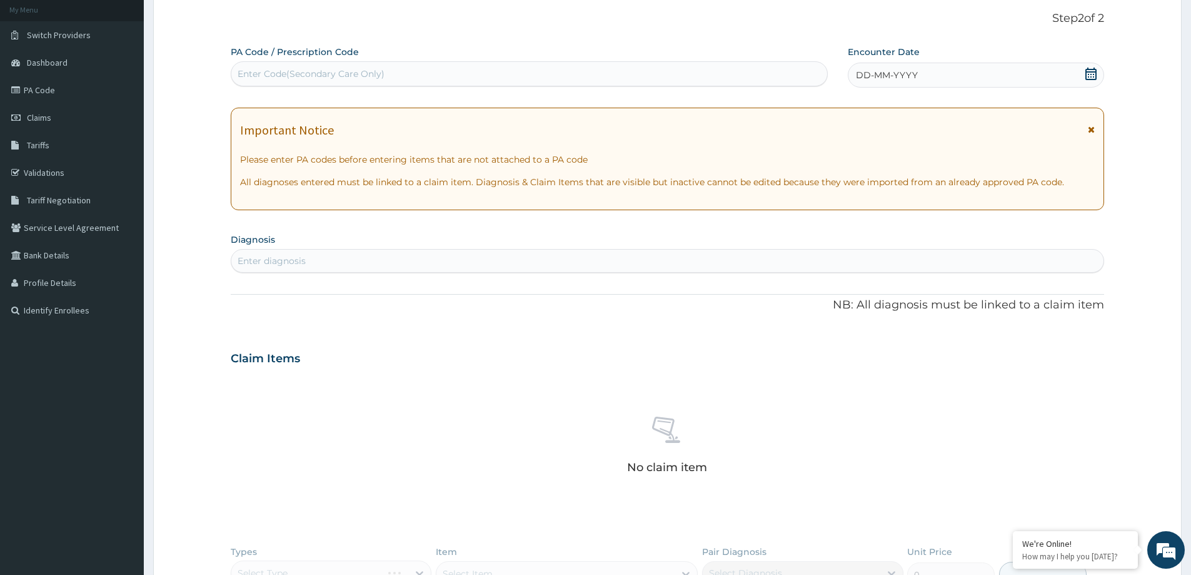
click at [1093, 75] on icon at bounding box center [1091, 74] width 13 height 13
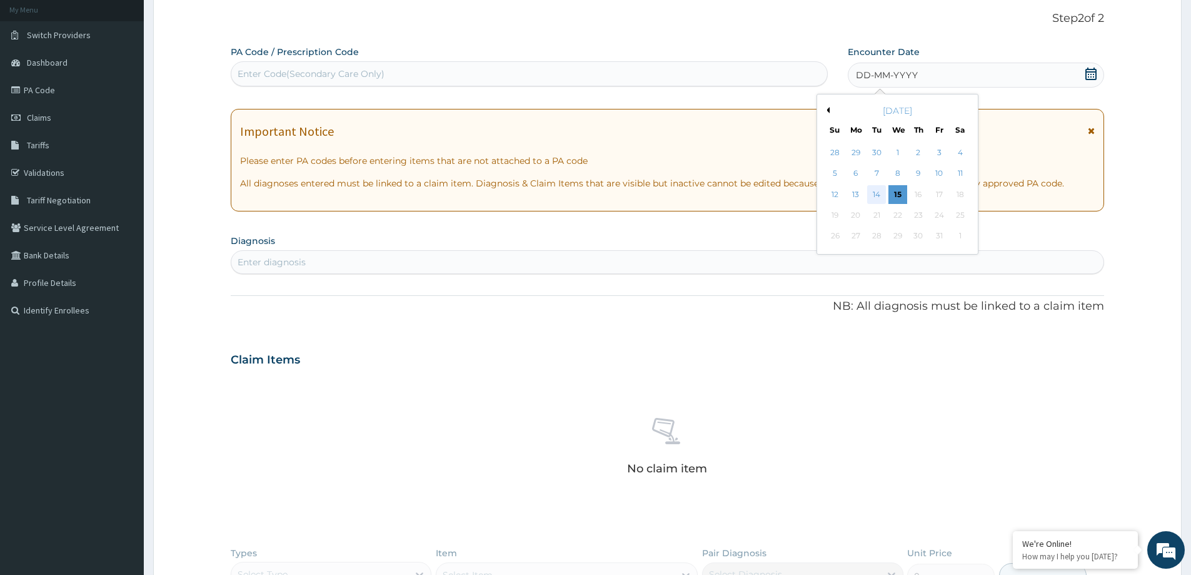
click at [880, 198] on div "14" at bounding box center [877, 194] width 19 height 19
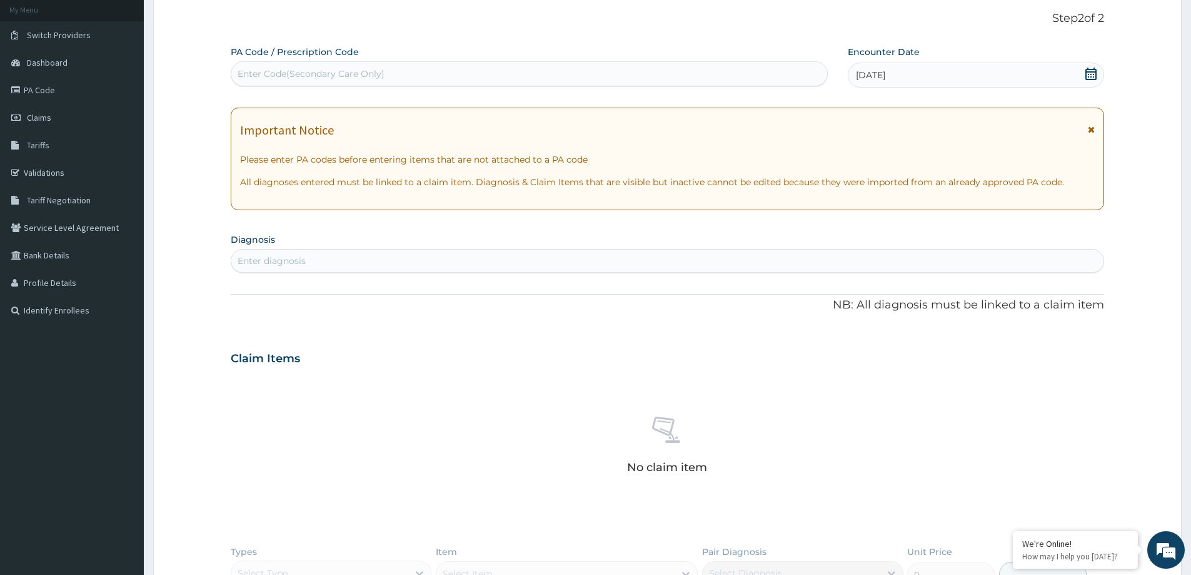
click at [300, 255] on div "Enter diagnosis" at bounding box center [272, 261] width 68 height 13
type input "MALARIA"
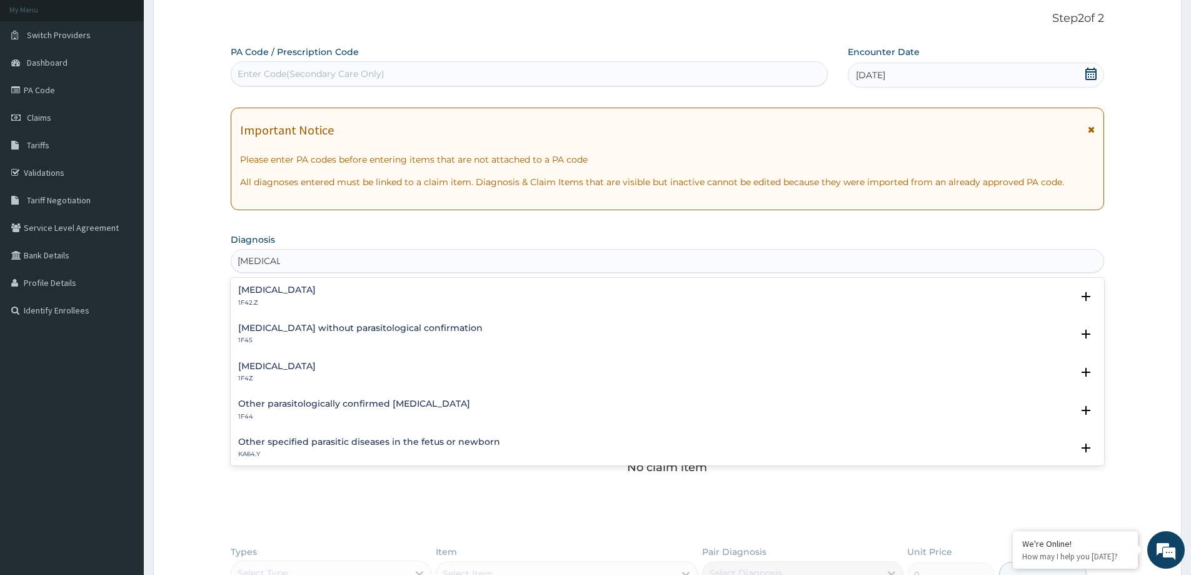
click at [270, 367] on h4 "Malaria, unspecified" at bounding box center [277, 365] width 78 height 9
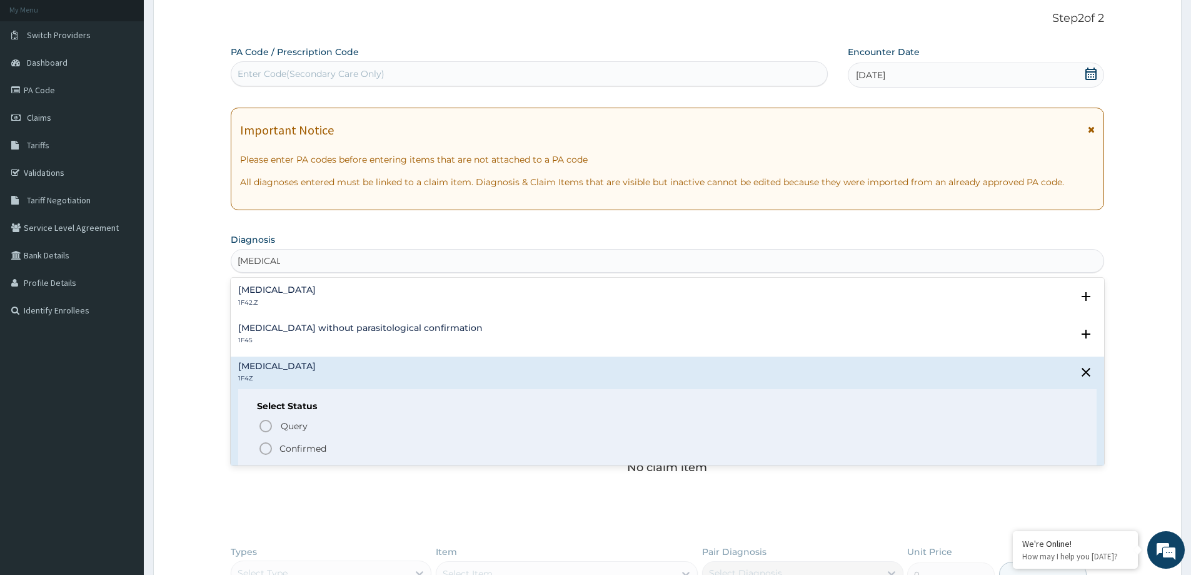
click at [299, 448] on p "Confirmed" at bounding box center [303, 448] width 47 height 13
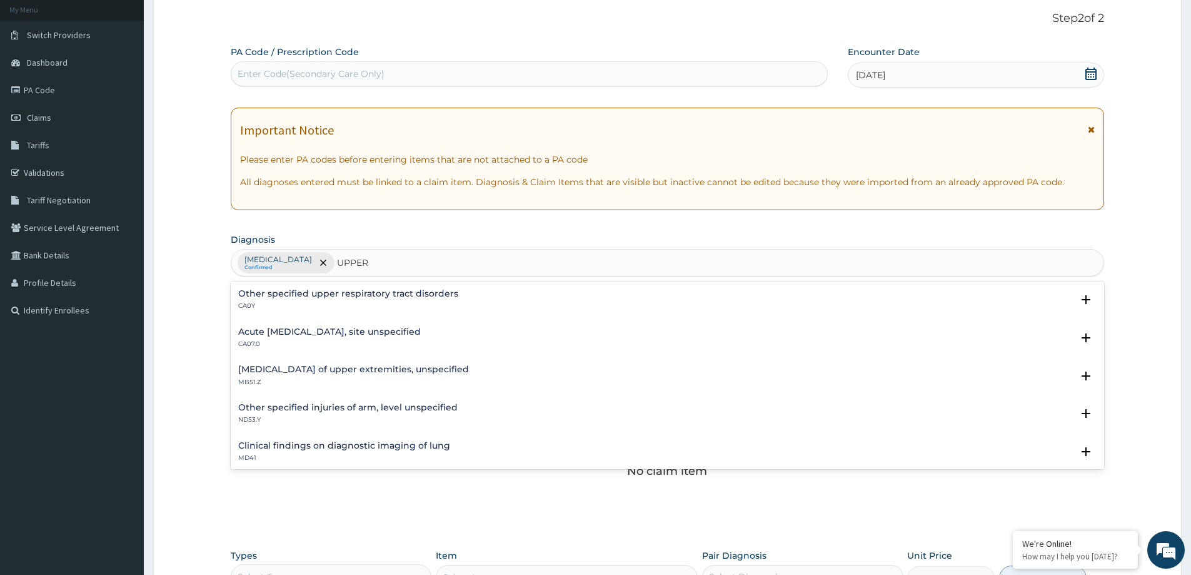
type input "UPPER"
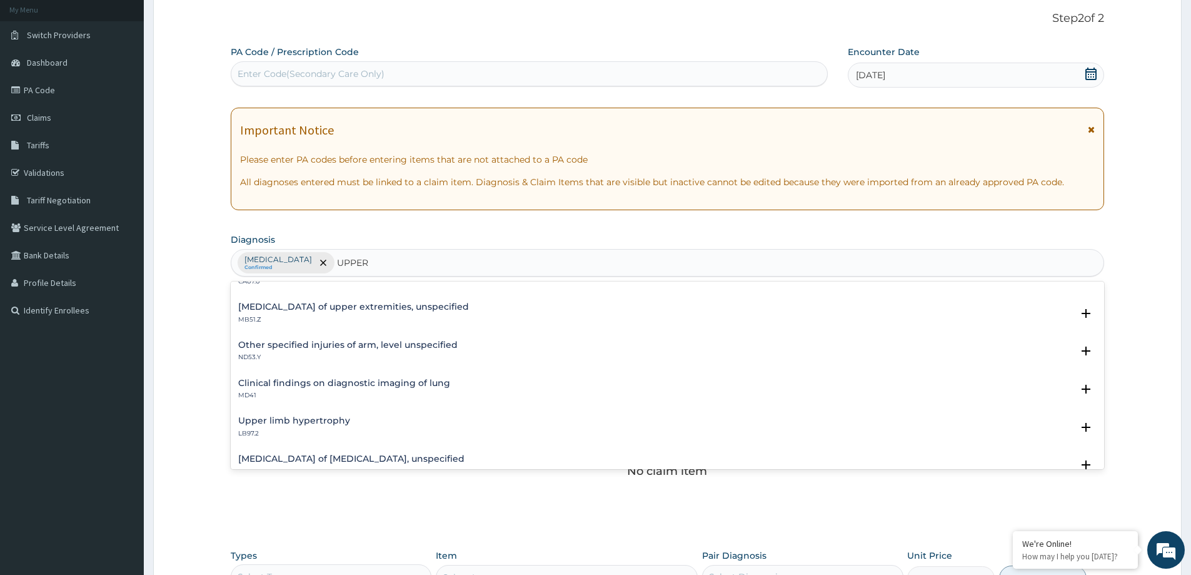
scroll to position [0, 0]
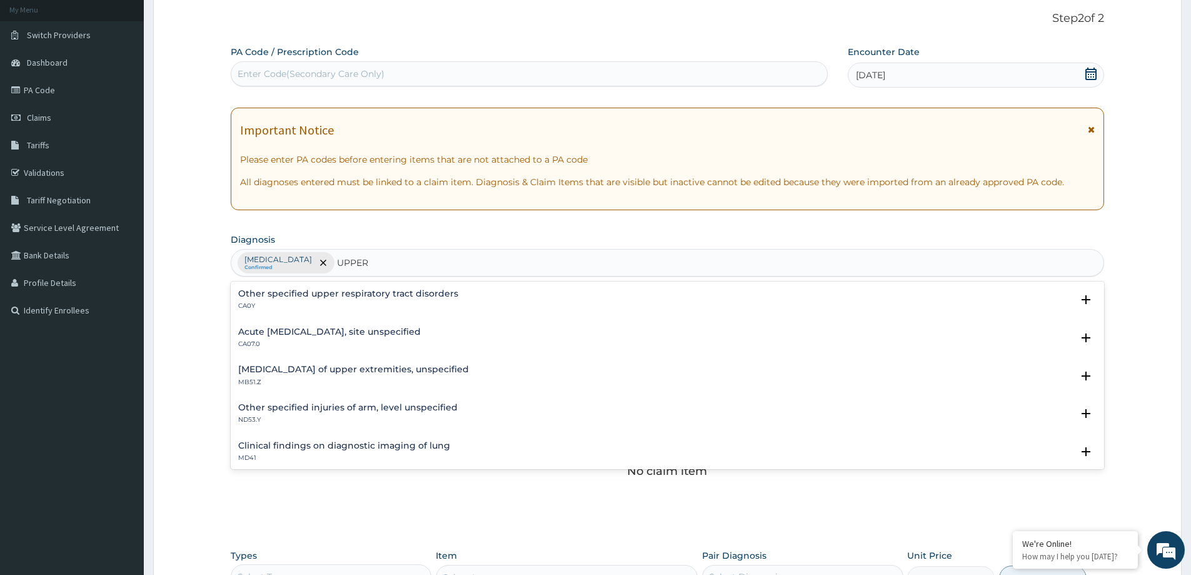
click at [365, 338] on div "Acute upper respiratory infection, site unspecified CA07.0" at bounding box center [329, 338] width 183 height 22
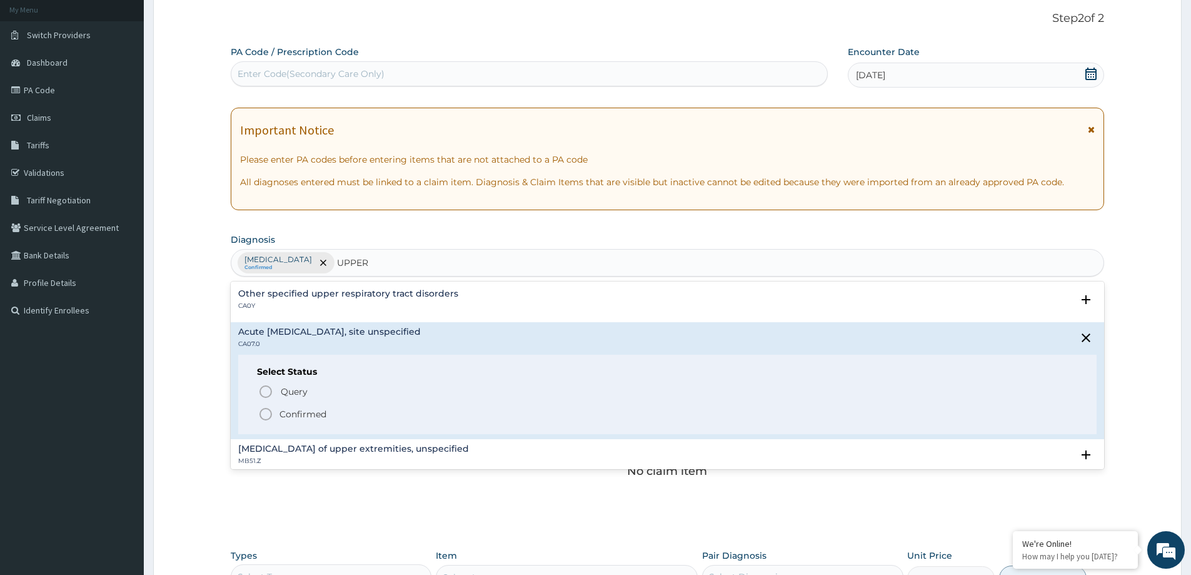
click at [300, 415] on p "Confirmed" at bounding box center [303, 414] width 47 height 13
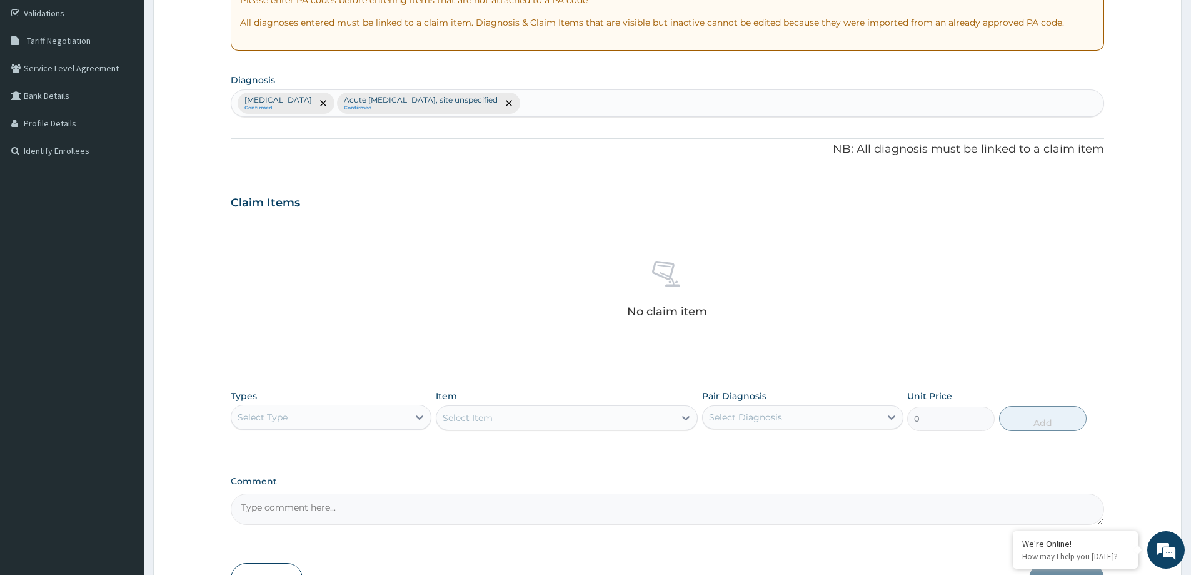
scroll to position [261, 0]
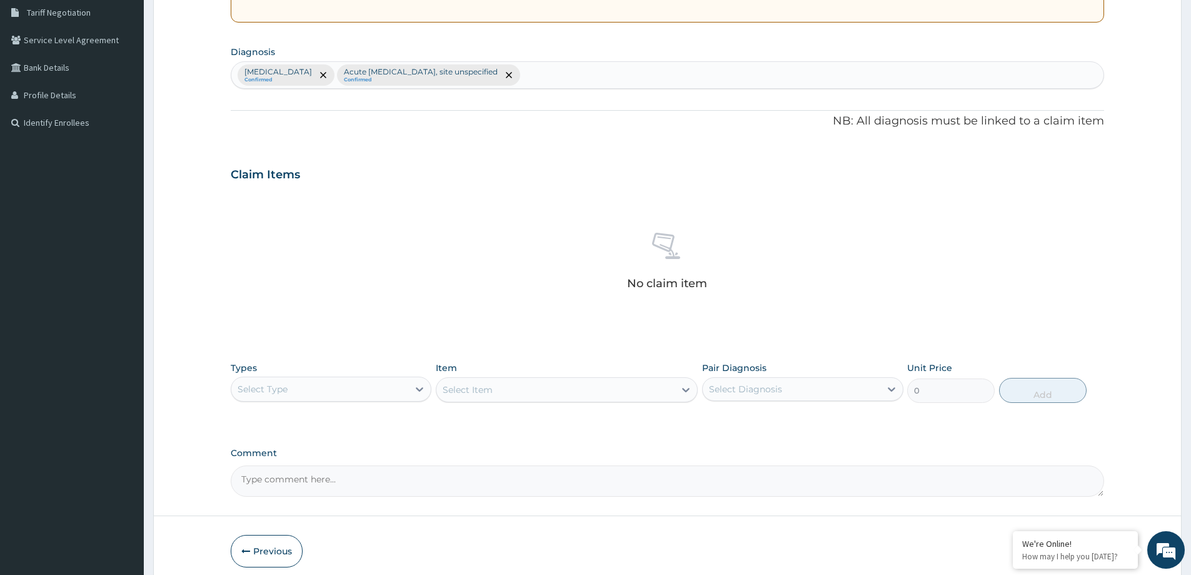
click at [405, 395] on div "Select Type" at bounding box center [319, 389] width 177 height 20
click at [330, 469] on div "Procedures" at bounding box center [331, 465] width 201 height 23
click at [754, 387] on div "Select Diagnosis" at bounding box center [745, 389] width 73 height 13
click at [754, 431] on div "Malaria, unspecified" at bounding box center [802, 421] width 201 height 26
checkbox input "true"
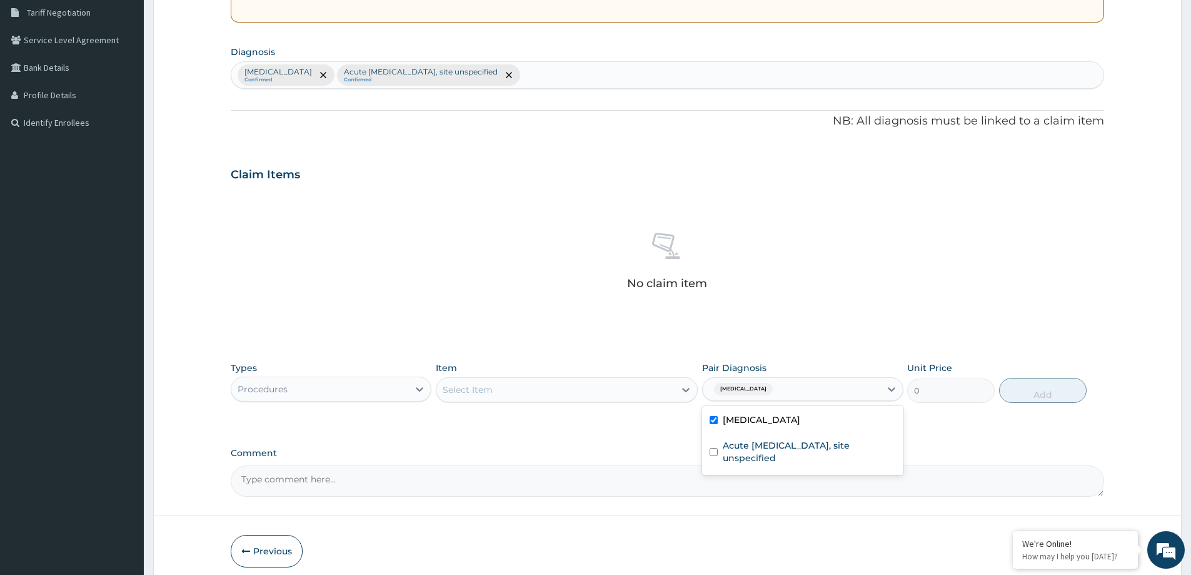
click at [612, 423] on div "Types Procedures Item Select Item Pair Diagnosis option Malaria, unspecified, s…" at bounding box center [668, 391] width 874 height 73
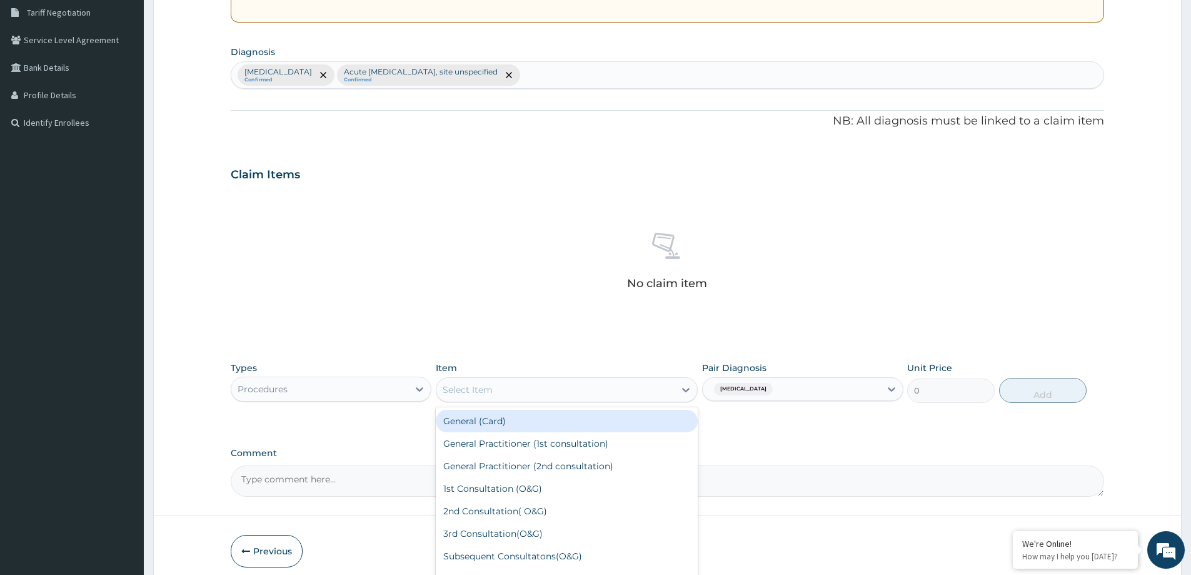
click at [630, 393] on div "Select Item" at bounding box center [555, 390] width 238 height 20
click at [595, 428] on div "General (Card)" at bounding box center [567, 421] width 262 height 23
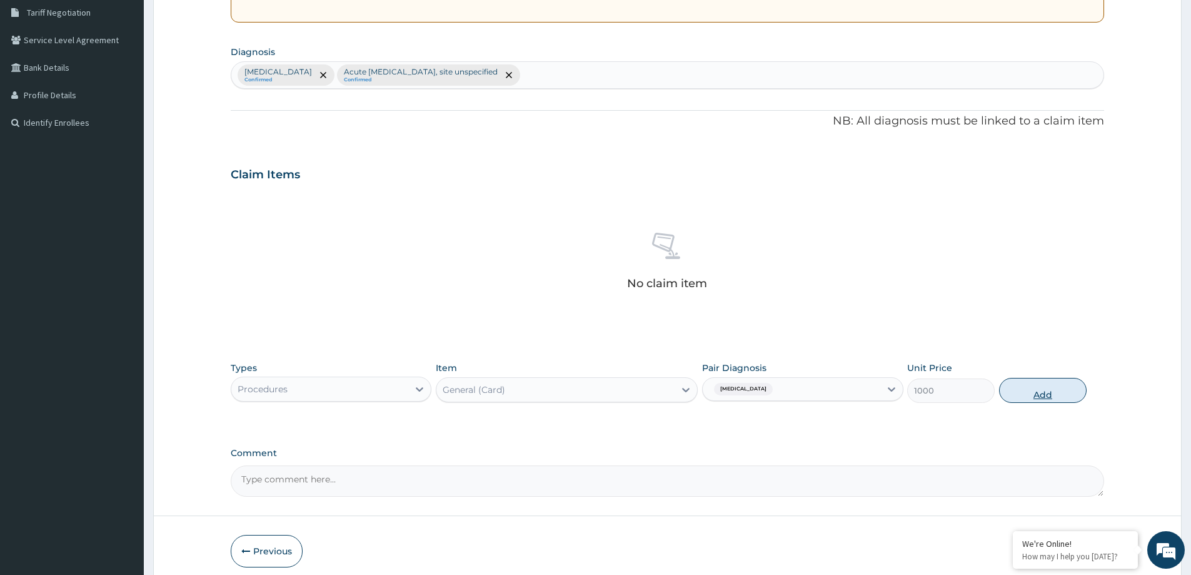
click at [1061, 394] on button "Add" at bounding box center [1043, 390] width 88 height 25
type input "0"
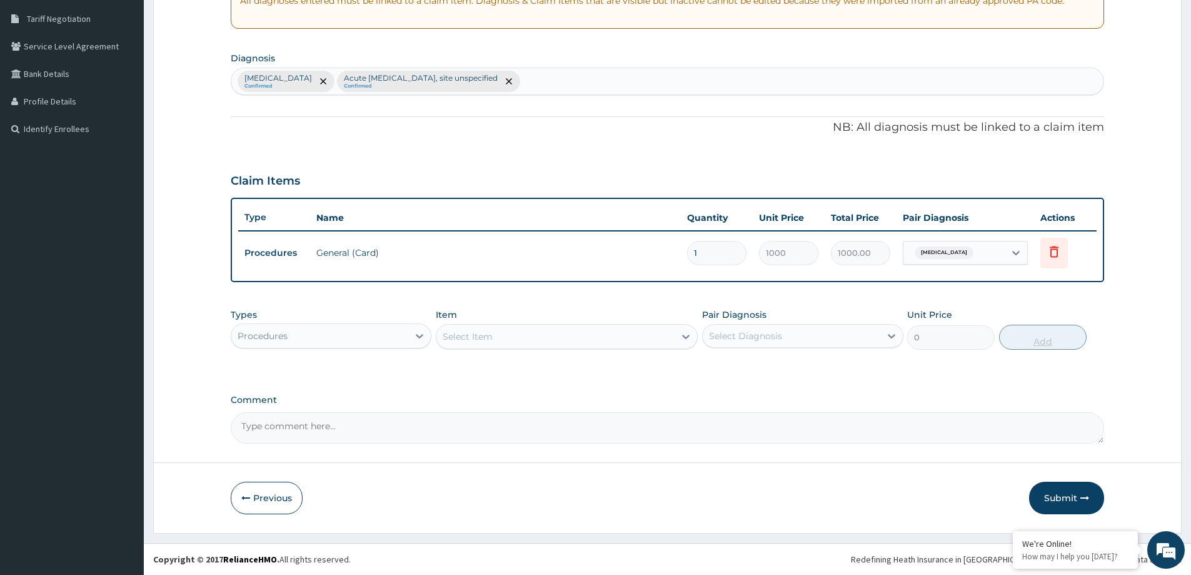
scroll to position [255, 0]
click at [737, 338] on div "Select Diagnosis" at bounding box center [745, 336] width 73 height 13
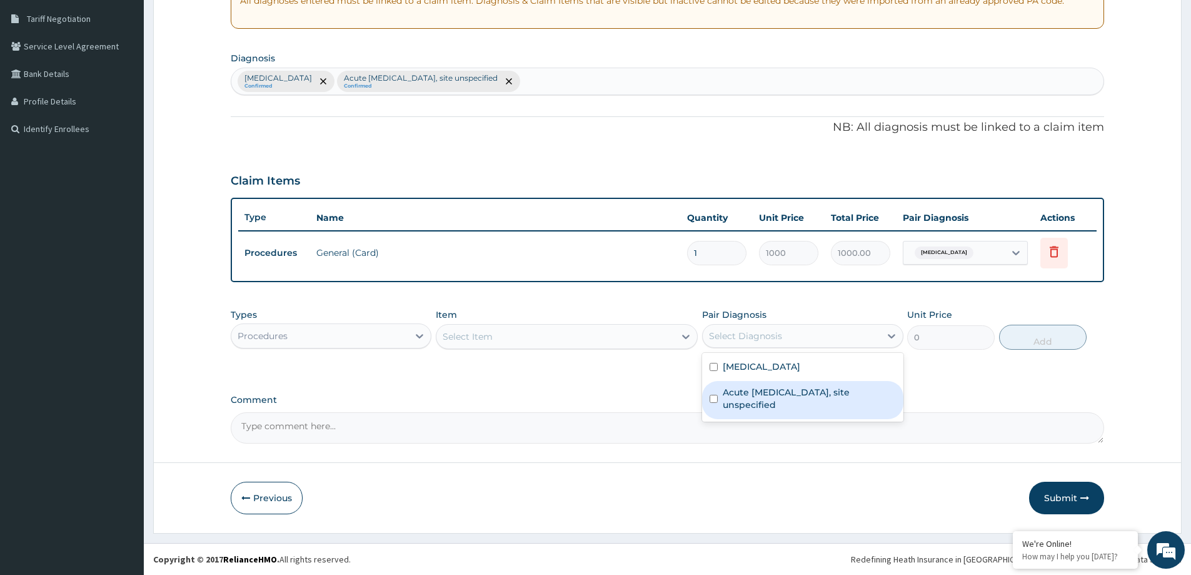
click at [733, 386] on label "Acute upper respiratory infection, site unspecified" at bounding box center [809, 398] width 173 height 25
checkbox input "true"
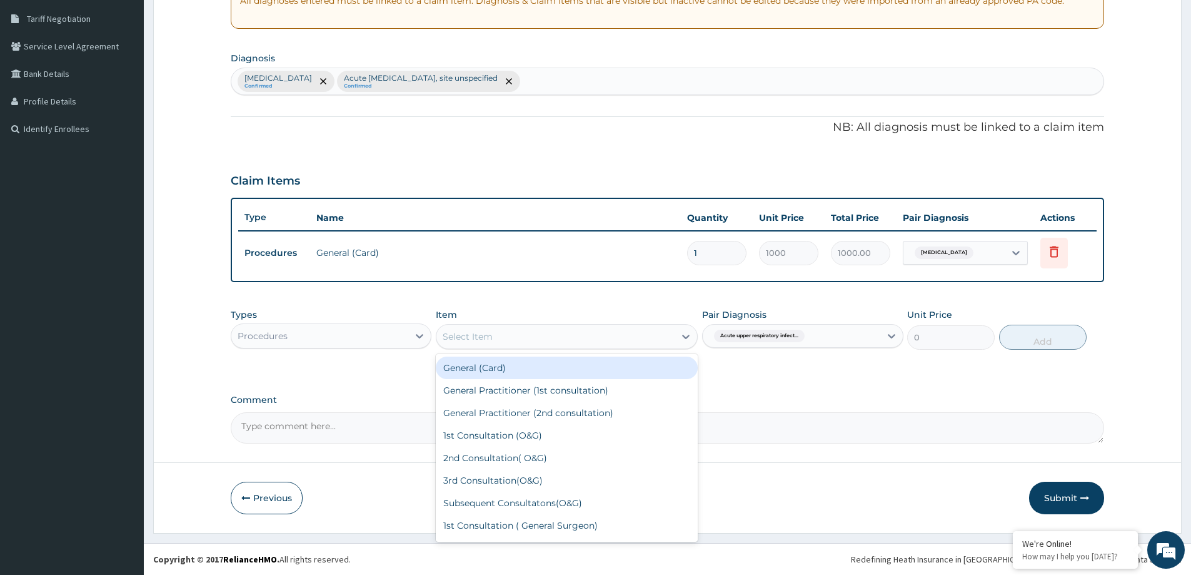
click at [624, 342] on div "Select Item" at bounding box center [555, 336] width 238 height 20
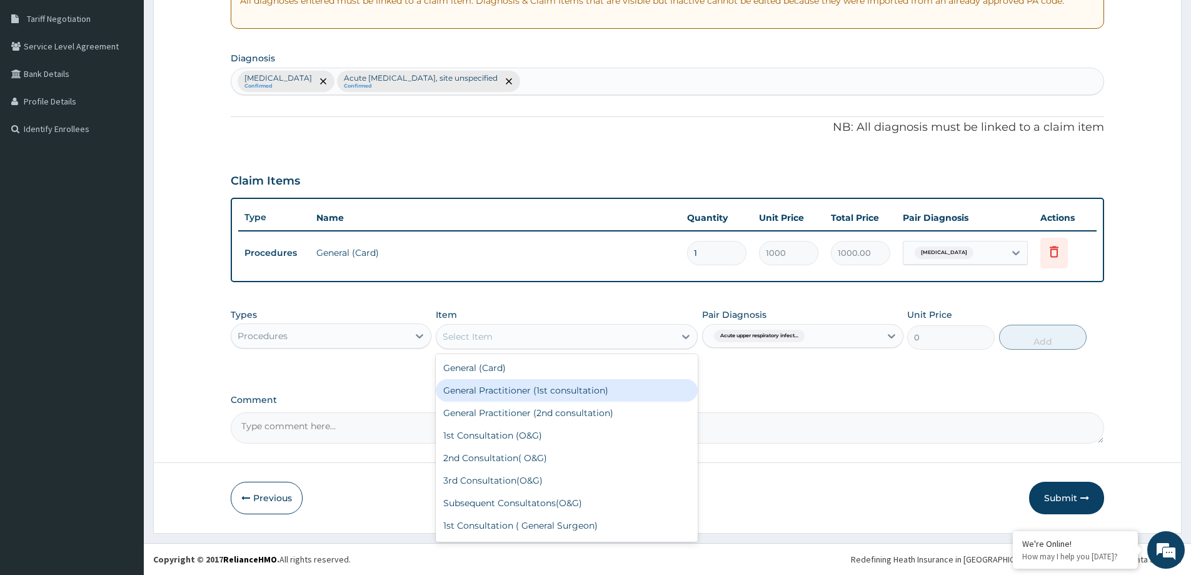
click at [607, 388] on div "General Practitioner (1st consultation)" at bounding box center [567, 390] width 262 height 23
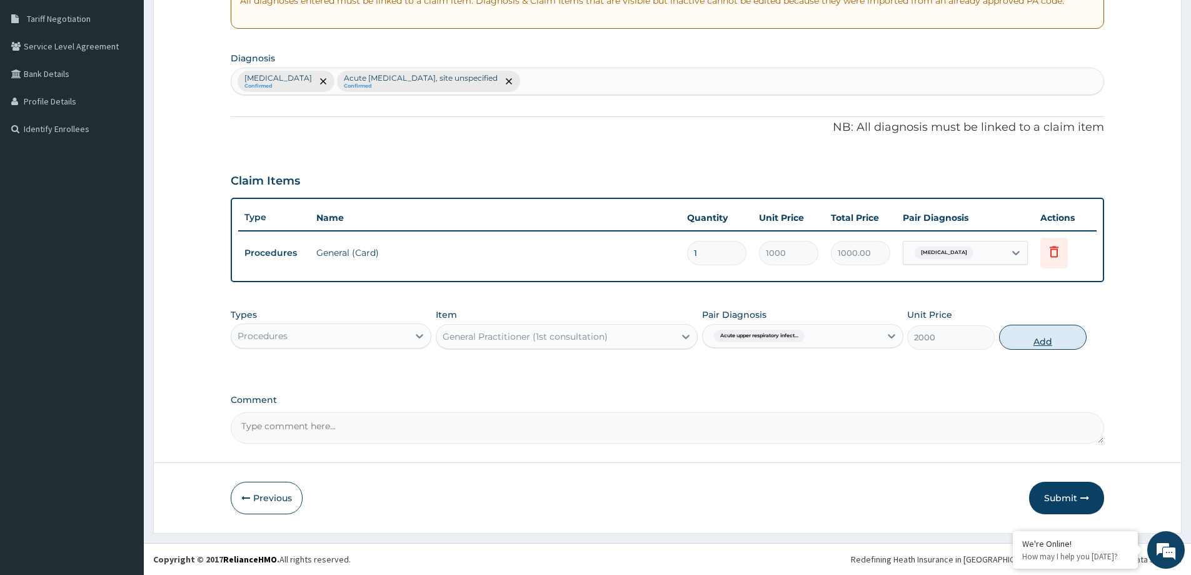
click at [1026, 348] on button "Add" at bounding box center [1043, 337] width 88 height 25
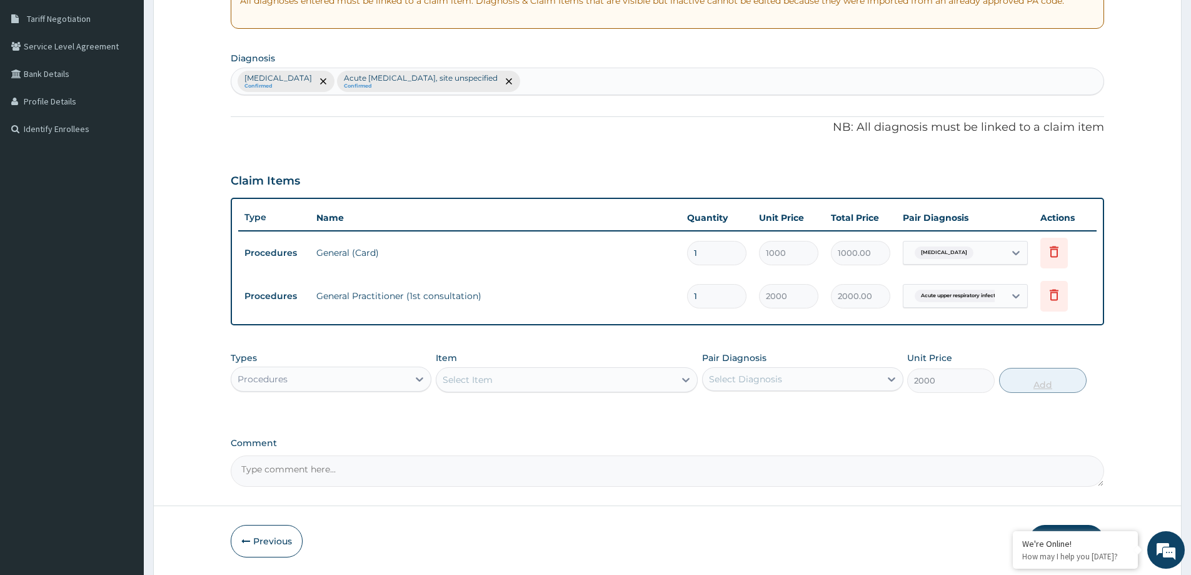
type input "0"
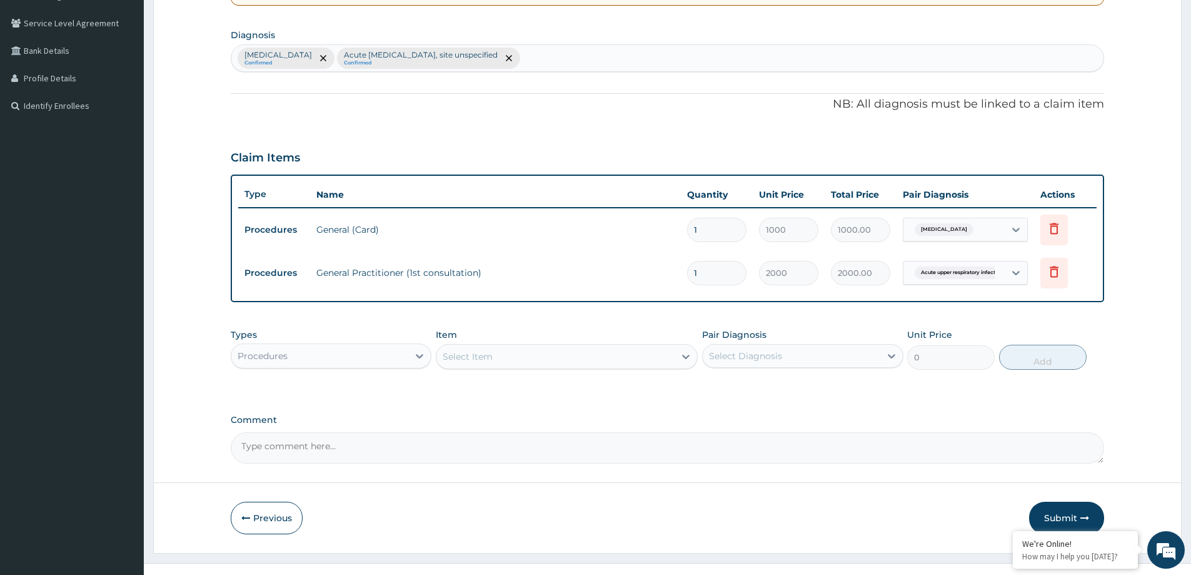
scroll to position [298, 0]
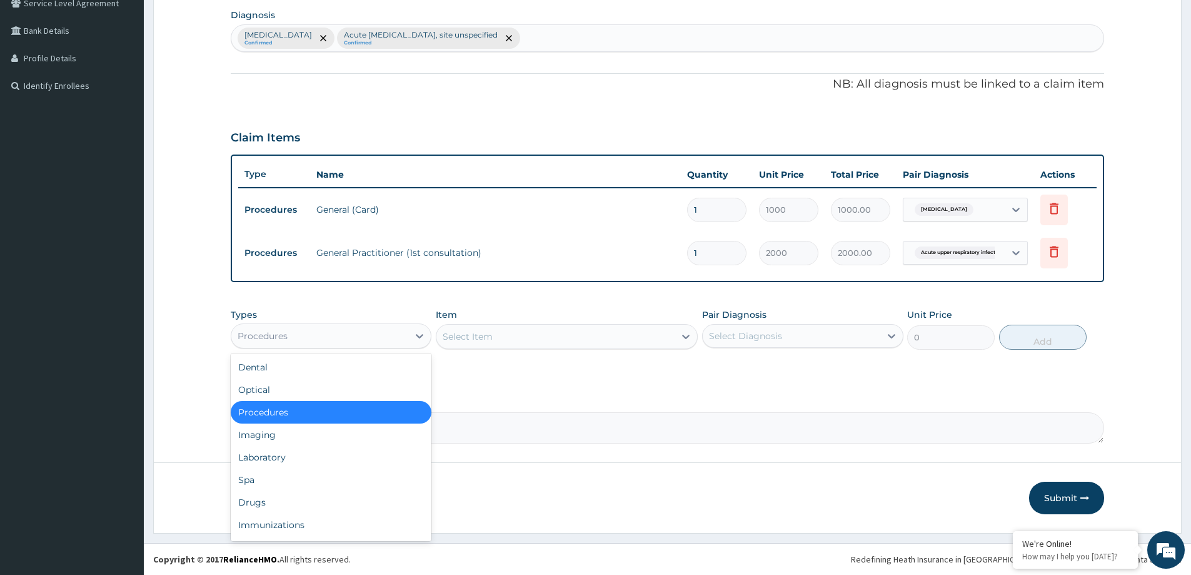
click at [400, 333] on div "Procedures" at bounding box center [319, 336] width 177 height 20
click at [274, 455] on div "Laboratory" at bounding box center [331, 457] width 201 height 23
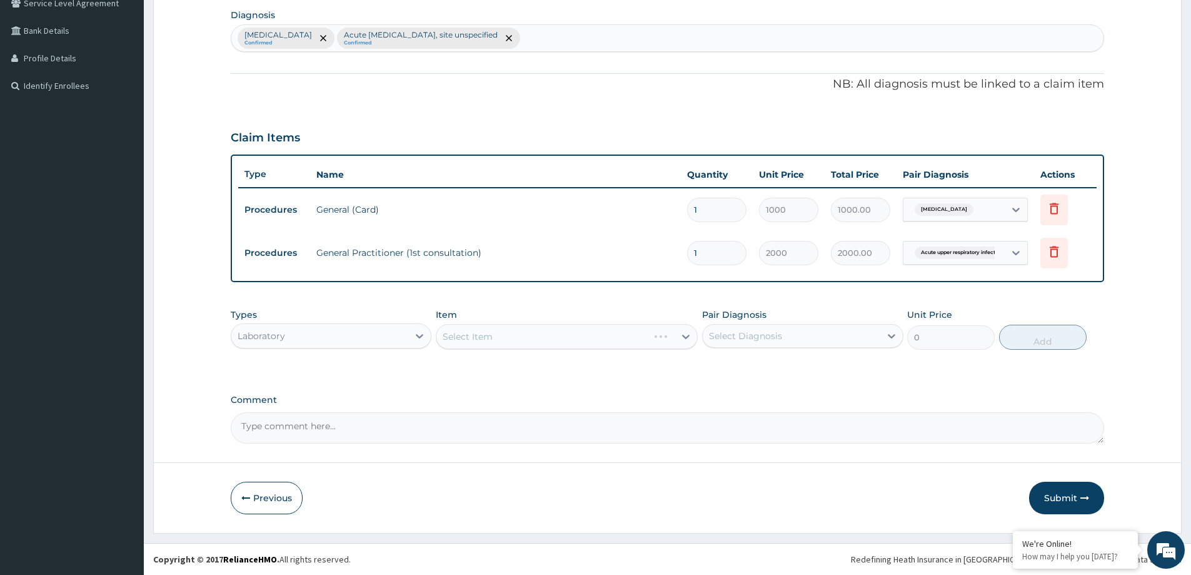
click at [829, 339] on div "Select Diagnosis" at bounding box center [791, 336] width 177 height 20
click at [815, 367] on div "Malaria, unspecified" at bounding box center [802, 368] width 201 height 26
checkbox input "true"
click at [537, 344] on div "Select Item" at bounding box center [567, 336] width 262 height 25
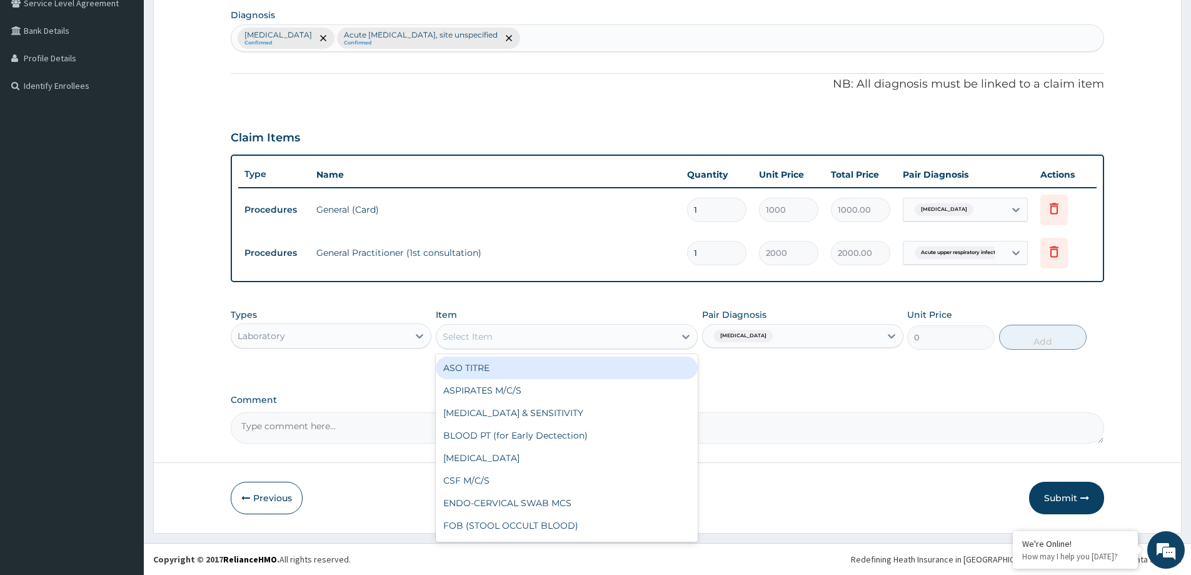
click at [537, 344] on div "Select Item" at bounding box center [555, 336] width 238 height 20
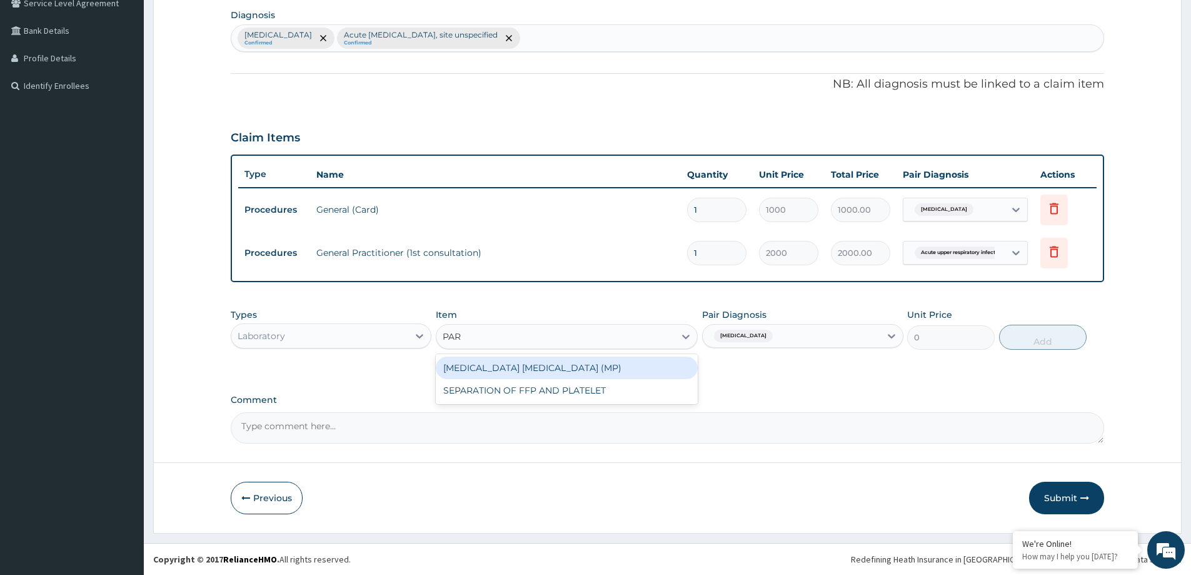
type input "PARA"
click at [531, 365] on div "MALARIA PARASITE (MP)" at bounding box center [567, 367] width 262 height 23
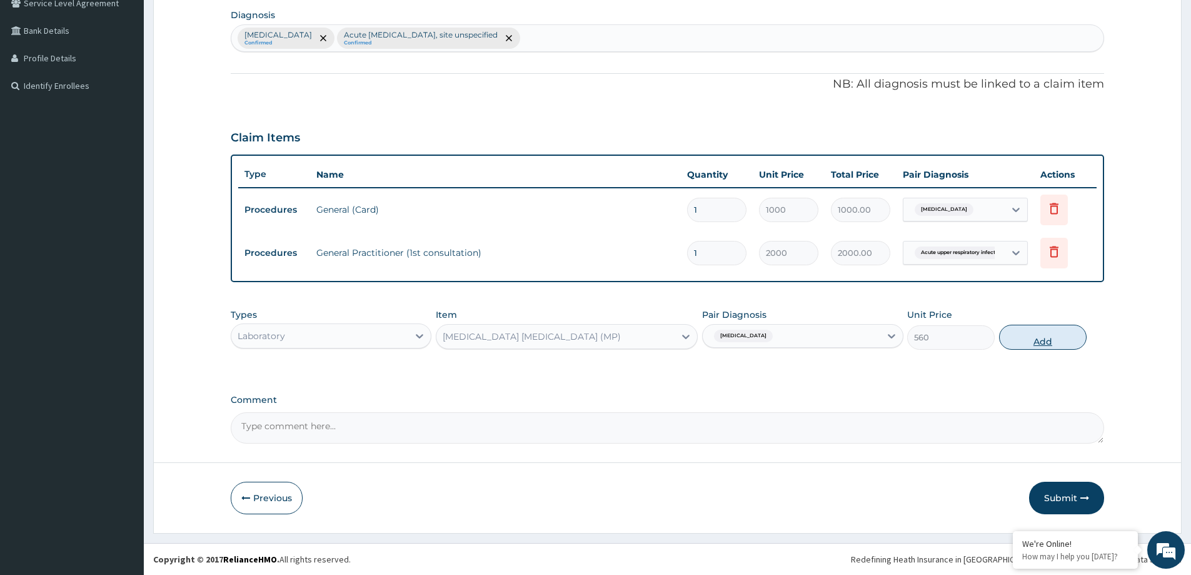
click at [1043, 333] on button "Add" at bounding box center [1043, 337] width 88 height 25
type input "0"
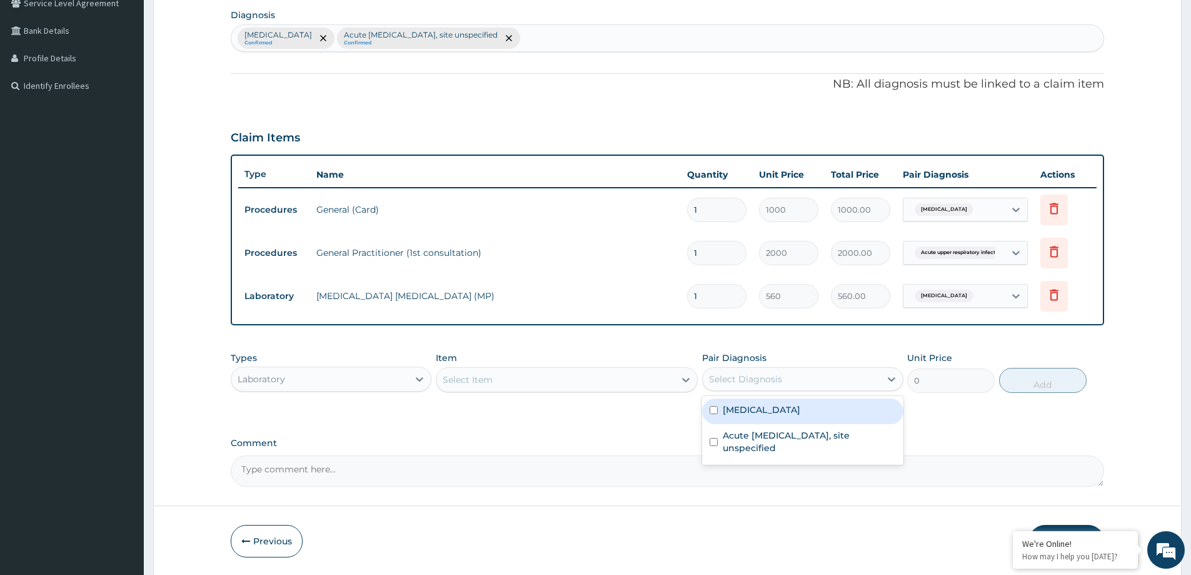
click at [745, 376] on div "Select Diagnosis" at bounding box center [745, 379] width 73 height 13
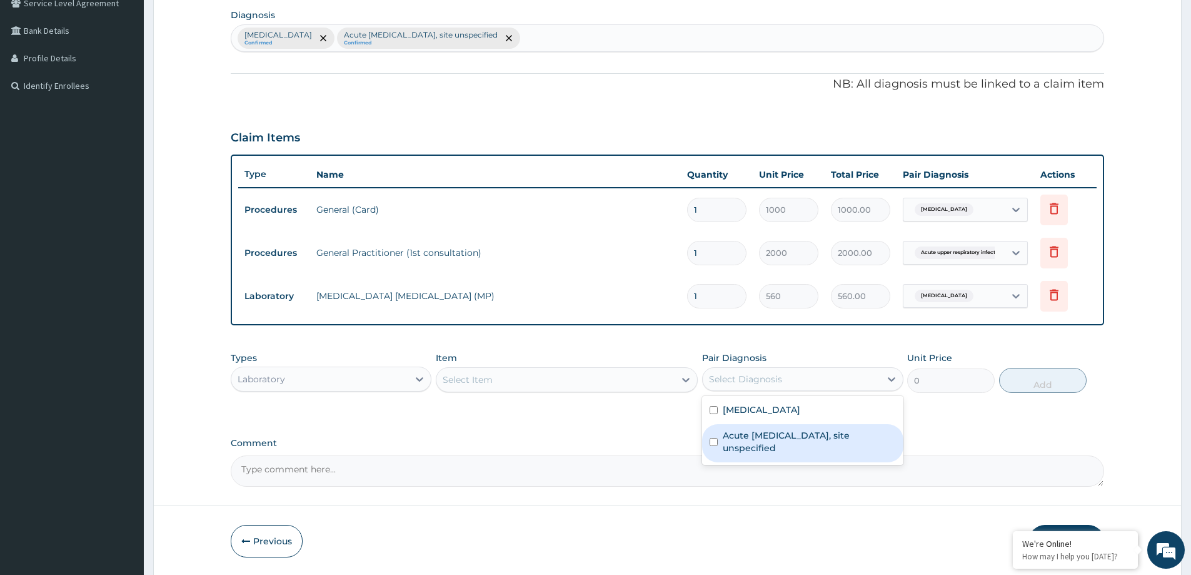
click at [745, 446] on label "Acute upper respiratory infection, site unspecified" at bounding box center [809, 441] width 173 height 25
checkbox input "true"
click at [653, 381] on div "Select Item" at bounding box center [555, 380] width 238 height 20
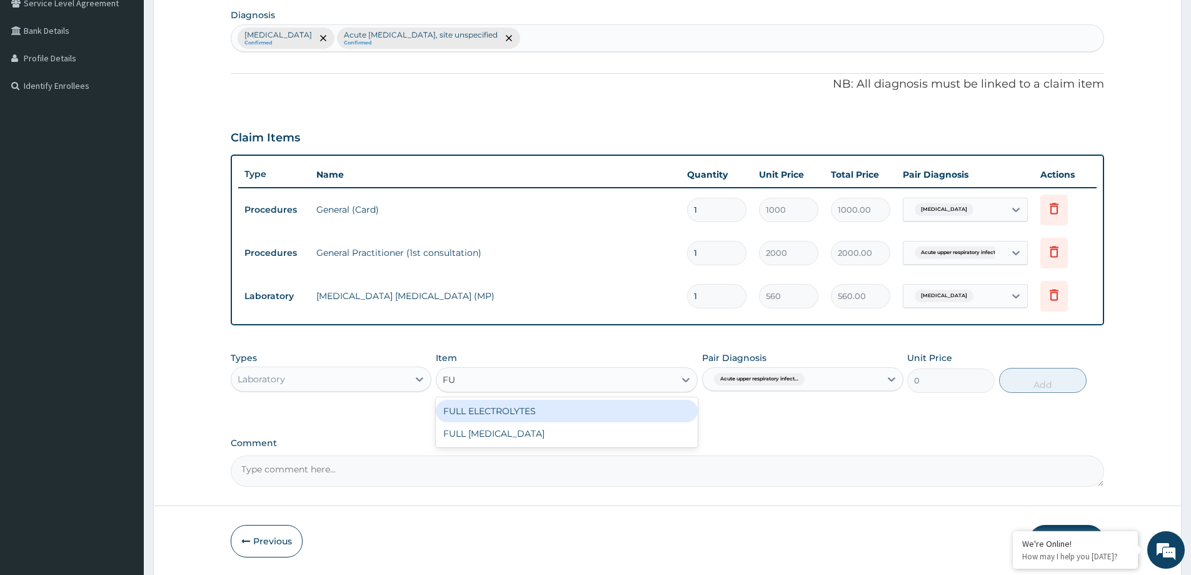
type input "F"
type input "C"
type input "FBC"
click at [606, 406] on div "FBC" at bounding box center [567, 411] width 262 height 23
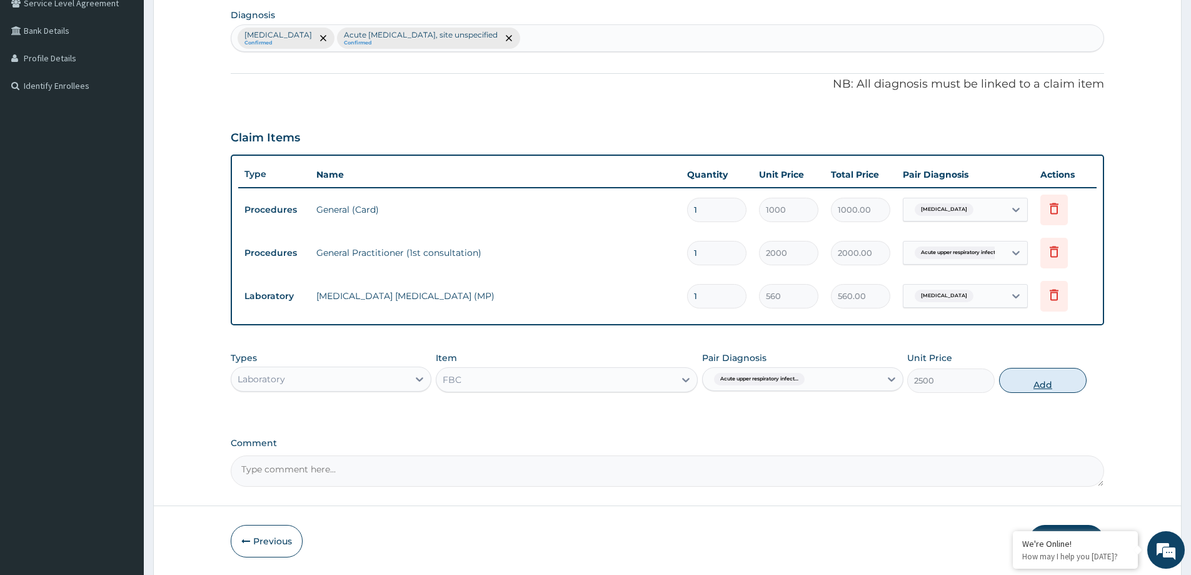
click at [1037, 380] on button "Add" at bounding box center [1043, 380] width 88 height 25
type input "0"
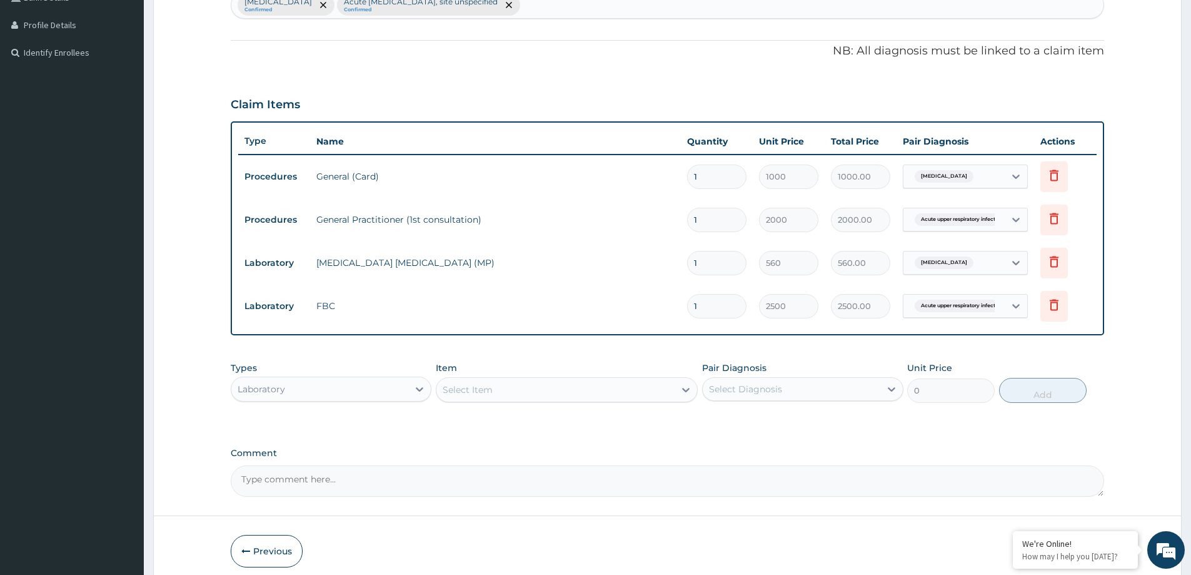
scroll to position [361, 0]
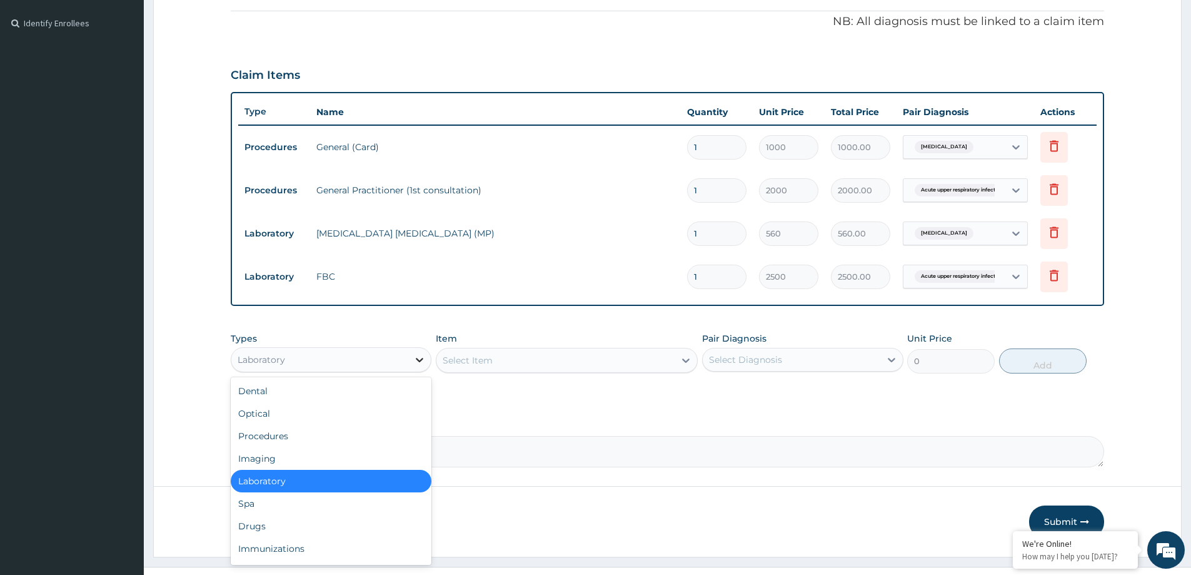
click at [416, 360] on icon at bounding box center [419, 359] width 13 height 13
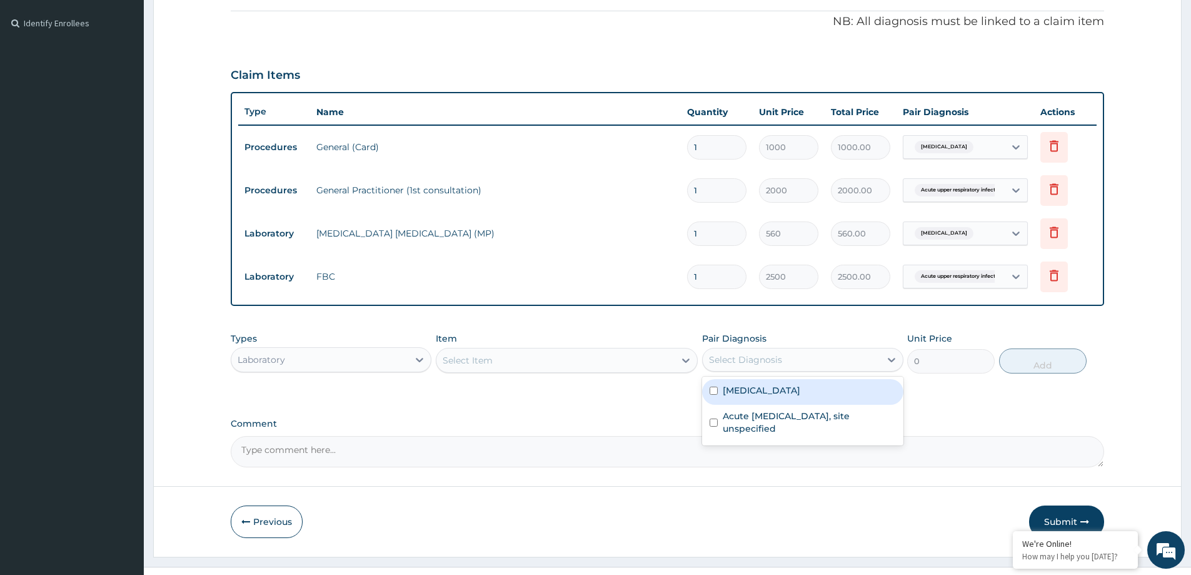
click at [813, 352] on div "Select Diagnosis" at bounding box center [791, 360] width 177 height 20
click at [814, 386] on div "Malaria, unspecified" at bounding box center [802, 392] width 201 height 26
checkbox input "true"
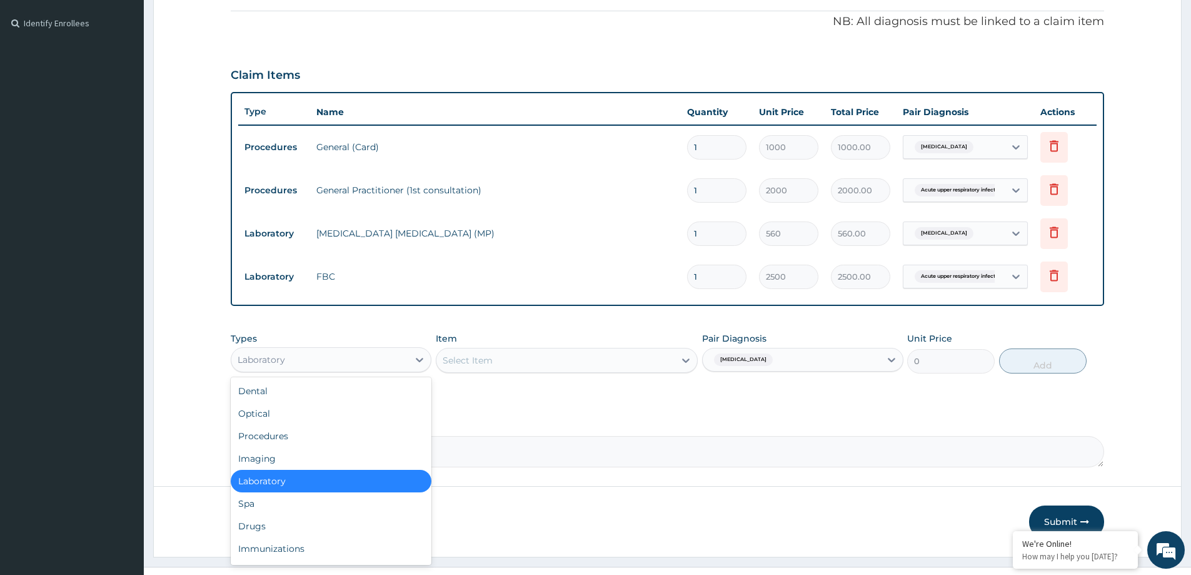
click at [339, 353] on div "Laboratory" at bounding box center [319, 360] width 177 height 20
click at [308, 531] on div "Drugs" at bounding box center [331, 526] width 201 height 23
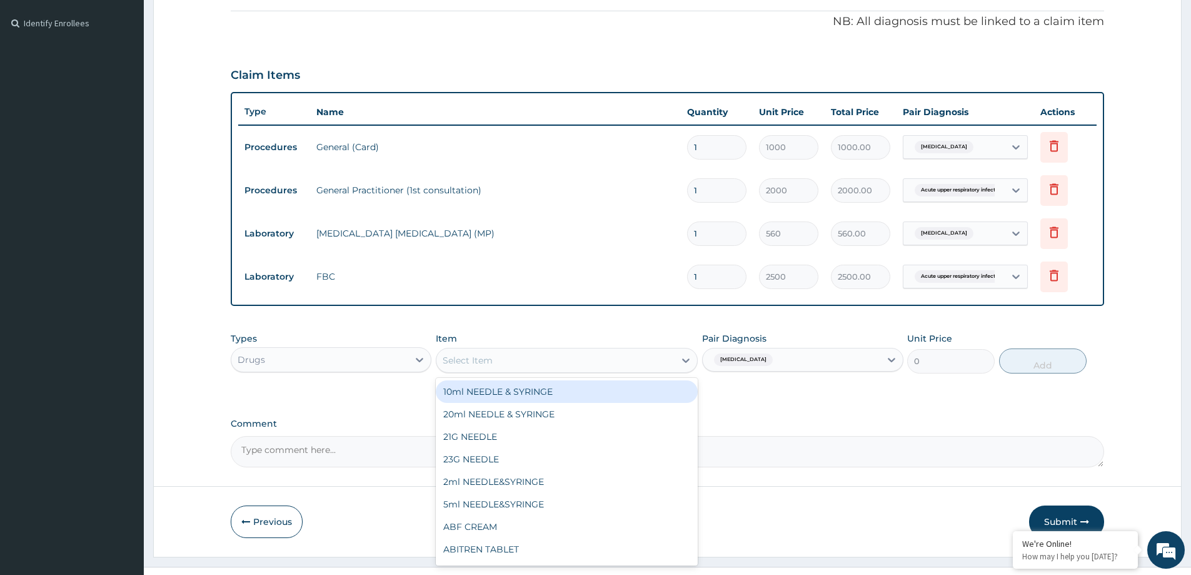
click at [577, 367] on div "Select Item" at bounding box center [555, 360] width 238 height 20
type input "COA"
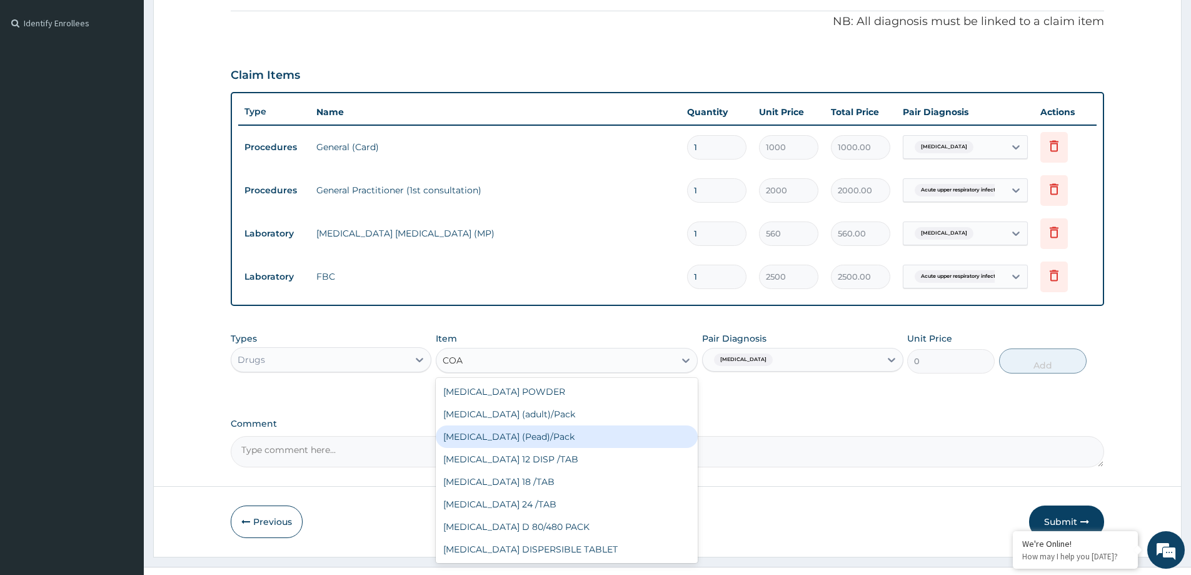
click at [498, 436] on div "Coartem (Pead)/Pack" at bounding box center [567, 436] width 262 height 23
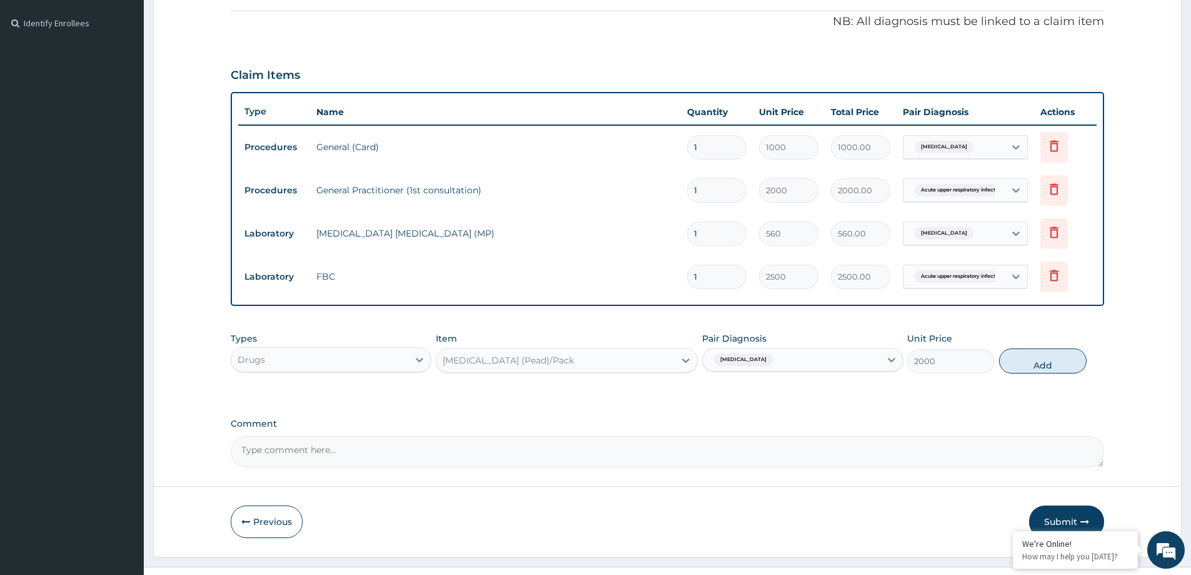
drag, startPoint x: 1022, startPoint y: 358, endPoint x: 1023, endPoint y: 364, distance: 6.3
click at [1023, 358] on button "Add" at bounding box center [1043, 360] width 88 height 25
type input "0"
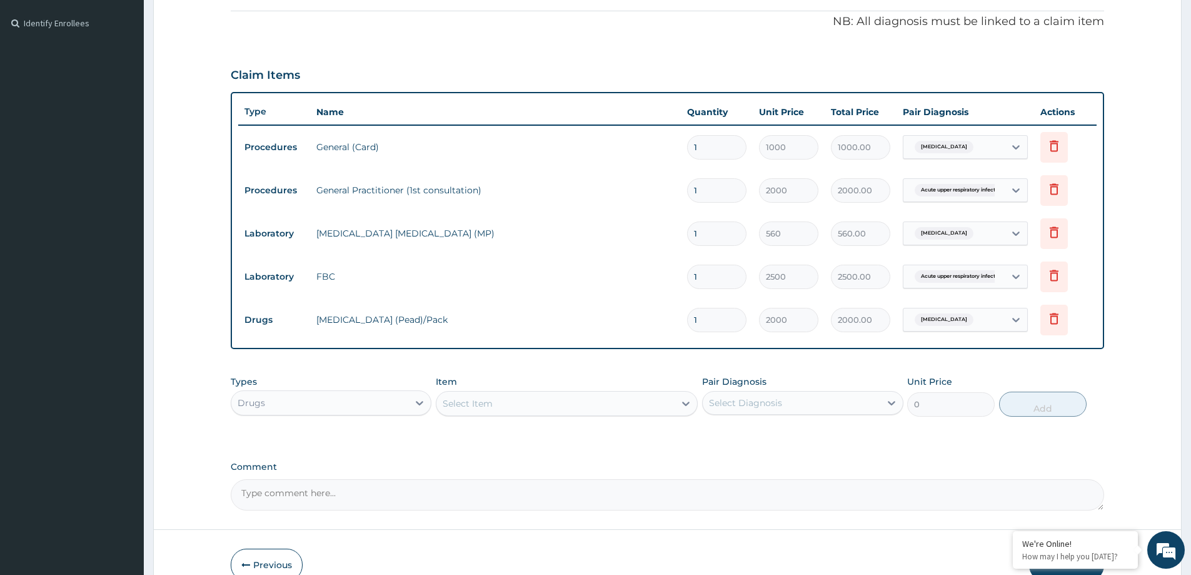
click at [811, 397] on div "Select Diagnosis" at bounding box center [791, 403] width 177 height 20
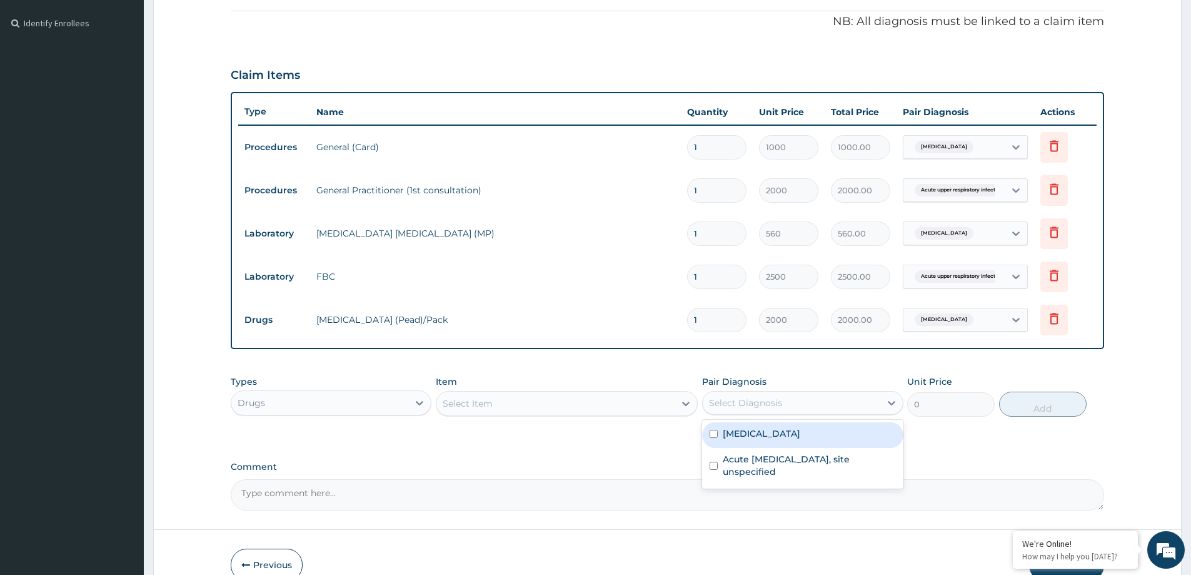
click at [800, 436] on label "Malaria, unspecified" at bounding box center [762, 433] width 78 height 13
checkbox input "true"
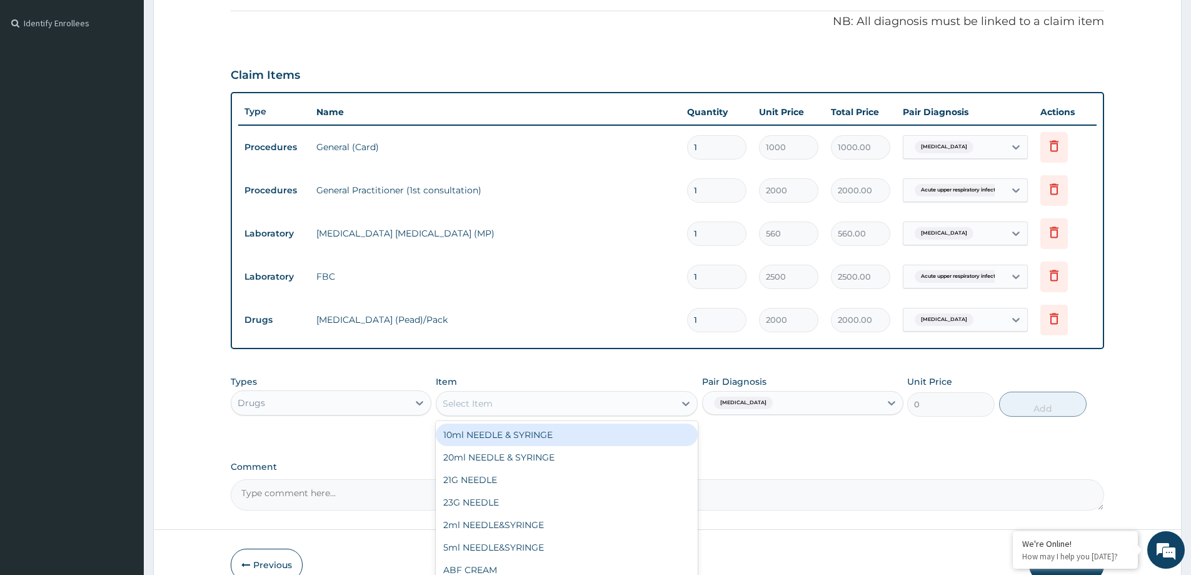
click at [550, 396] on div "Select Item" at bounding box center [555, 403] width 238 height 20
type input "PARA"
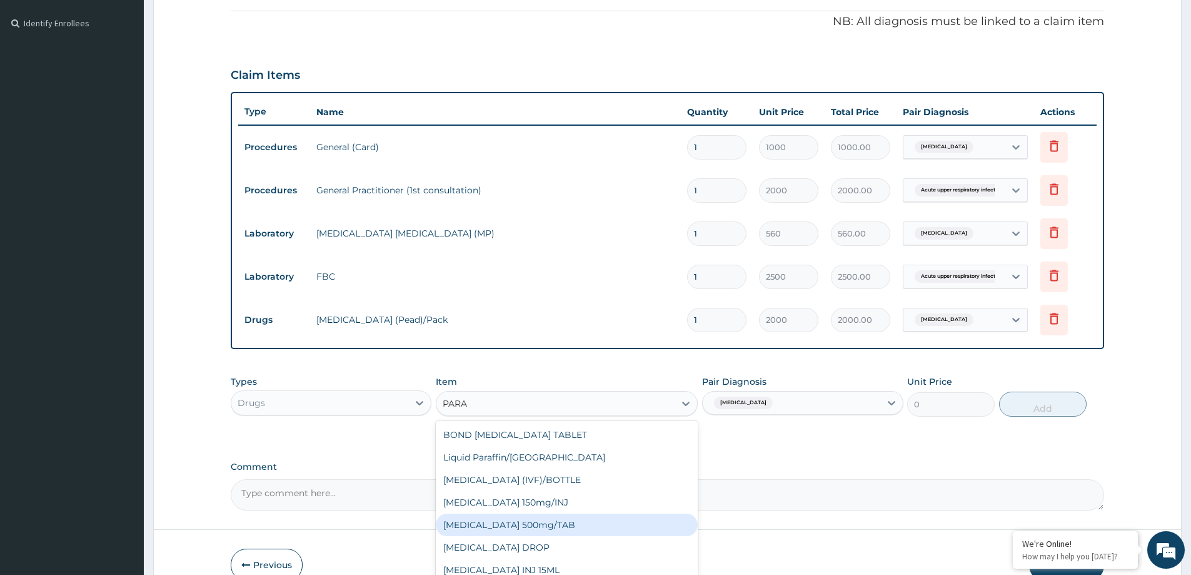
click at [560, 530] on div "PARACETAMOL 500mg/TAB" at bounding box center [567, 524] width 262 height 23
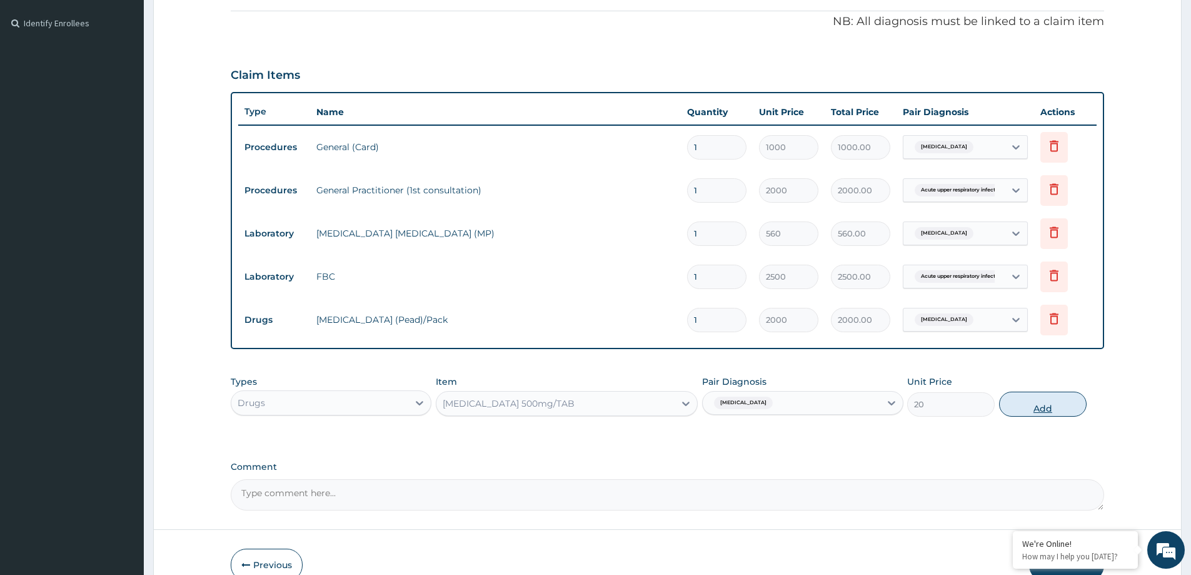
click at [1041, 408] on button "Add" at bounding box center [1043, 403] width 88 height 25
type input "0"
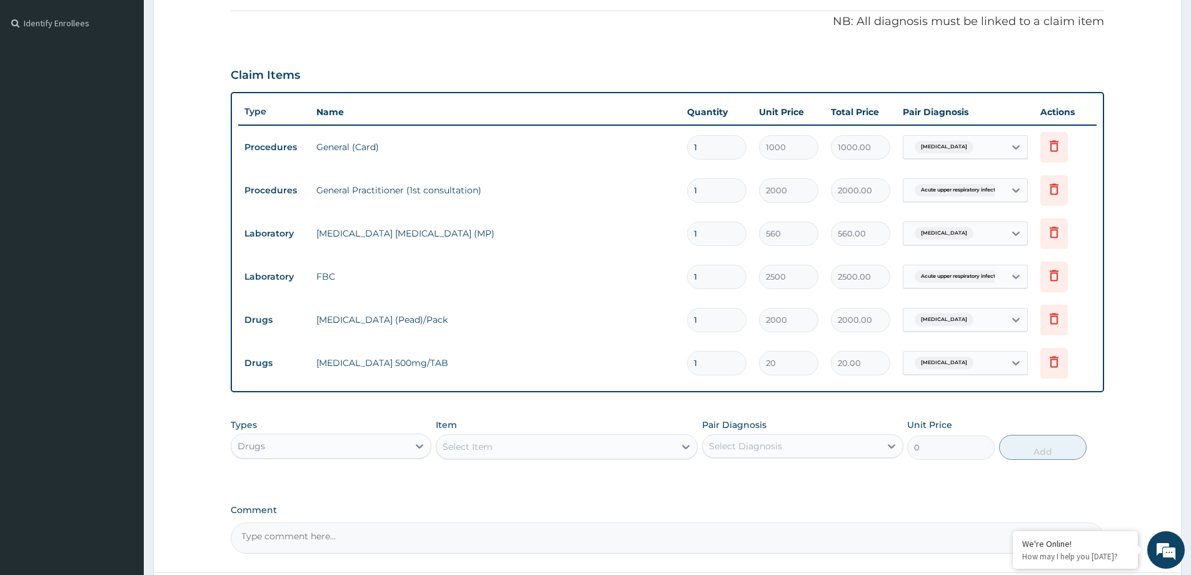
type input "19"
type input "380.00"
type input "9"
type input "180.00"
type input "9"
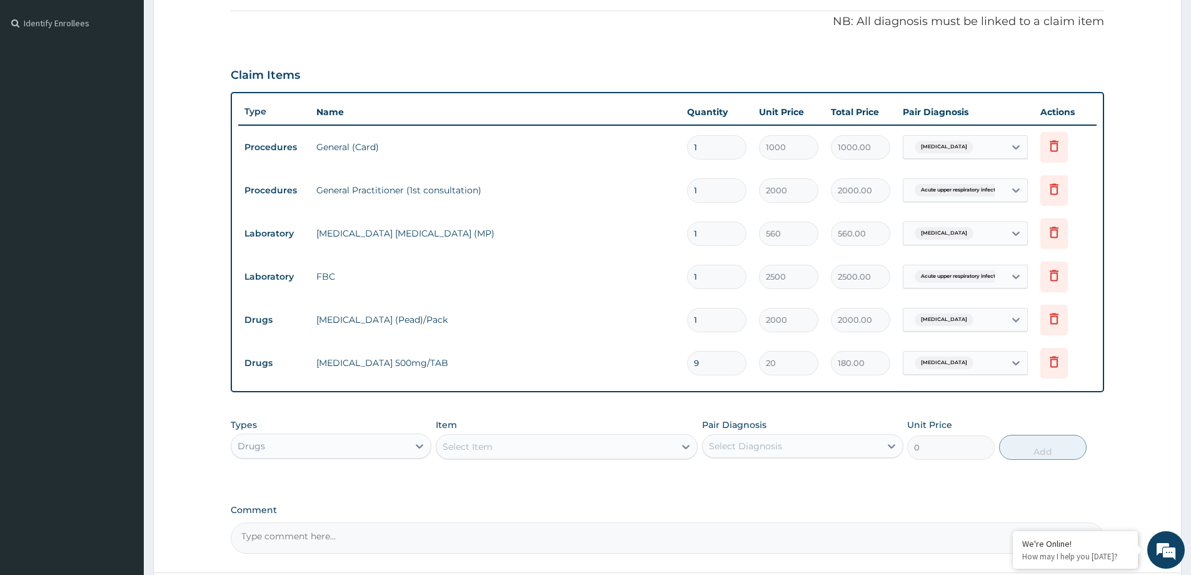
click at [850, 450] on div "Select Diagnosis" at bounding box center [791, 446] width 177 height 20
click at [830, 480] on div "Malaria, unspecified" at bounding box center [802, 478] width 201 height 26
checkbox input "true"
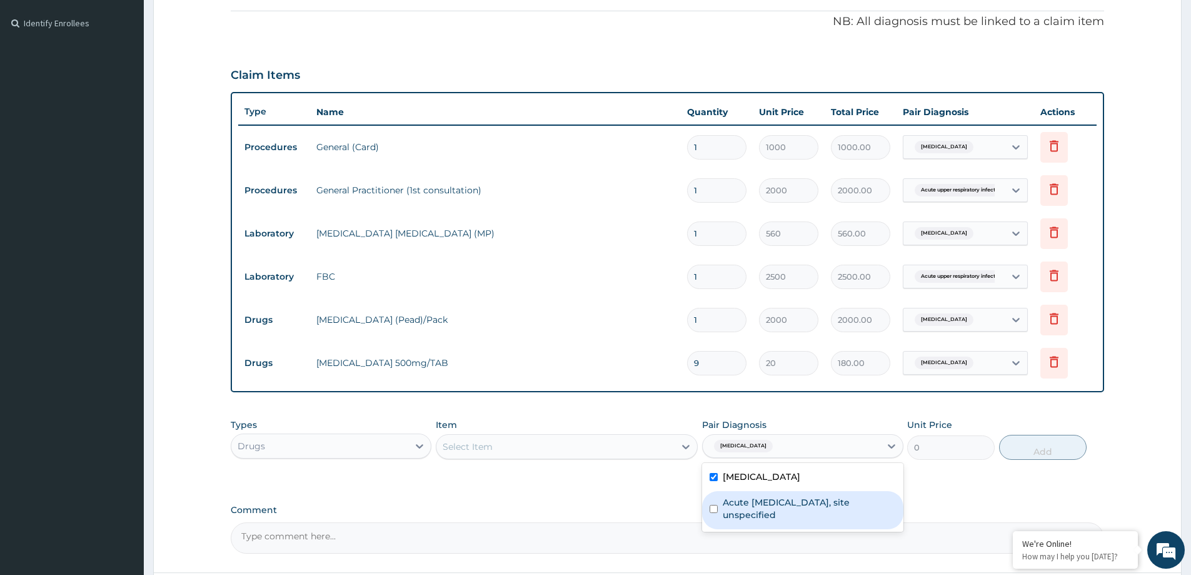
click at [612, 446] on div "Select Item" at bounding box center [555, 446] width 238 height 20
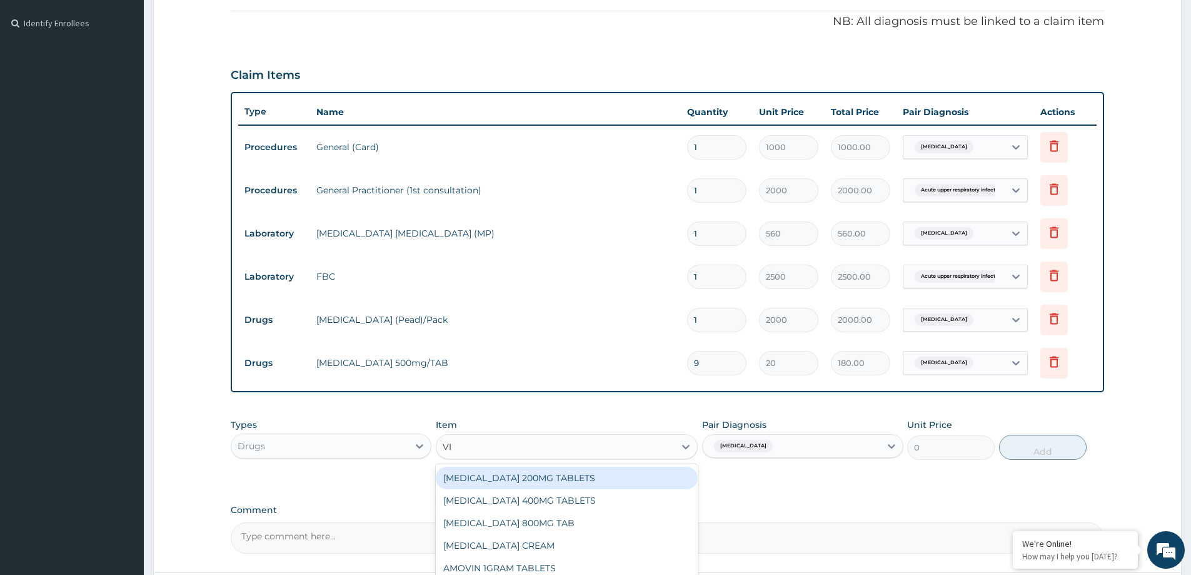
type input "VIT"
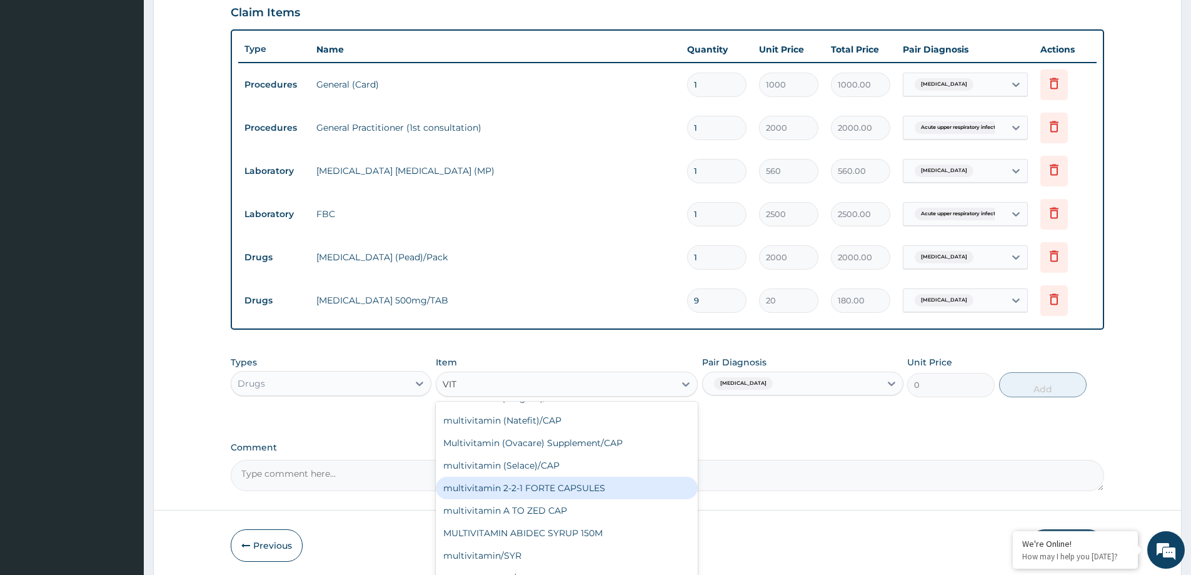
scroll to position [688, 0]
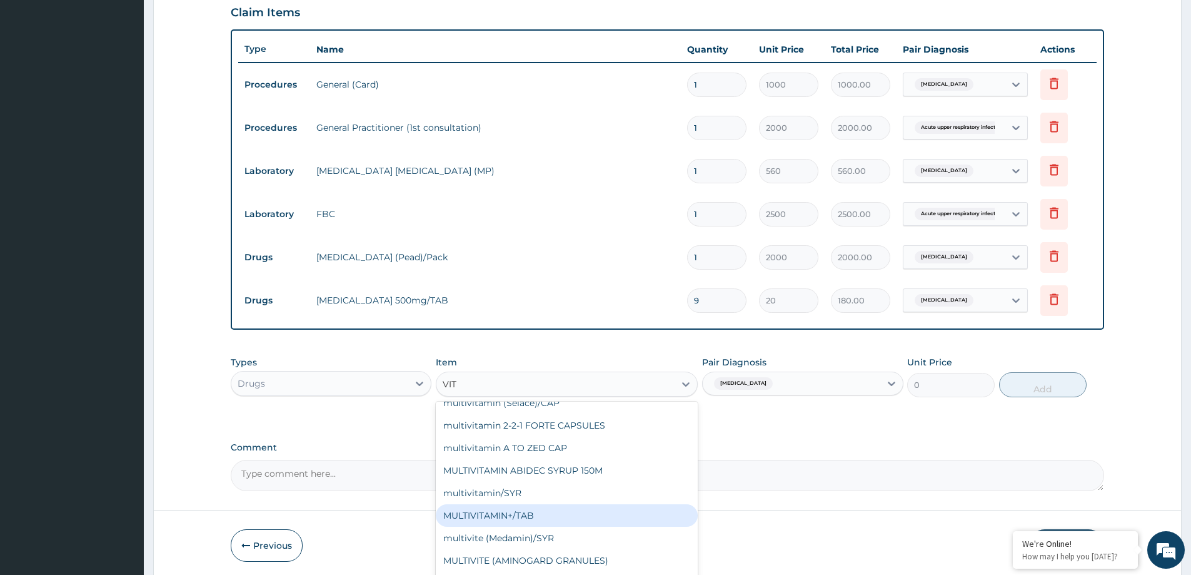
click at [512, 520] on div "MULTIVITAMIN+/TAB" at bounding box center [567, 515] width 262 height 23
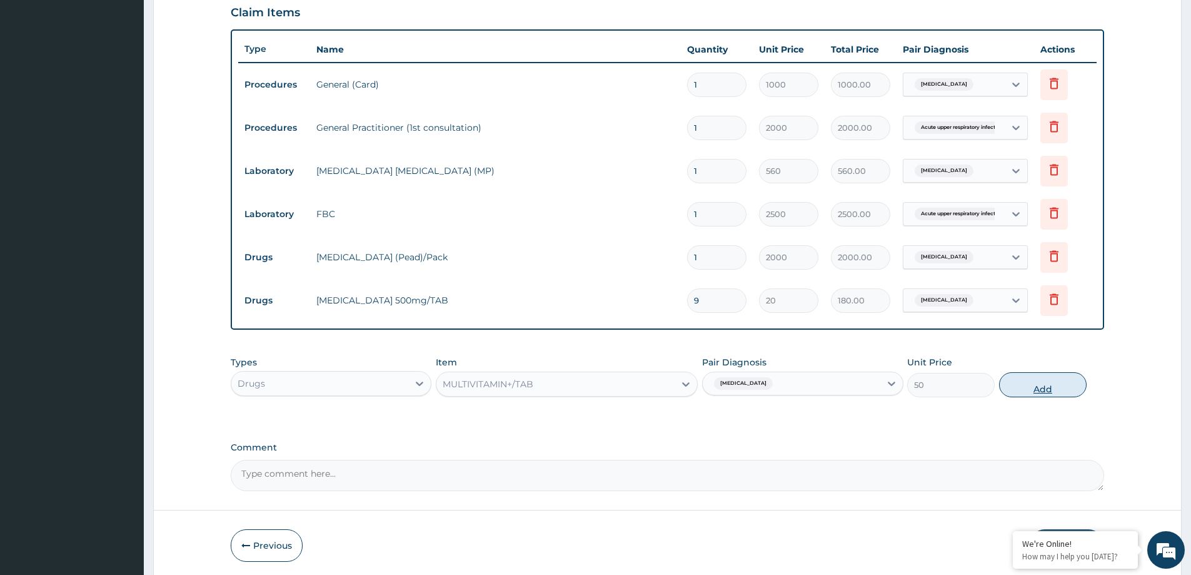
click at [1026, 383] on button "Add" at bounding box center [1043, 384] width 88 height 25
type input "0"
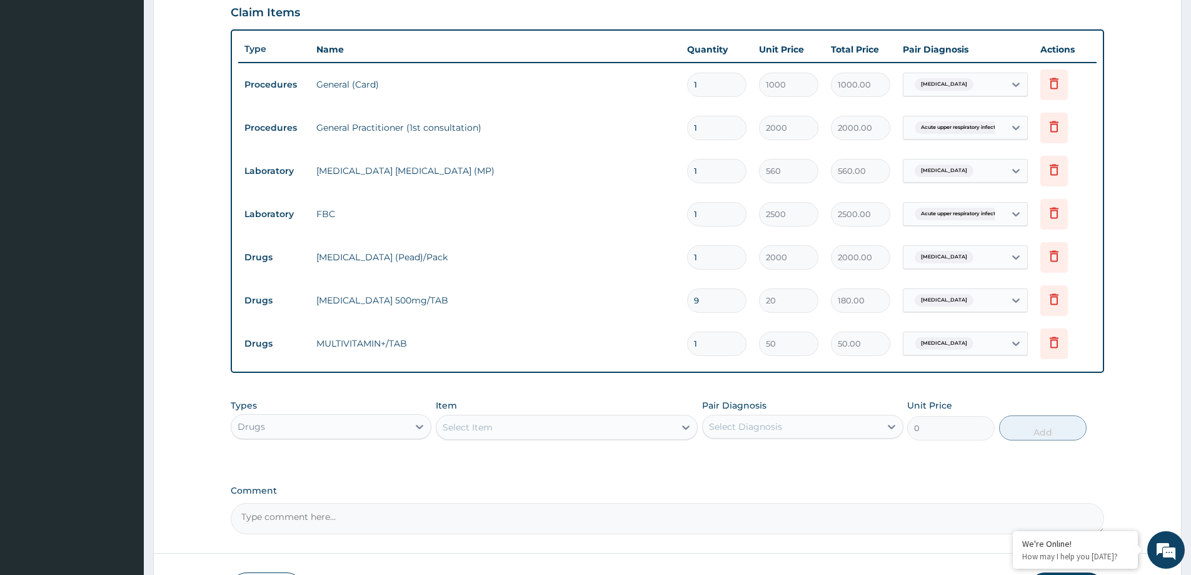
type input "18"
type input "900.00"
type input "8"
type input "400.00"
type input "8"
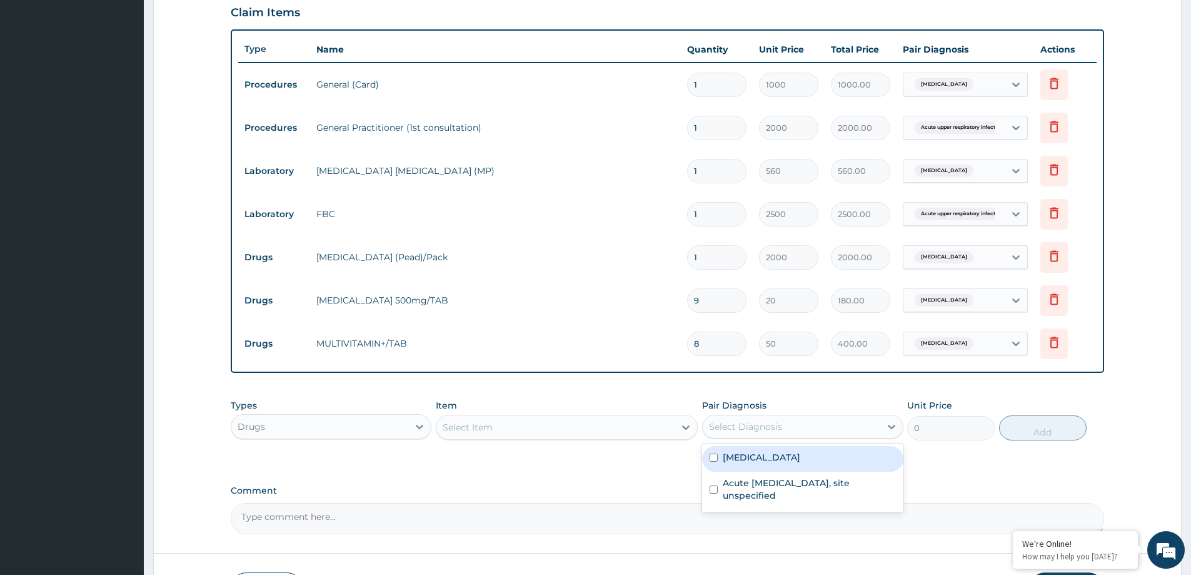
click at [770, 420] on div "Select Diagnosis" at bounding box center [745, 426] width 73 height 13
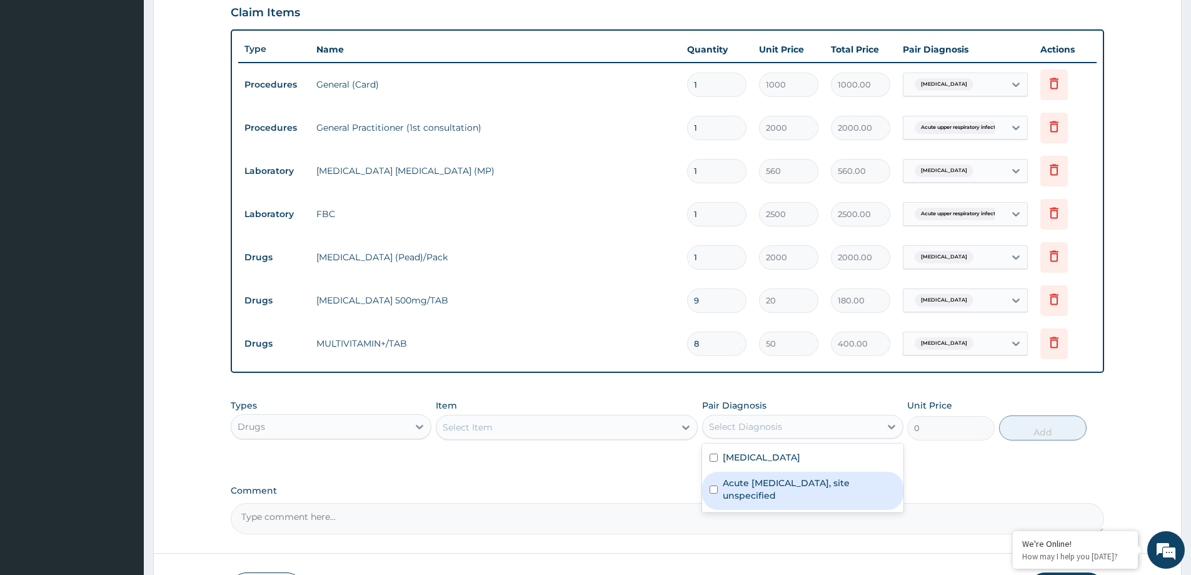
click at [746, 495] on label "Acute upper respiratory infection, site unspecified" at bounding box center [809, 488] width 173 height 25
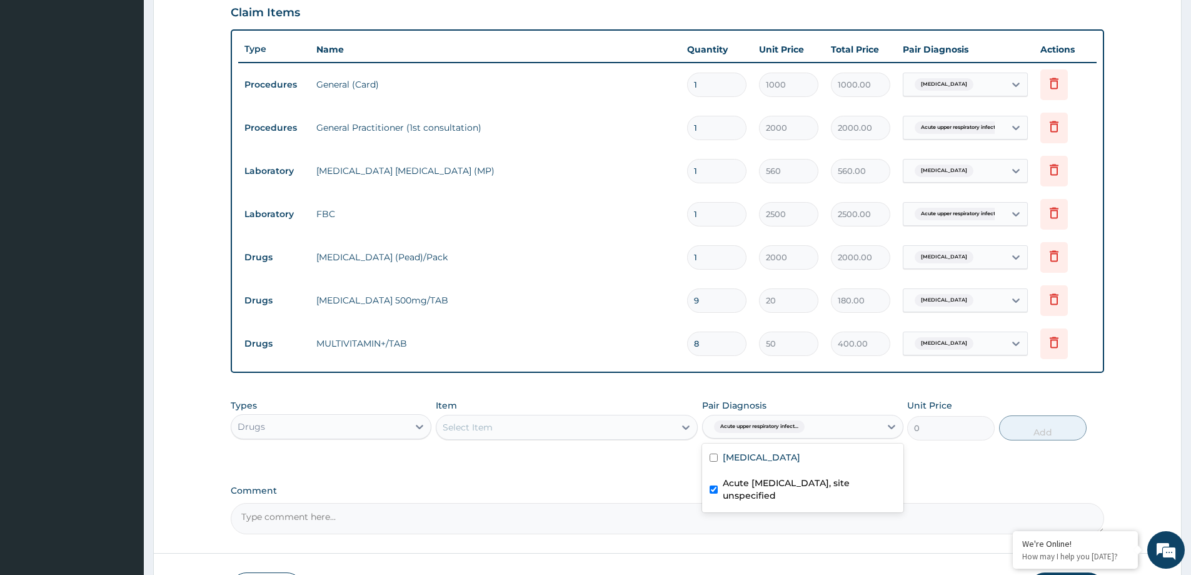
checkbox input "true"
click at [610, 423] on div "Select Item" at bounding box center [555, 427] width 238 height 20
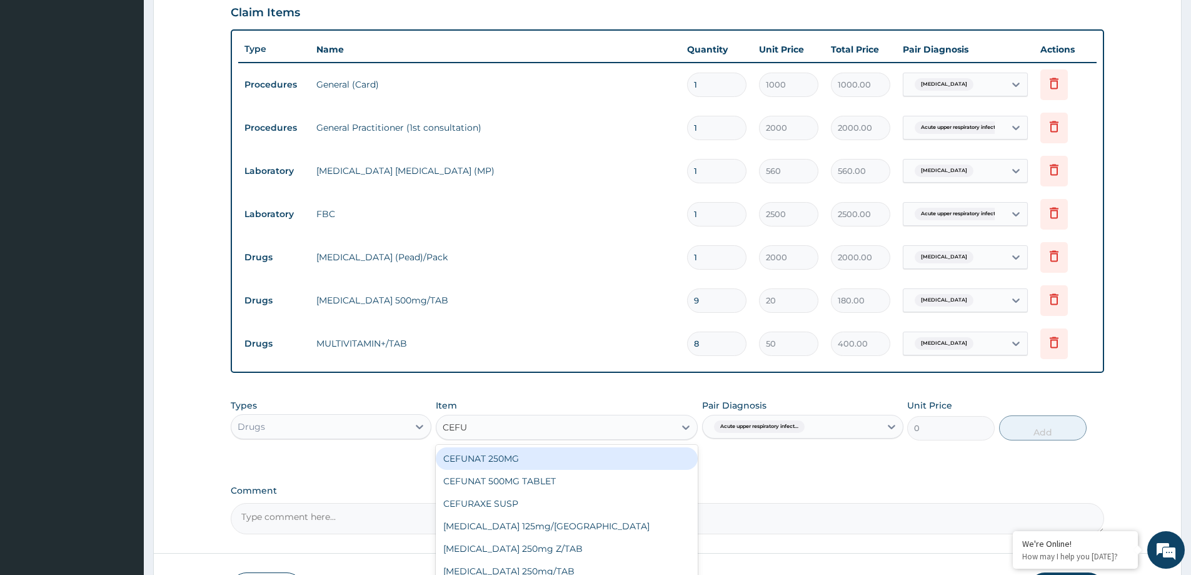
type input "CEFUR"
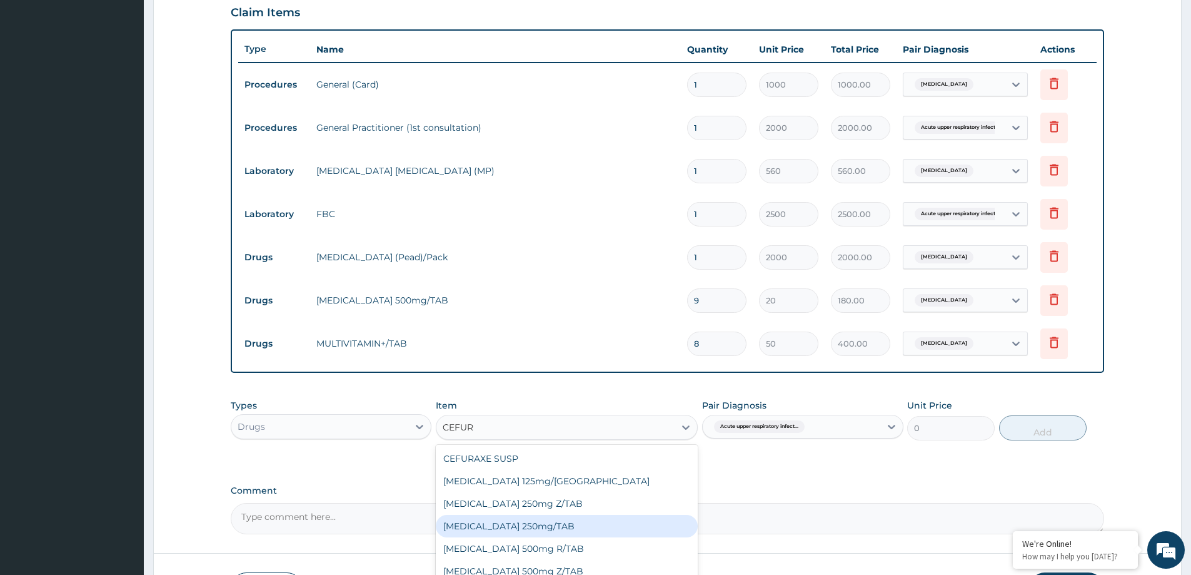
click at [547, 532] on div "Cefuroxime 250mg/TAB" at bounding box center [567, 526] width 262 height 23
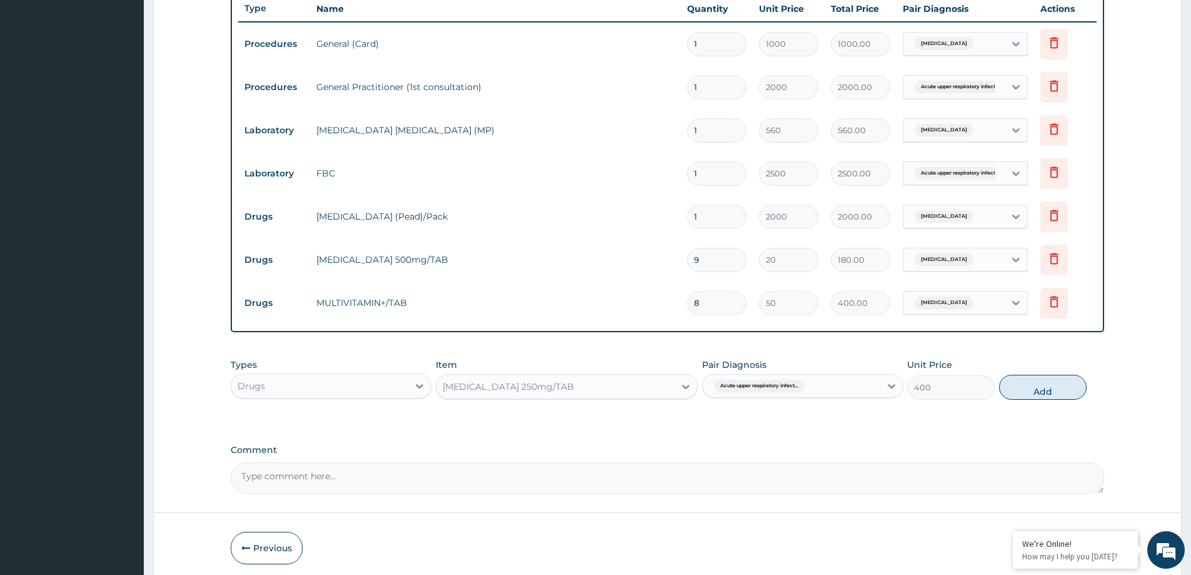
scroll to position [486, 0]
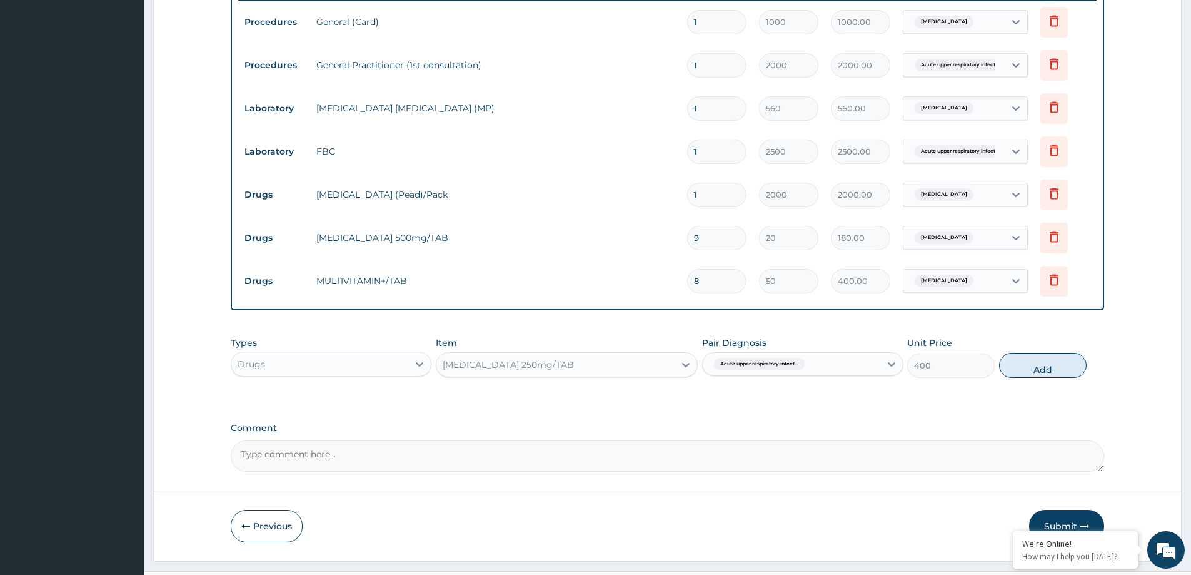
click at [1062, 365] on button "Add" at bounding box center [1043, 365] width 88 height 25
type input "0"
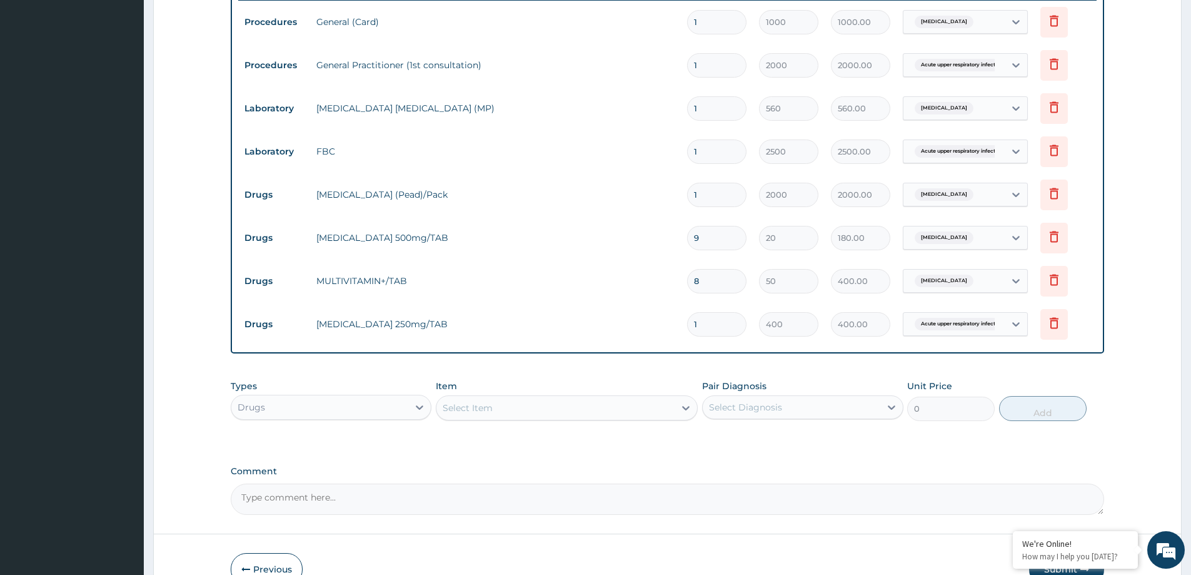
type input "0.00"
type input "1"
type input "400.00"
type input "10"
type input "4000.00"
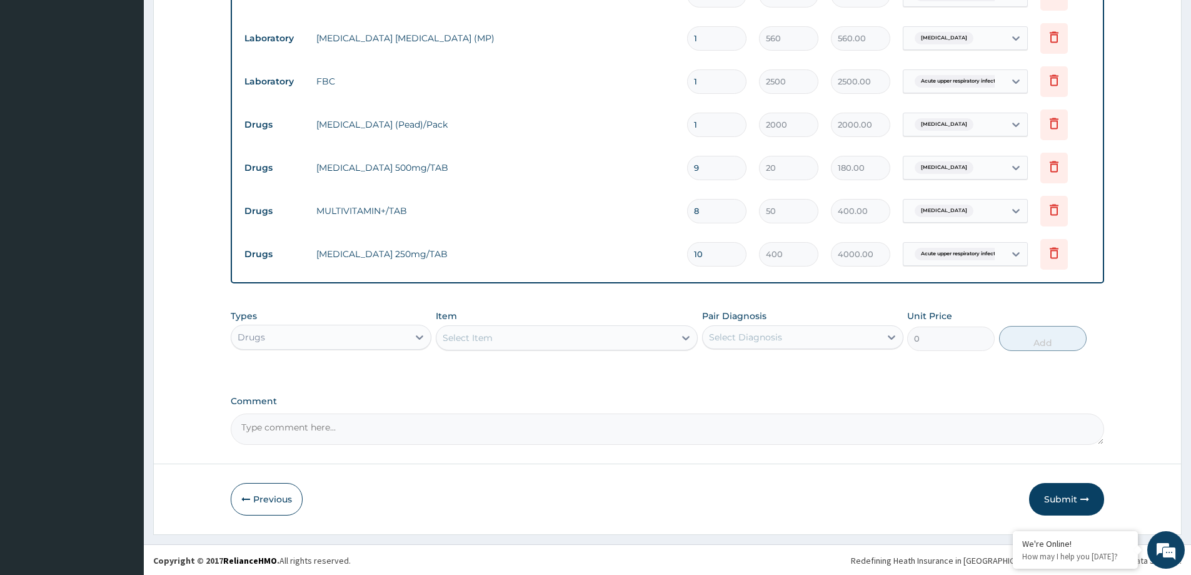
scroll to position [557, 0]
type input "10"
click at [1072, 499] on button "Submit" at bounding box center [1066, 497] width 75 height 33
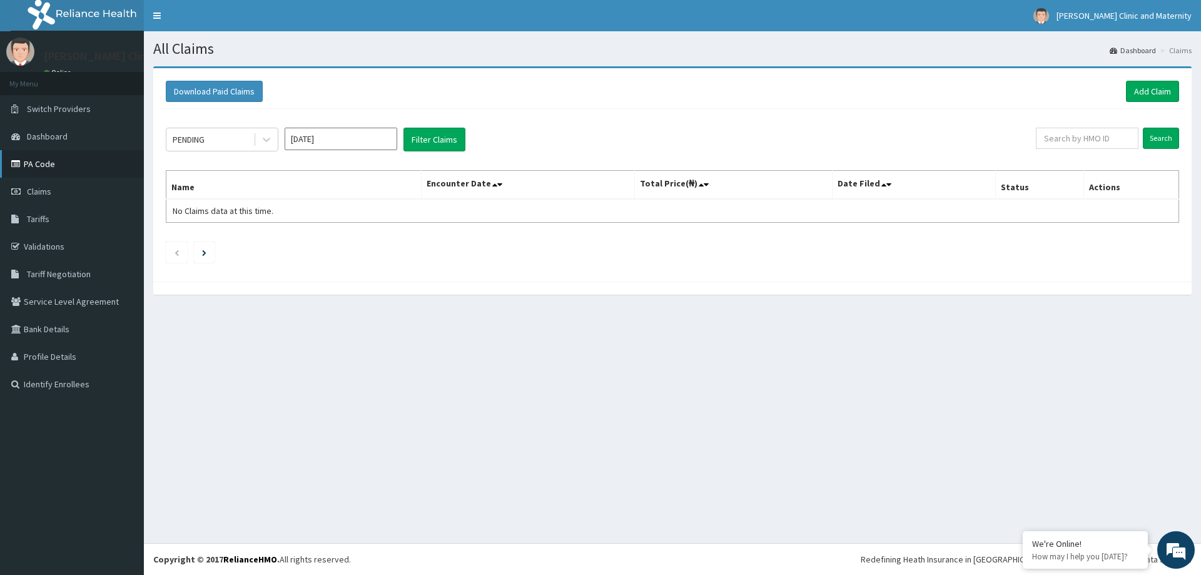
click at [48, 165] on link "PA Code" at bounding box center [72, 164] width 144 height 28
